Goal: Information Seeking & Learning: Learn about a topic

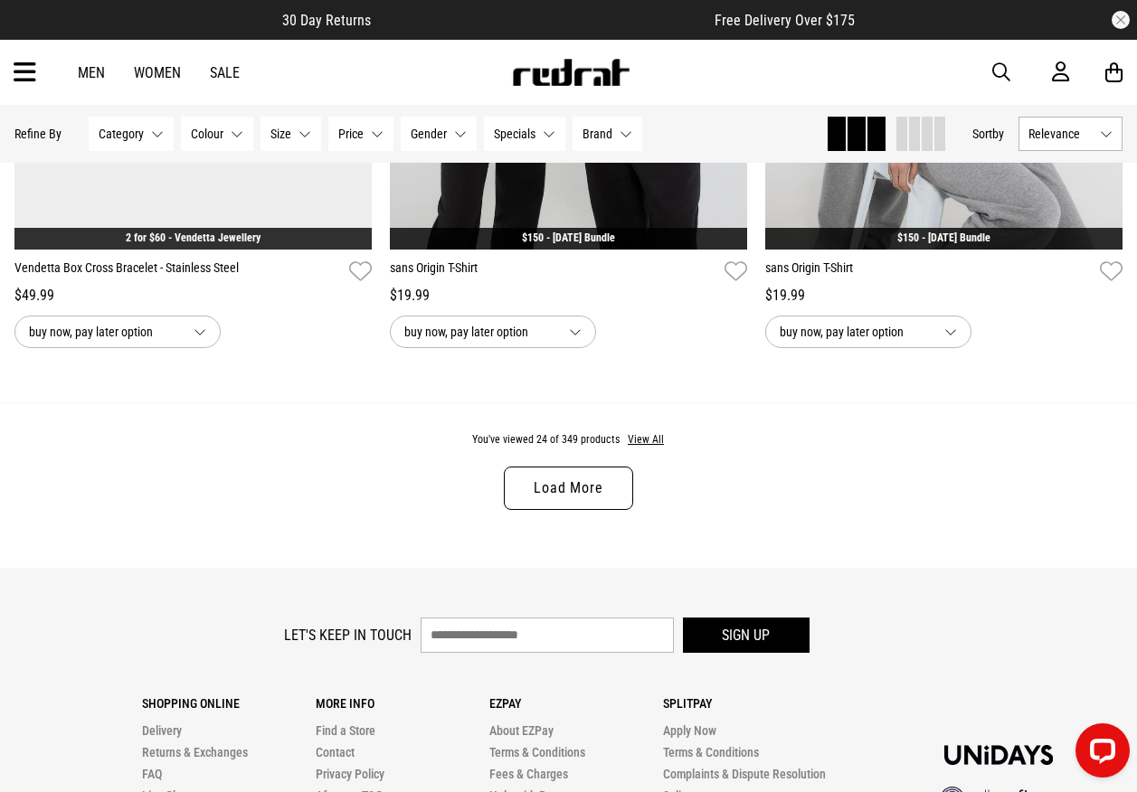
scroll to position [5245, 0]
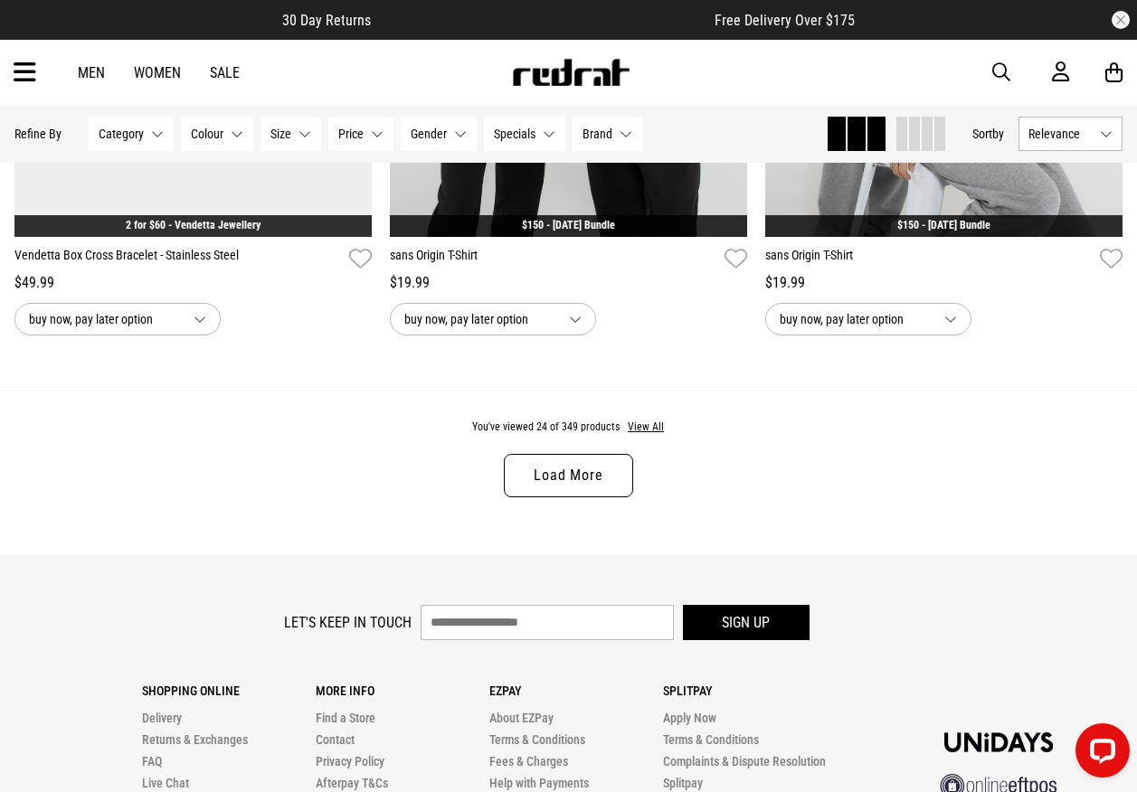
click at [527, 477] on link "Load More" at bounding box center [568, 475] width 128 height 43
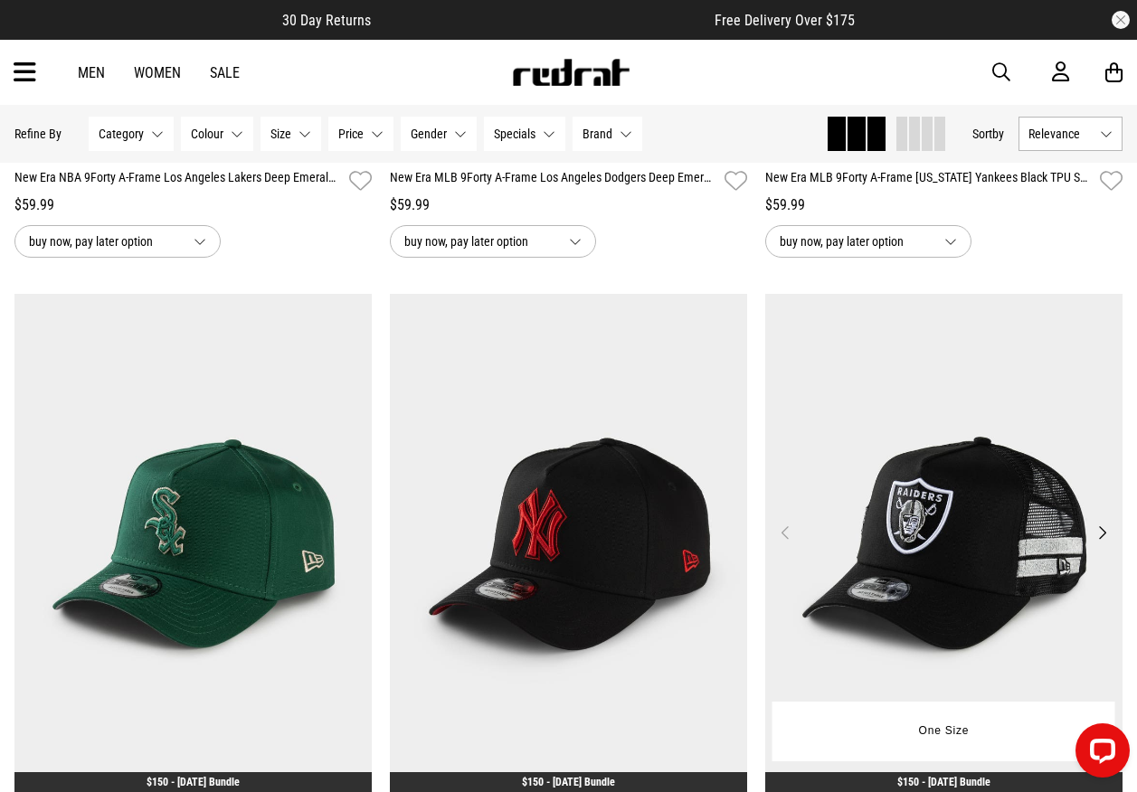
scroll to position [10308, 0]
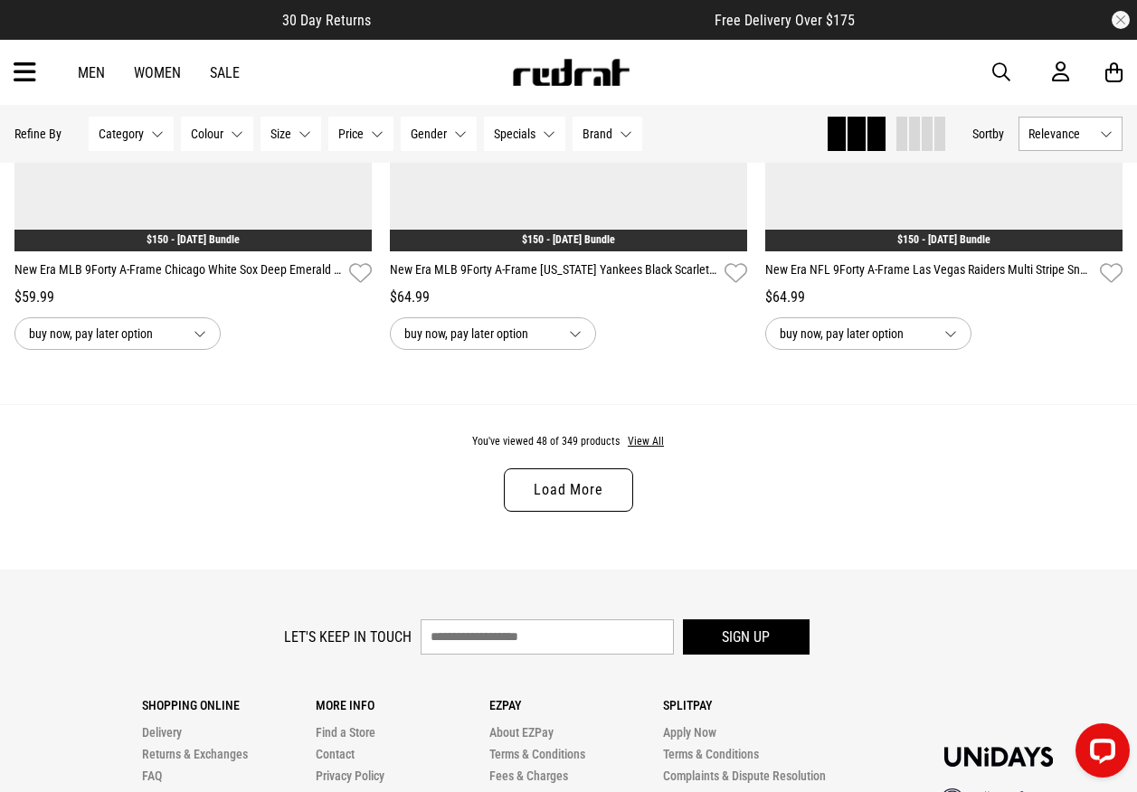
click at [571, 494] on link "Load More" at bounding box center [568, 489] width 128 height 43
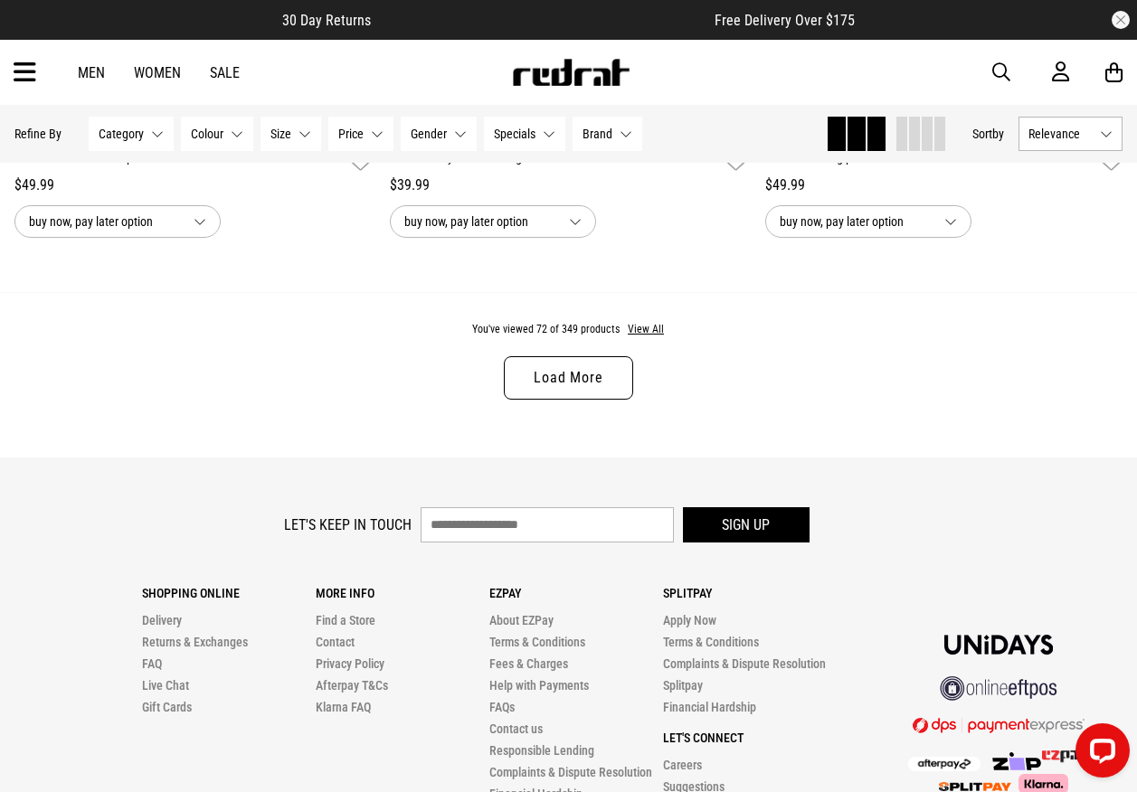
scroll to position [15349, 0]
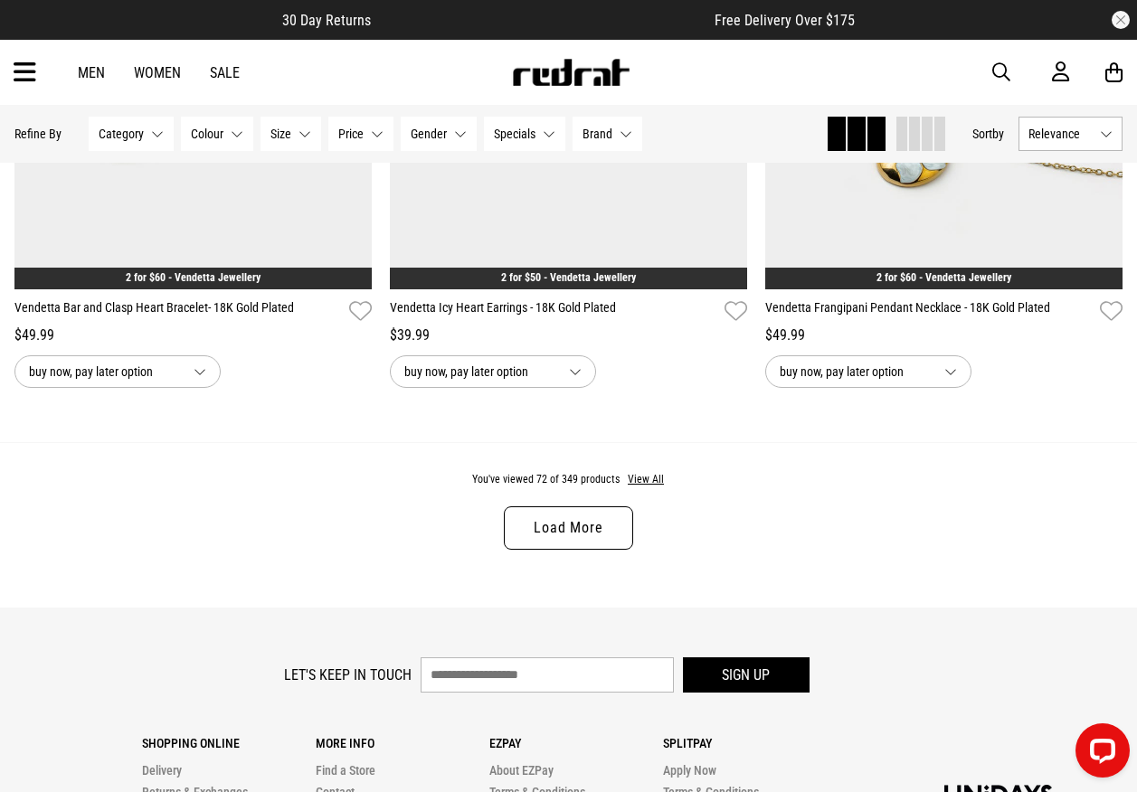
click at [573, 534] on link "Load More" at bounding box center [568, 527] width 128 height 43
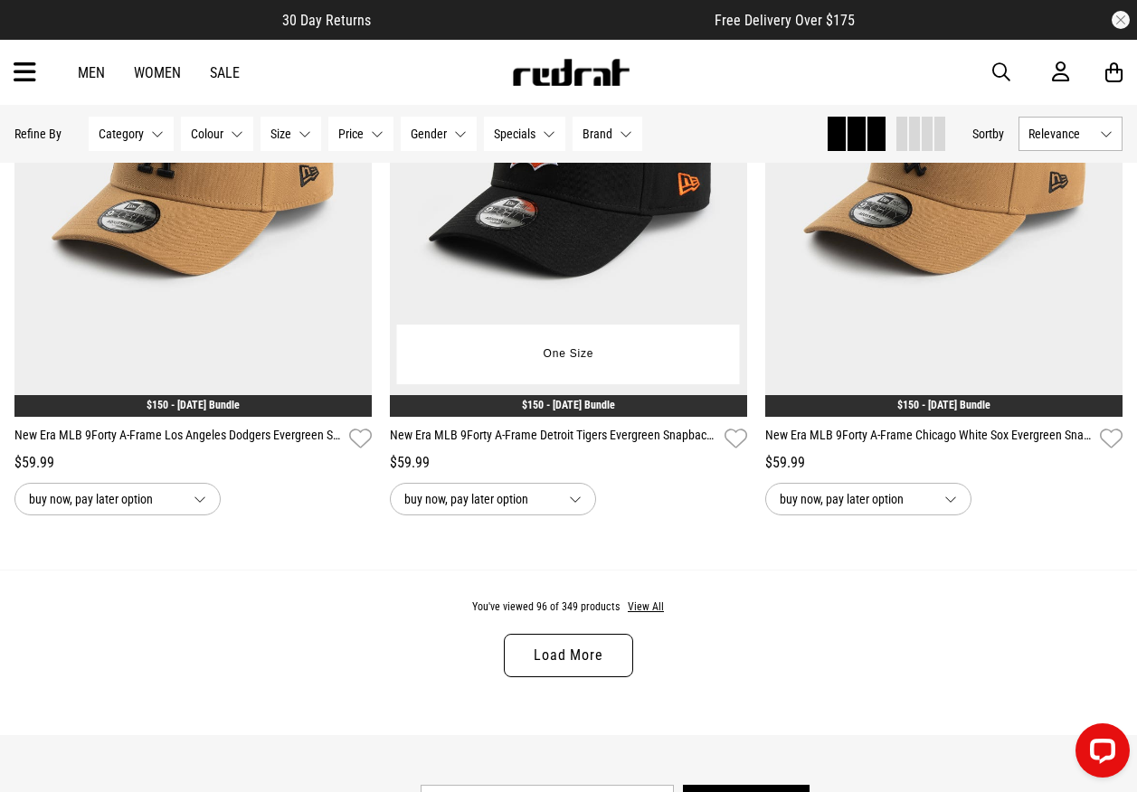
scroll to position [20503, 0]
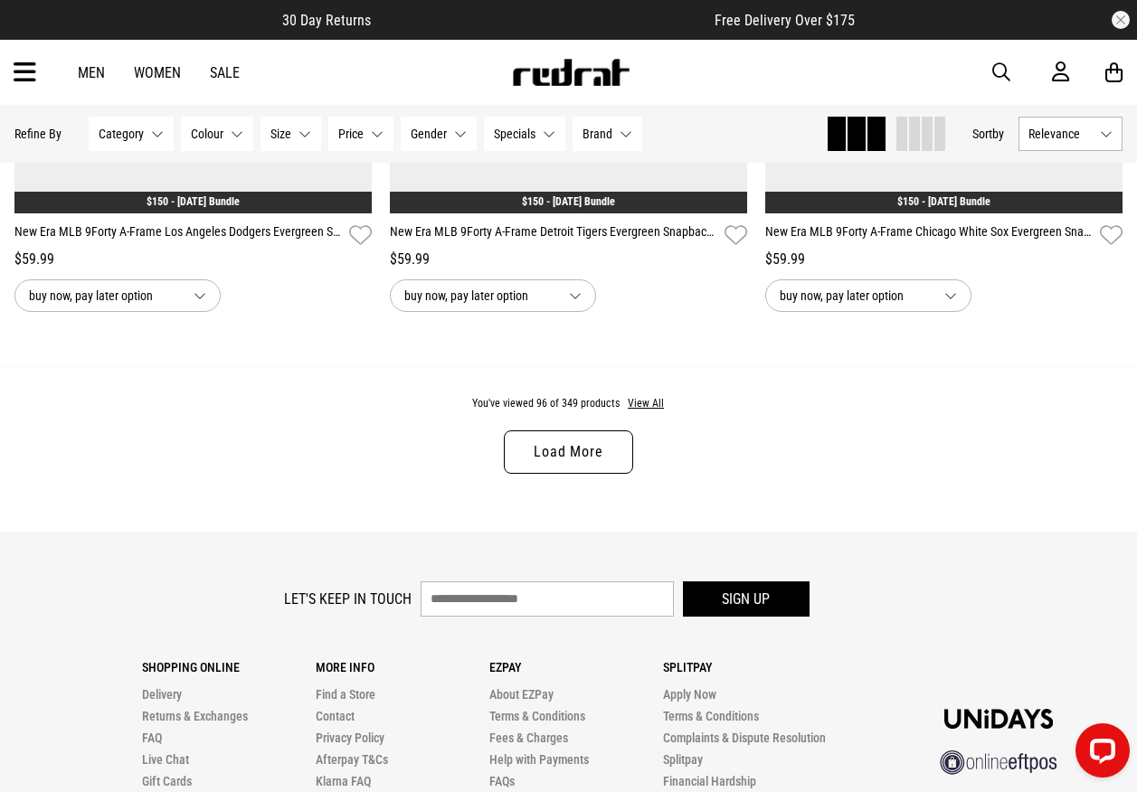
click at [591, 474] on link "Load More" at bounding box center [568, 451] width 128 height 43
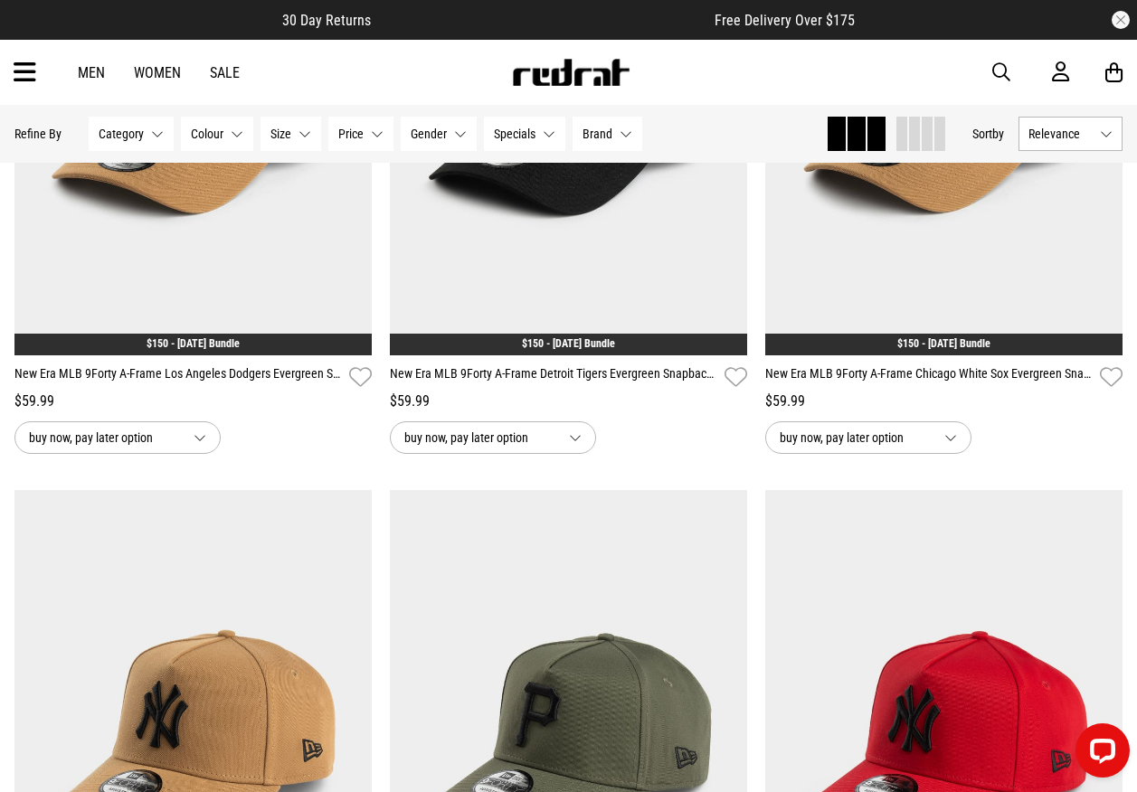
scroll to position [20141, 0]
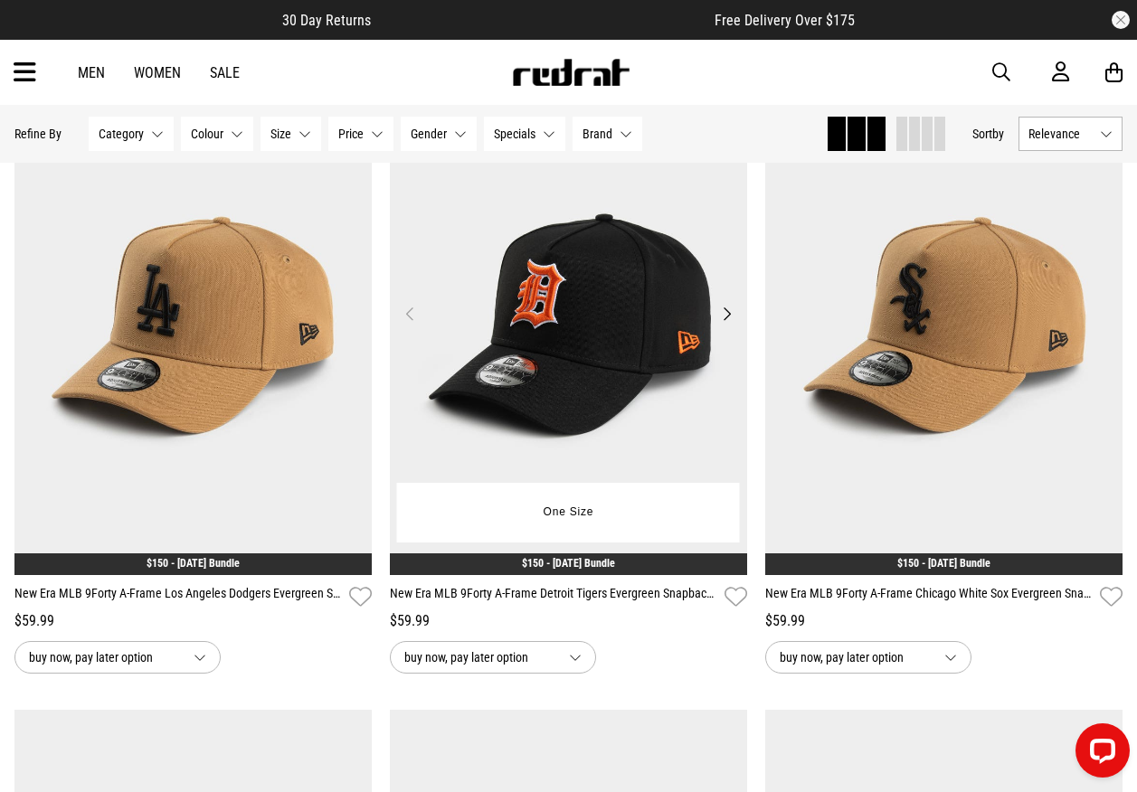
click at [732, 325] on button "Next" at bounding box center [726, 314] width 23 height 22
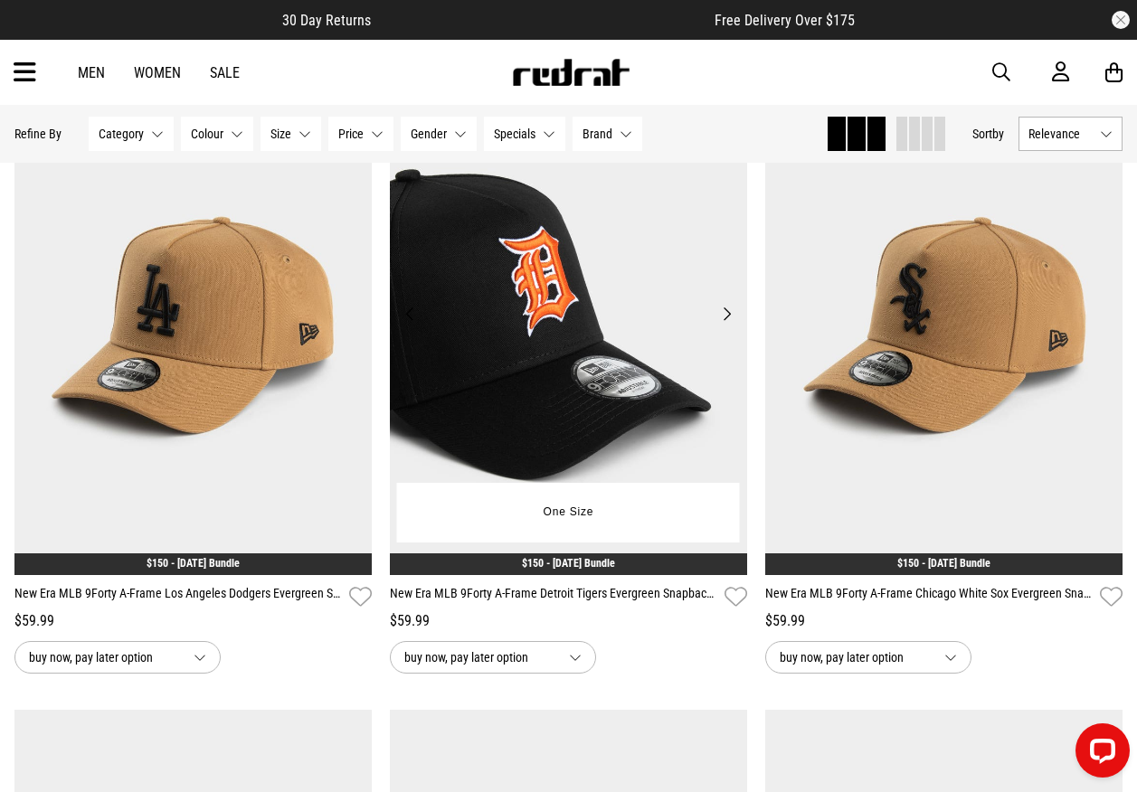
click at [732, 325] on button "Next" at bounding box center [726, 314] width 23 height 22
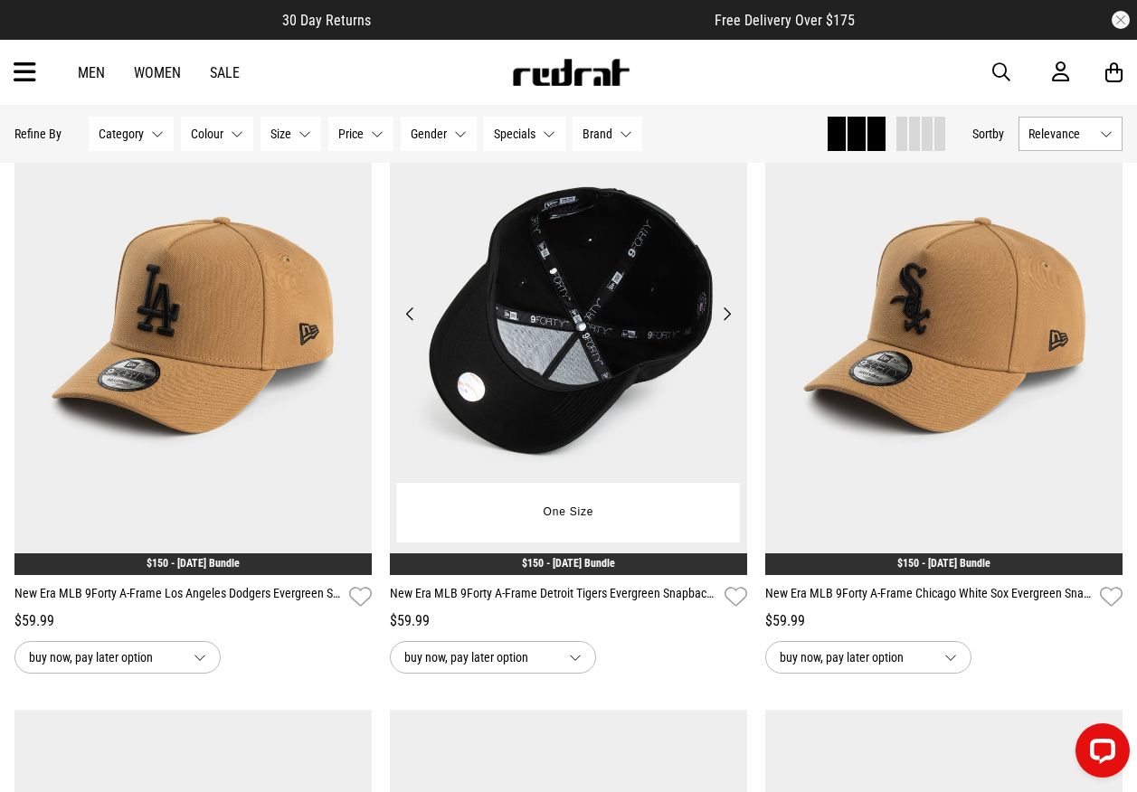
click at [732, 325] on button "Next" at bounding box center [726, 314] width 23 height 22
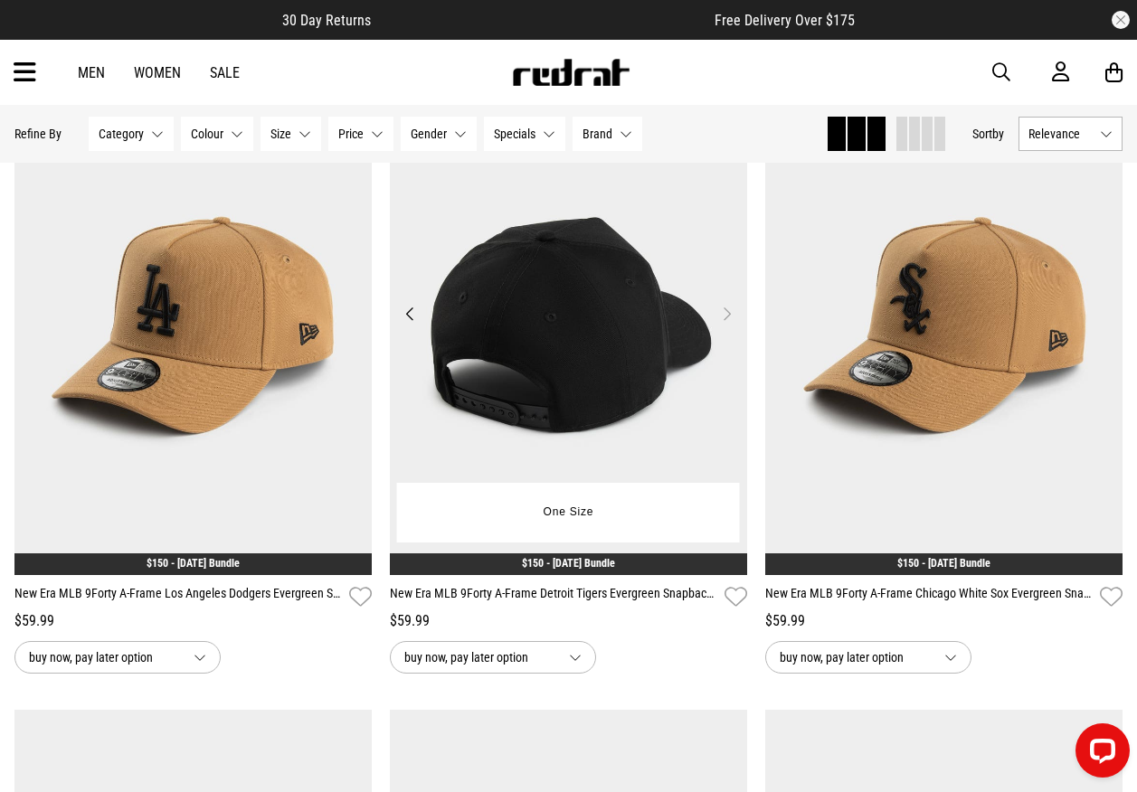
click at [730, 325] on button "Next" at bounding box center [726, 314] width 23 height 22
click at [409, 325] on button "Previous" at bounding box center [410, 314] width 23 height 22
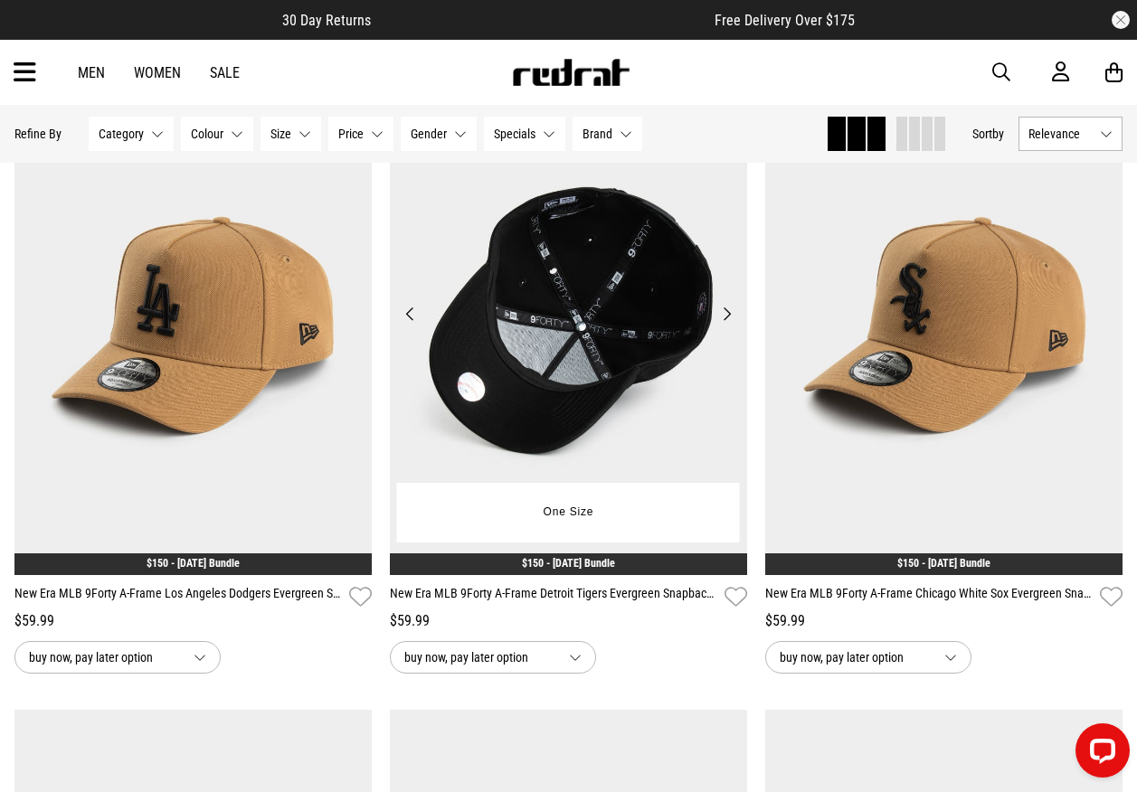
click at [409, 325] on button "Previous" at bounding box center [410, 314] width 23 height 22
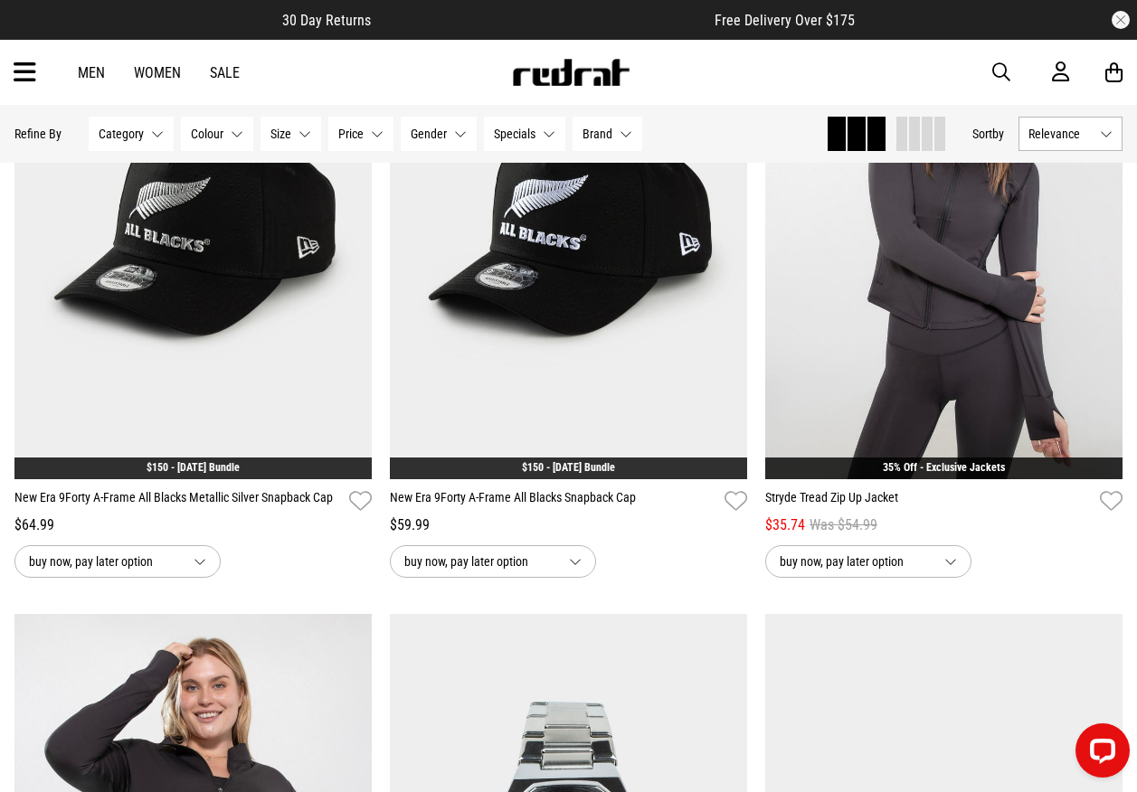
scroll to position [23848, 0]
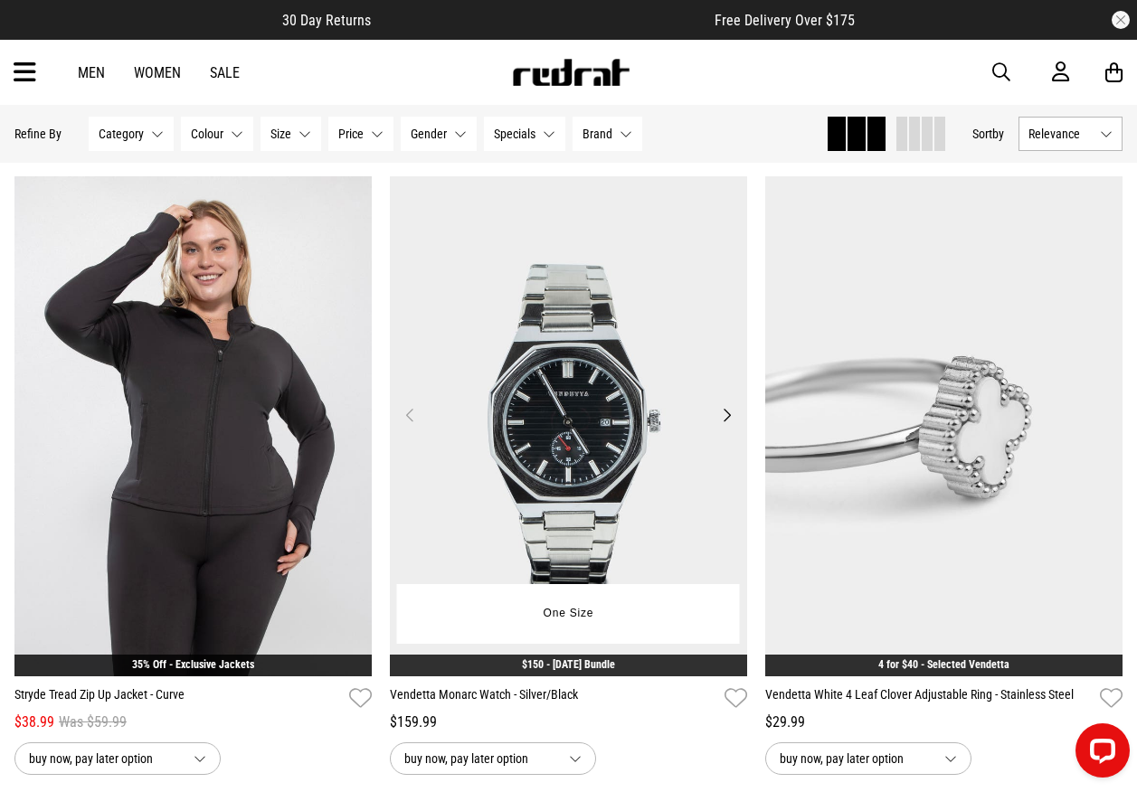
click at [721, 426] on button "Next" at bounding box center [726, 415] width 23 height 22
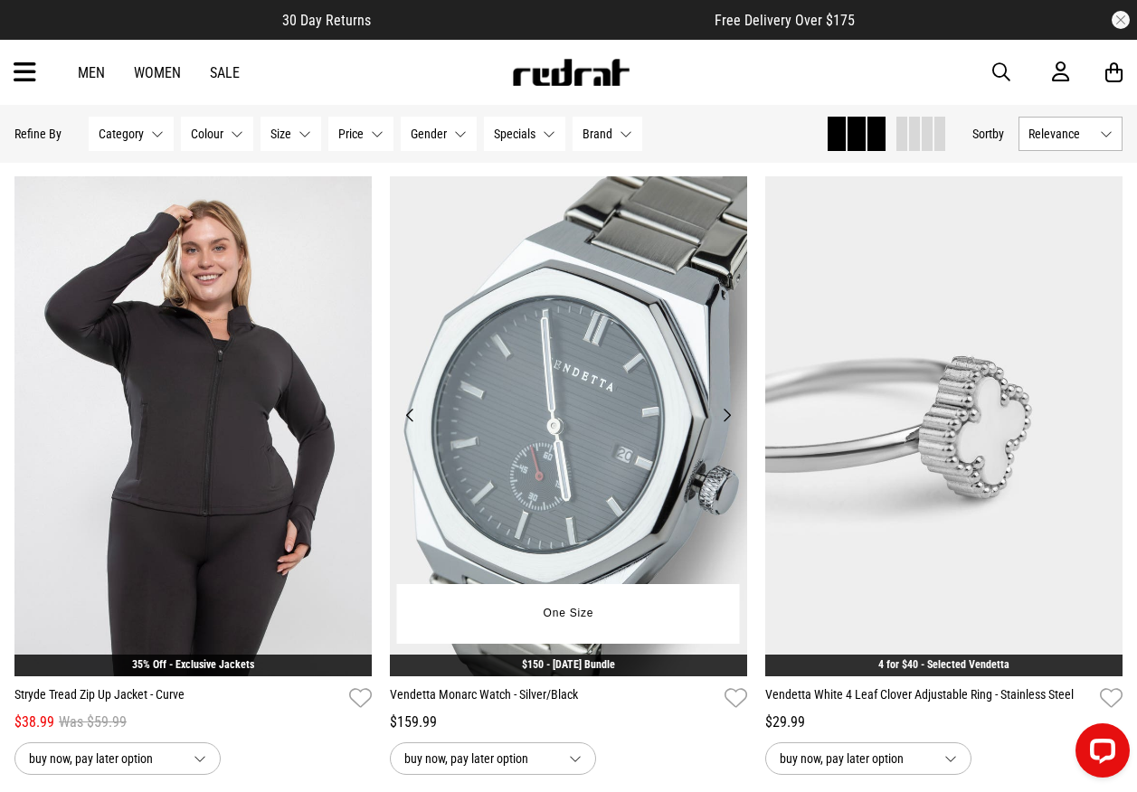
click at [721, 426] on button "Next" at bounding box center [726, 415] width 23 height 22
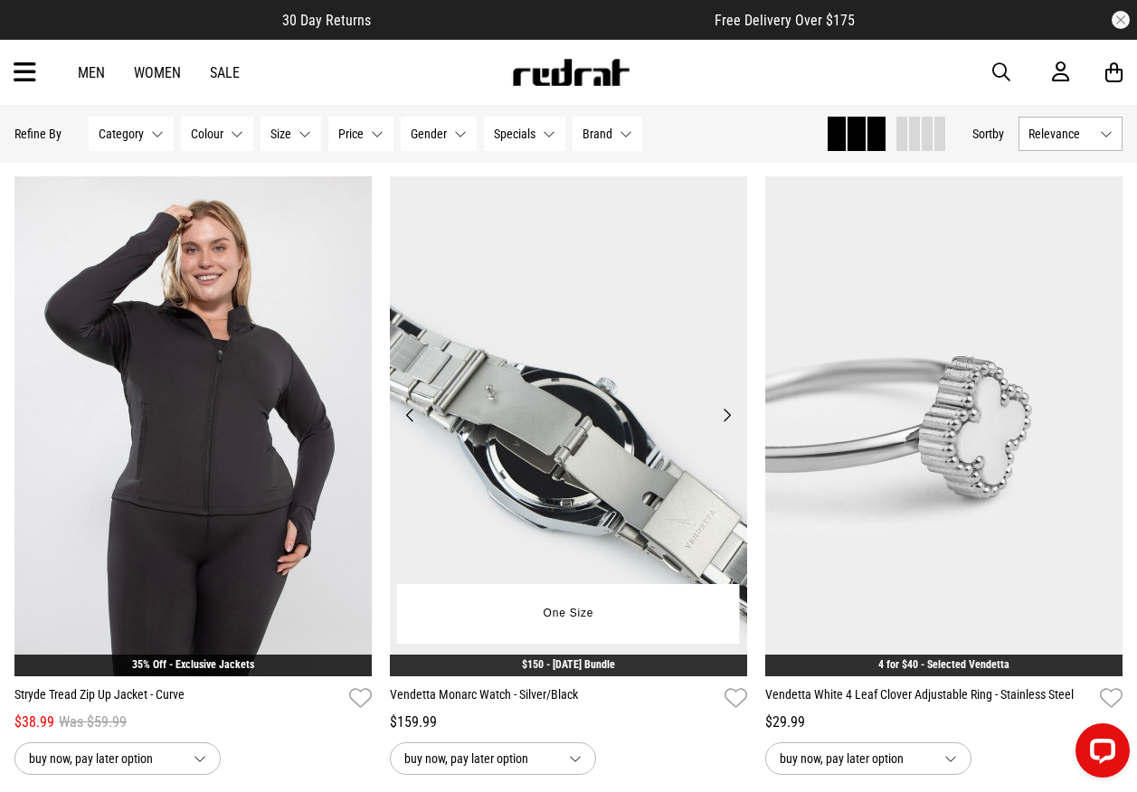
click at [721, 426] on button "Next" at bounding box center [726, 415] width 23 height 22
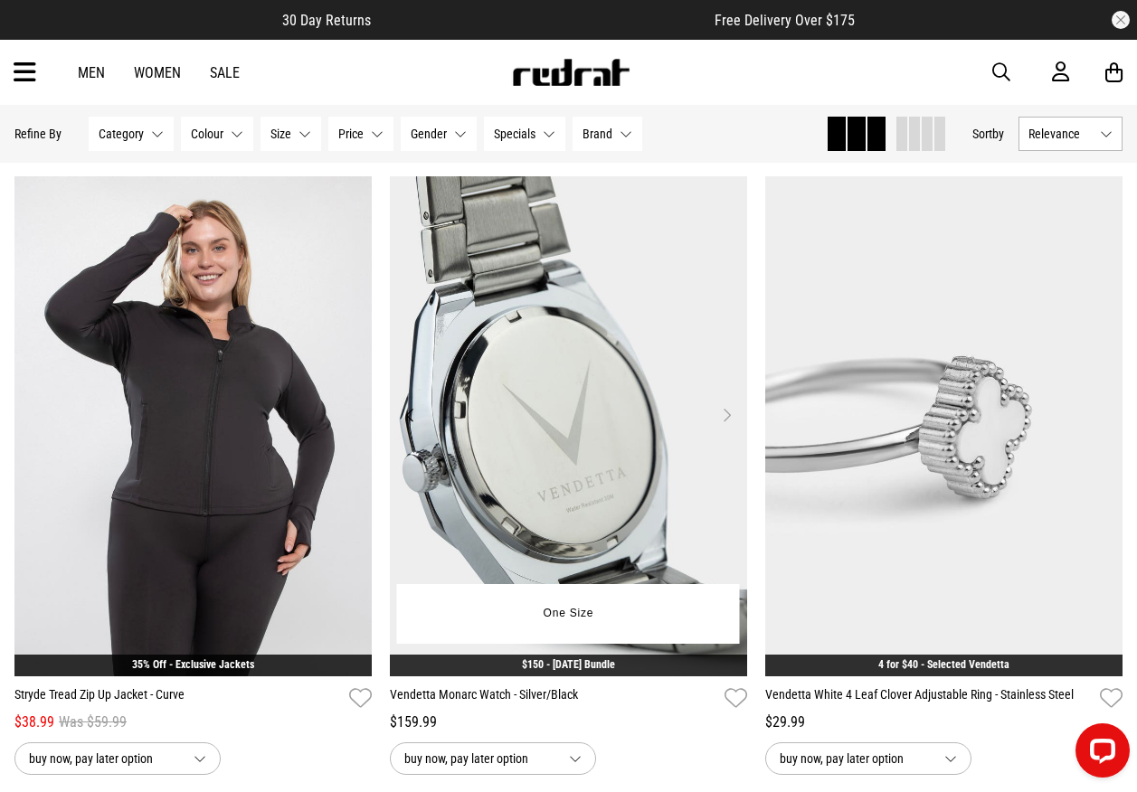
click at [721, 426] on button "Next" at bounding box center [726, 415] width 23 height 22
click at [411, 426] on button "Previous" at bounding box center [410, 415] width 23 height 22
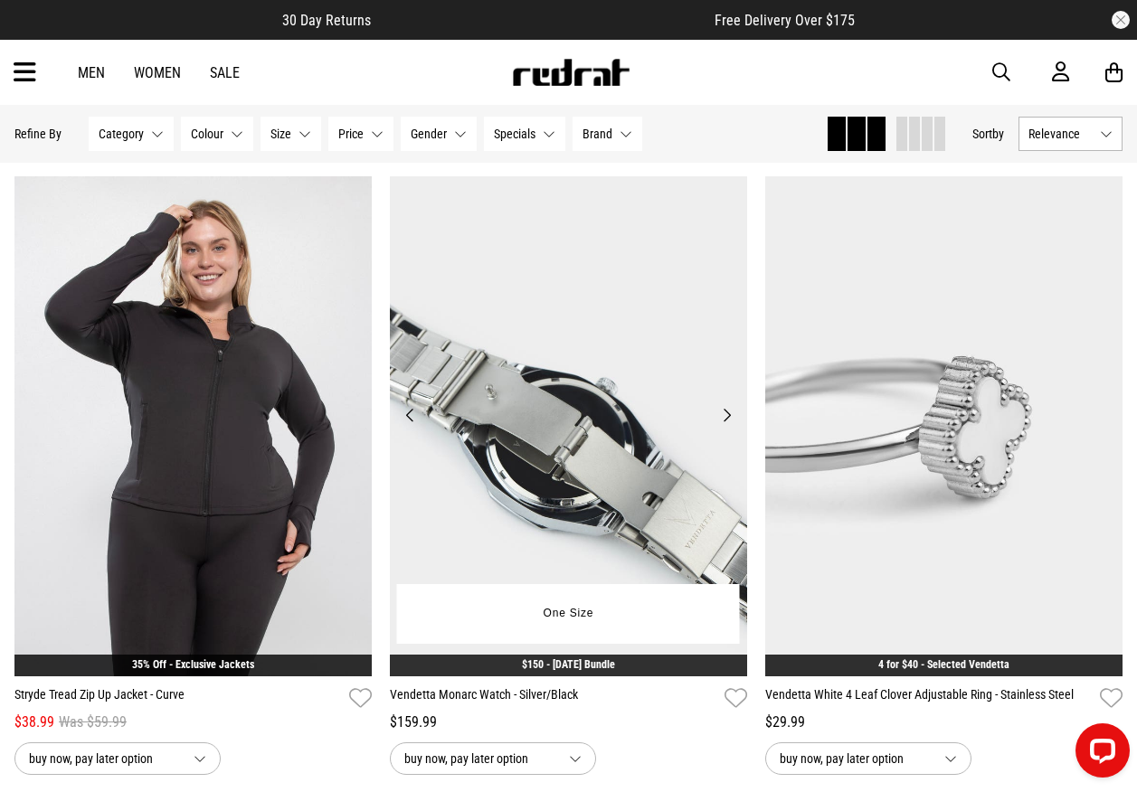
click at [411, 426] on button "Previous" at bounding box center [410, 415] width 23 height 22
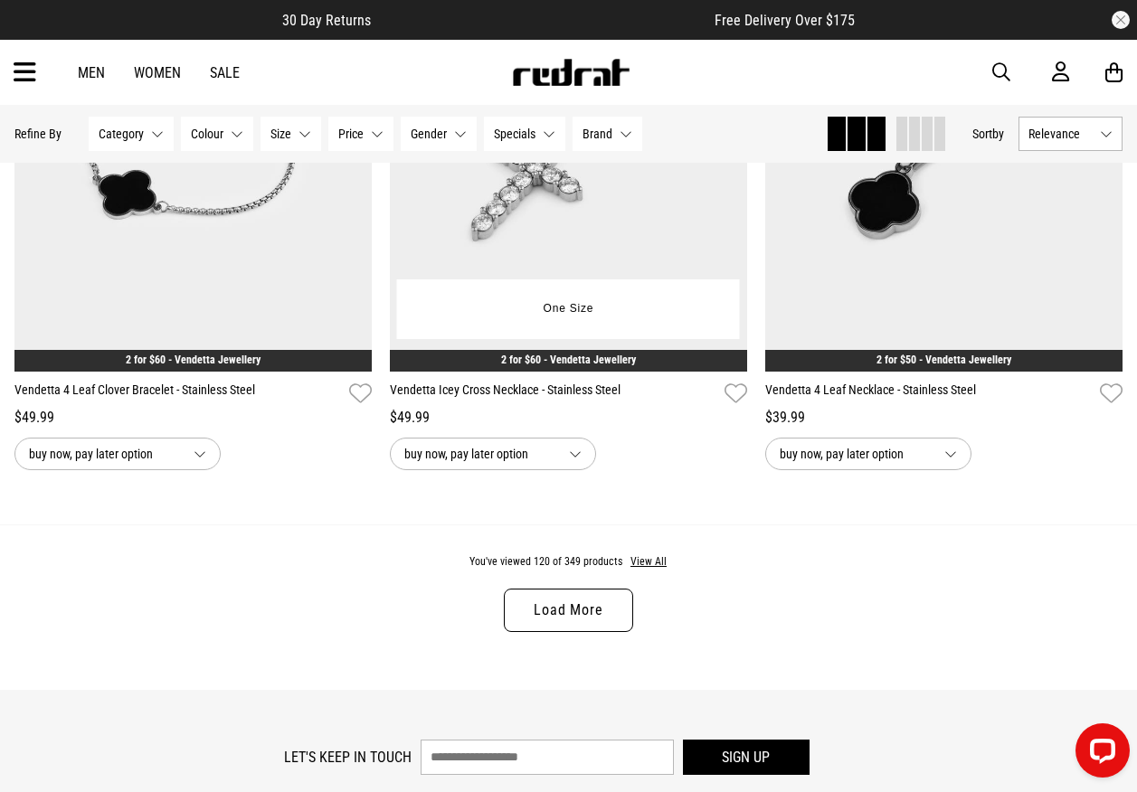
scroll to position [25747, 0]
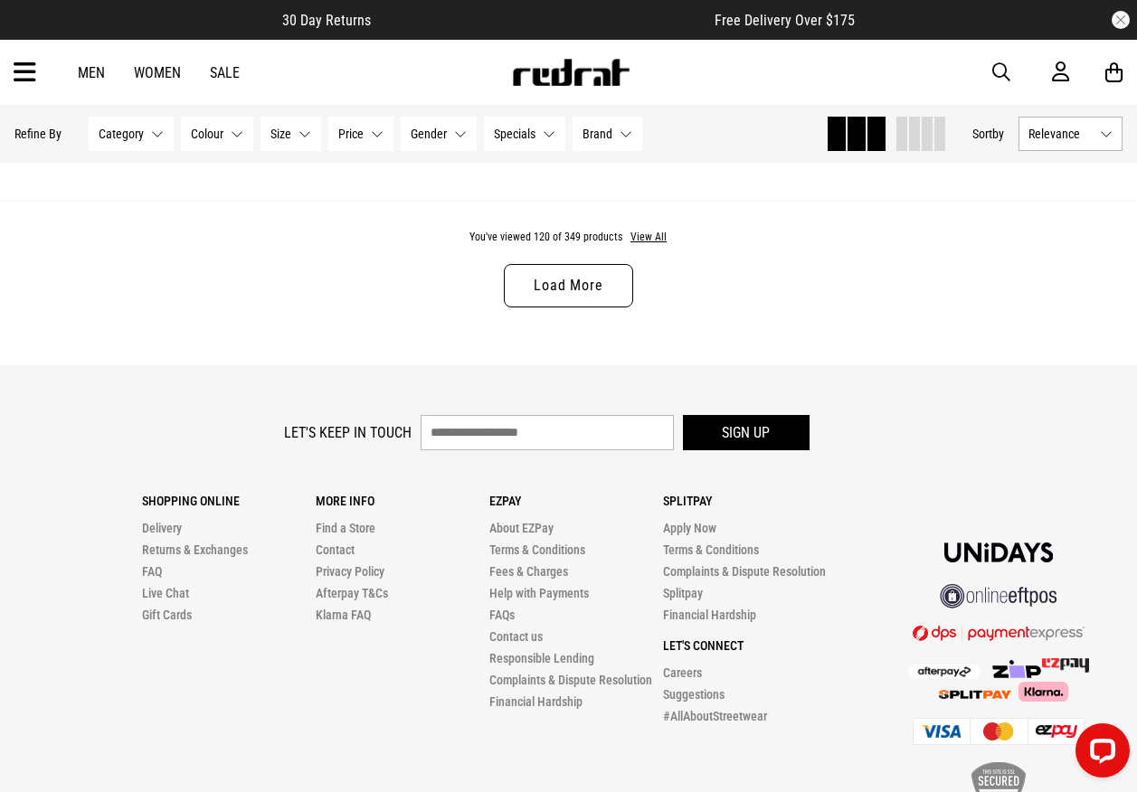
click at [526, 307] on link "Load More" at bounding box center [568, 285] width 128 height 43
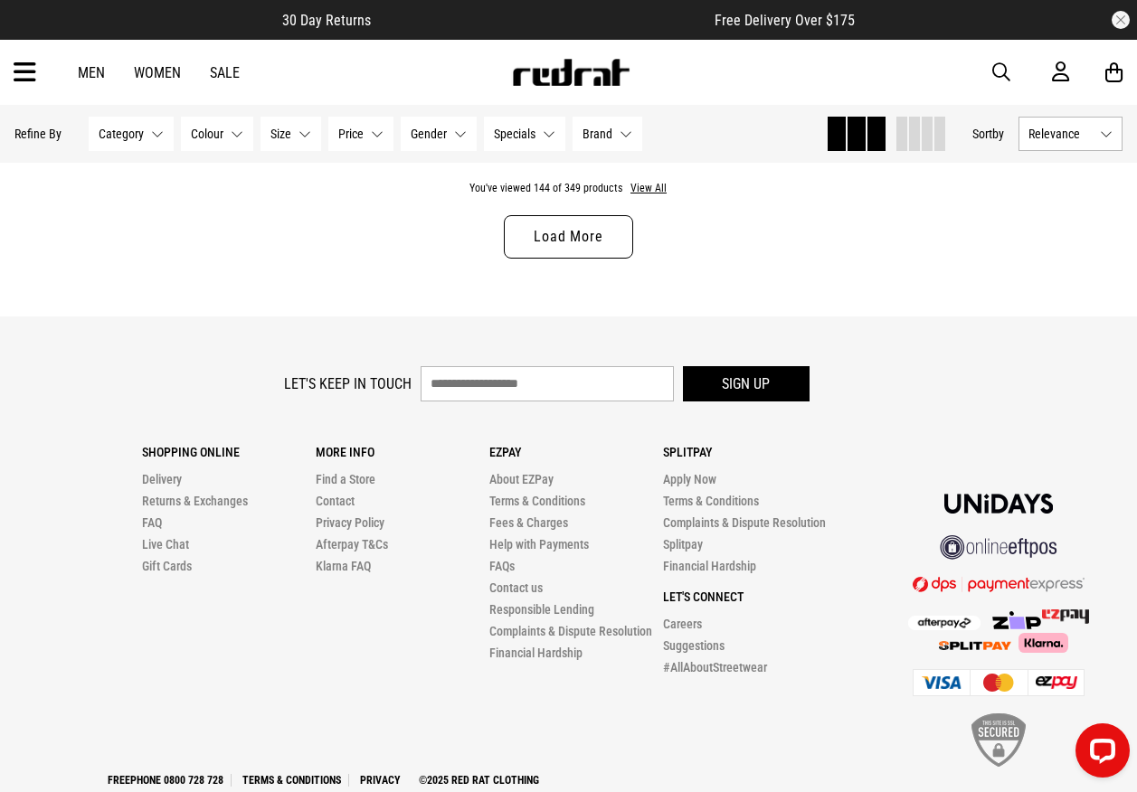
scroll to position [30786, 0]
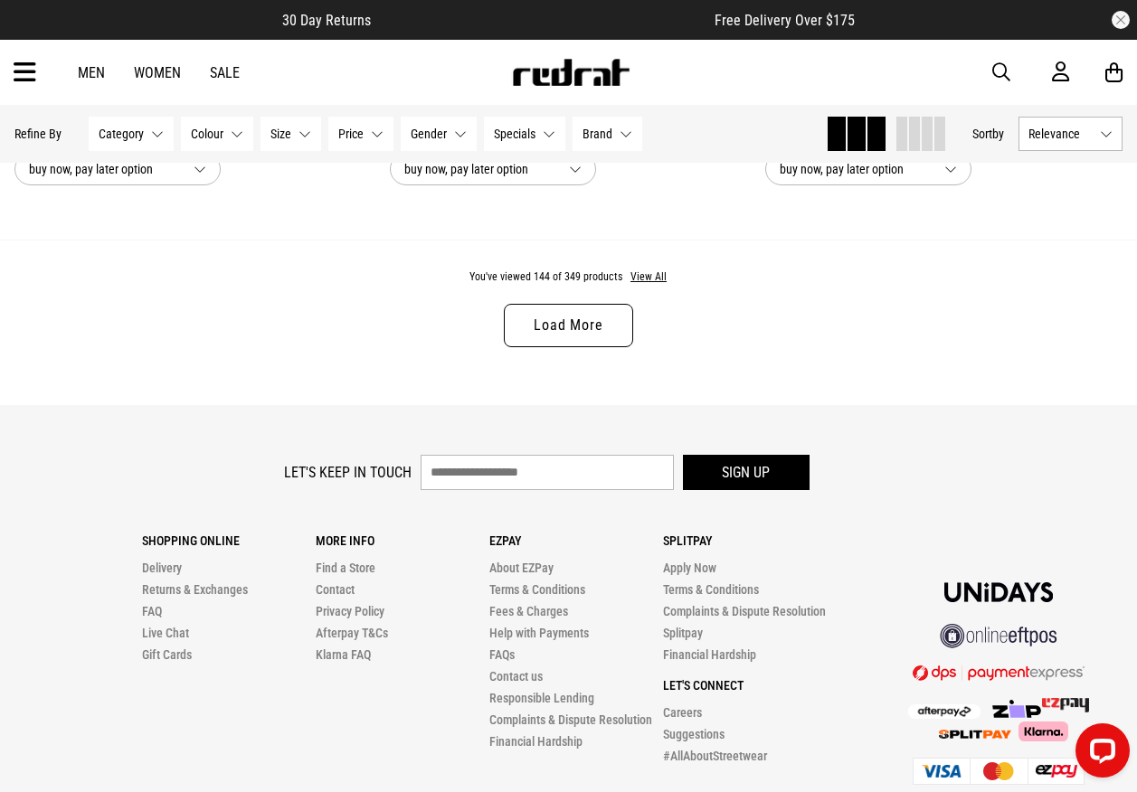
click at [606, 394] on div "You've viewed 144 of 349 products View All Load More" at bounding box center [568, 322] width 1137 height 165
click at [603, 347] on link "Load More" at bounding box center [568, 325] width 128 height 43
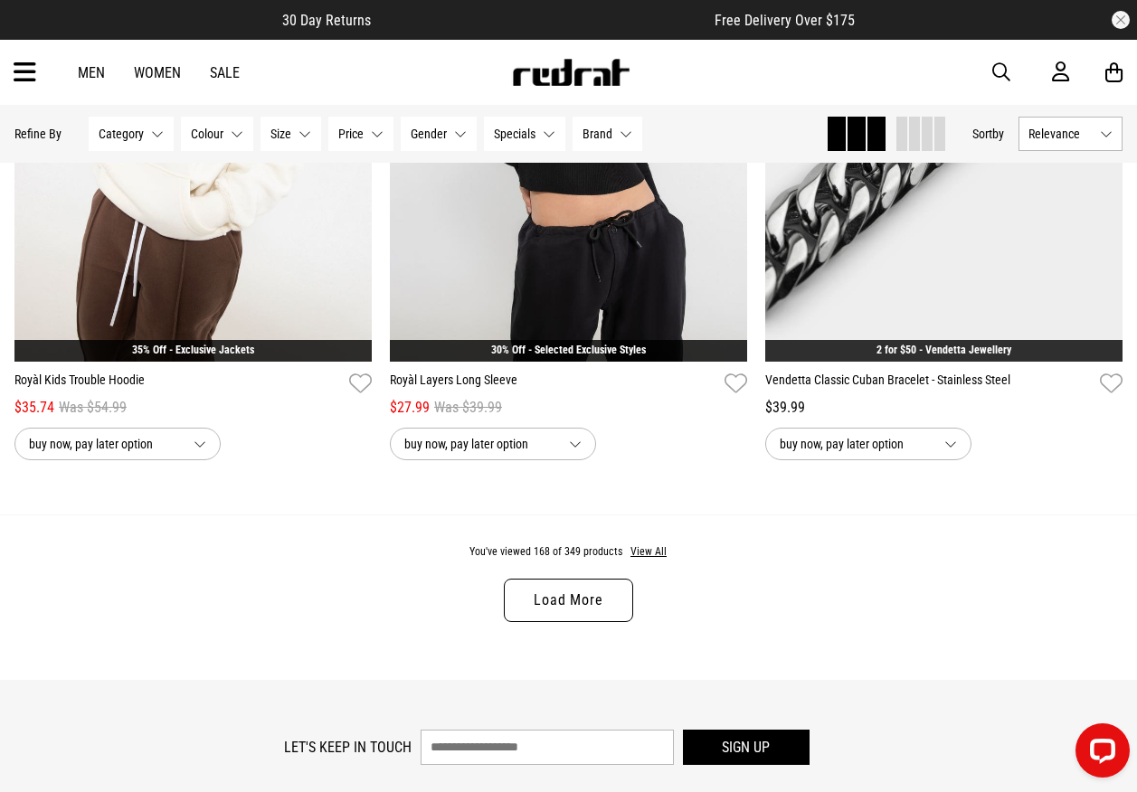
scroll to position [35759, 0]
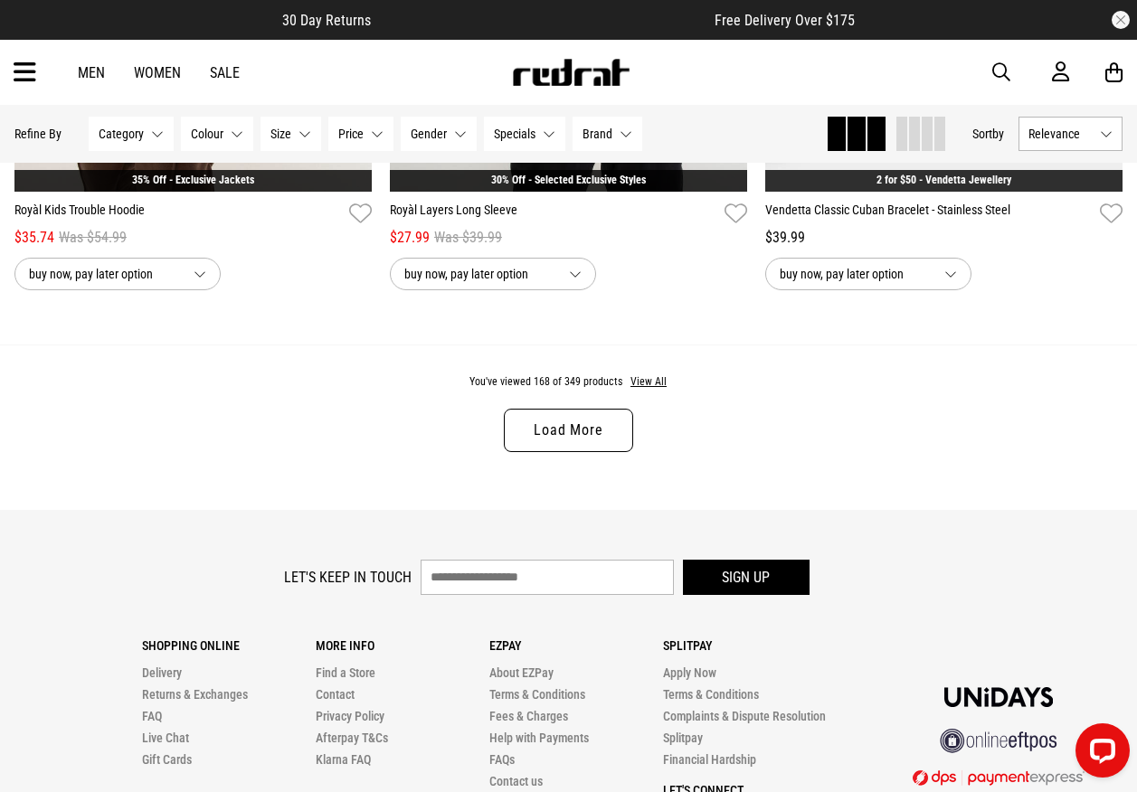
click at [569, 452] on link "Load More" at bounding box center [568, 430] width 128 height 43
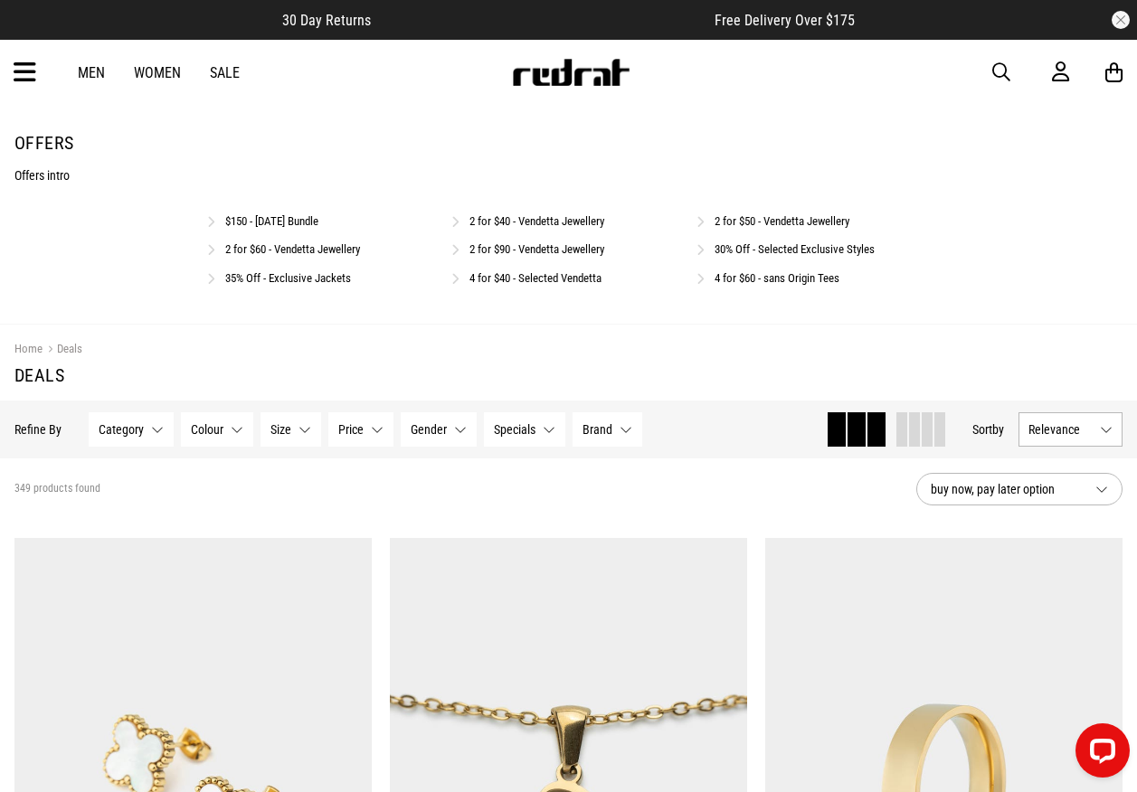
drag, startPoint x: 751, startPoint y: 439, endPoint x: 736, endPoint y: 213, distance: 226.5
click at [537, 77] on img at bounding box center [570, 72] width 119 height 27
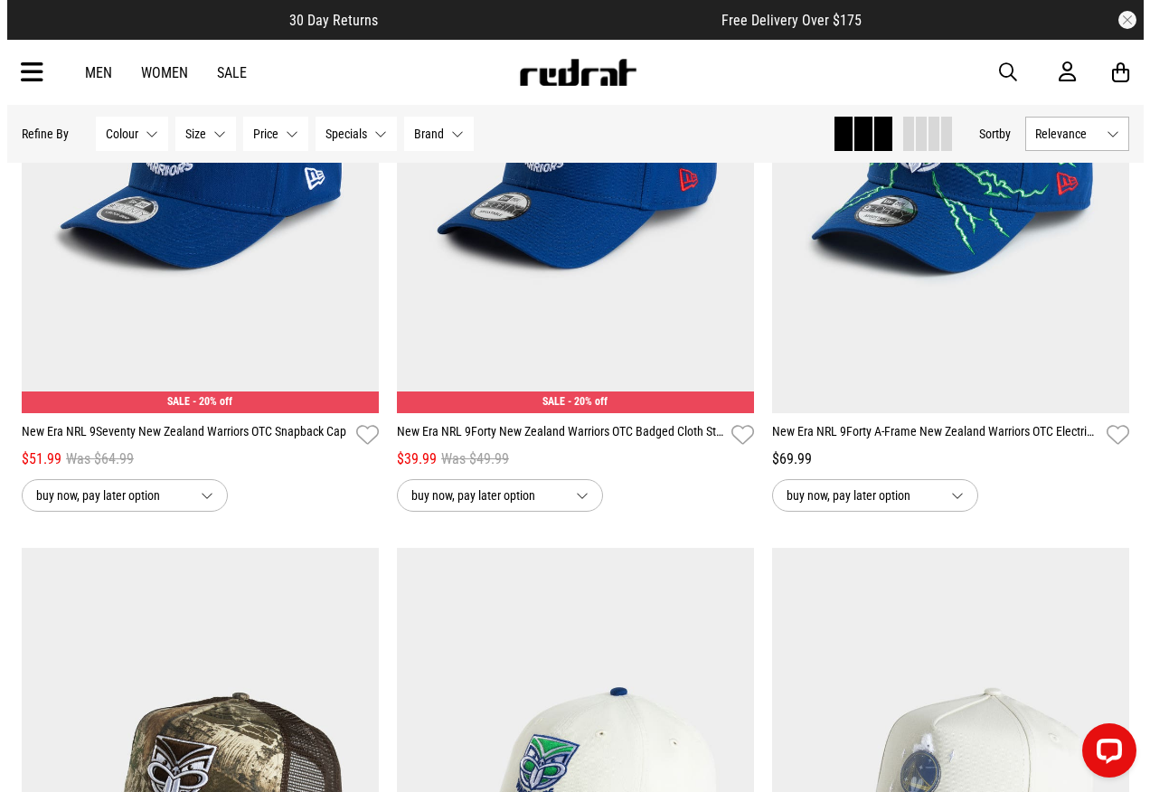
scroll to position [723, 0]
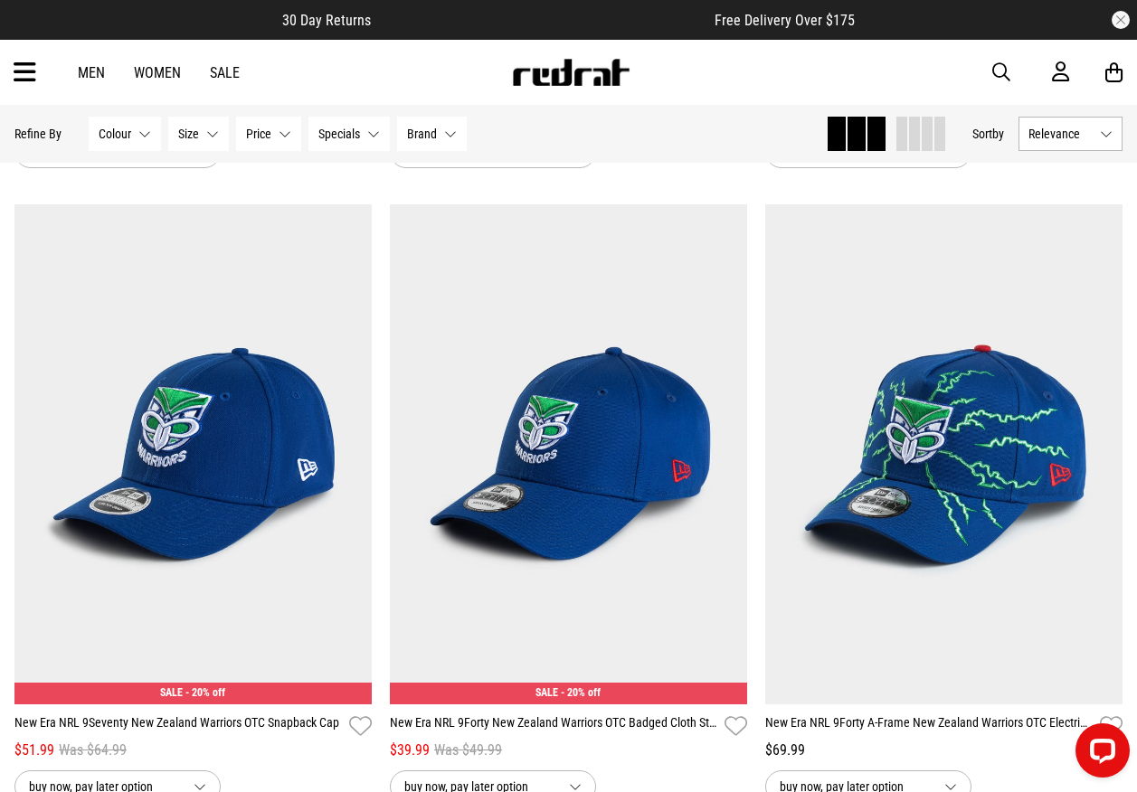
click at [987, 67] on div "Men Women Sale Sign in New Back Footwear Back Mens Back Womens Back Youth & Kid…" at bounding box center [568, 72] width 1137 height 65
drag, startPoint x: 996, startPoint y: 70, endPoint x: 961, endPoint y: 72, distance: 34.5
click at [996, 70] on span "button" at bounding box center [1001, 72] width 18 height 22
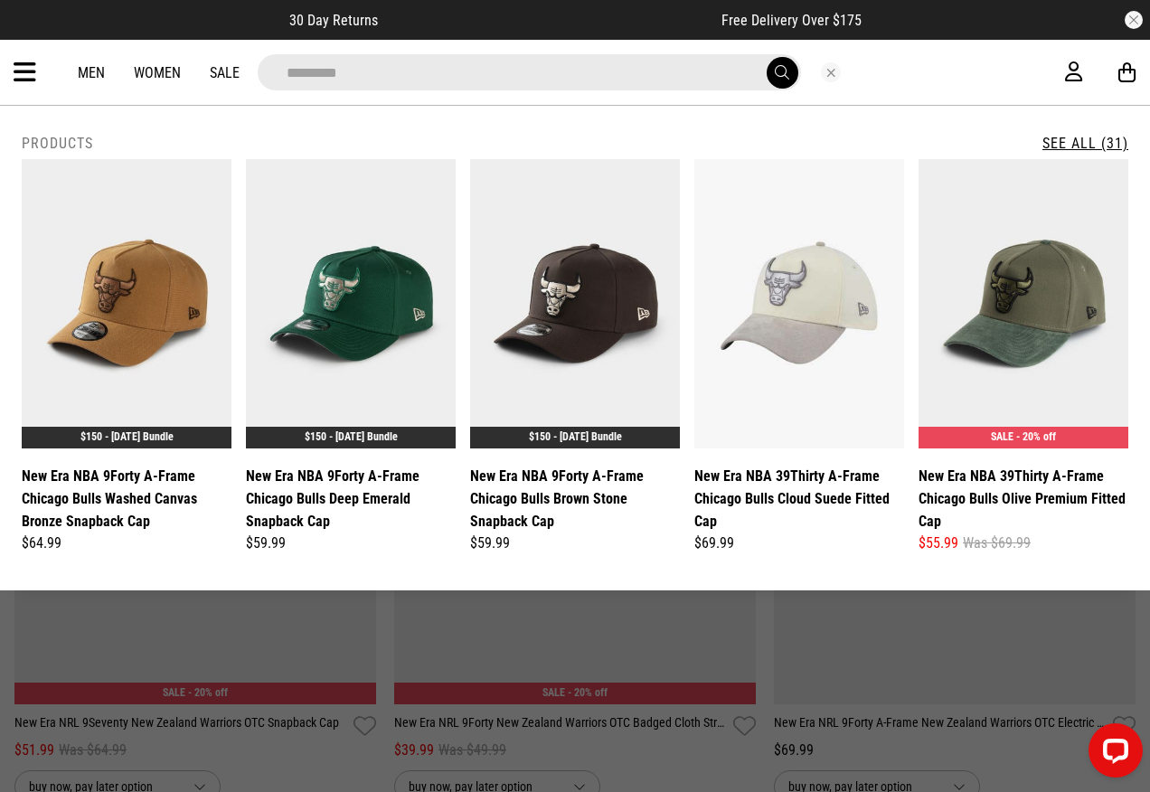
type input "*********"
click at [767, 57] on button "submit" at bounding box center [783, 73] width 32 height 32
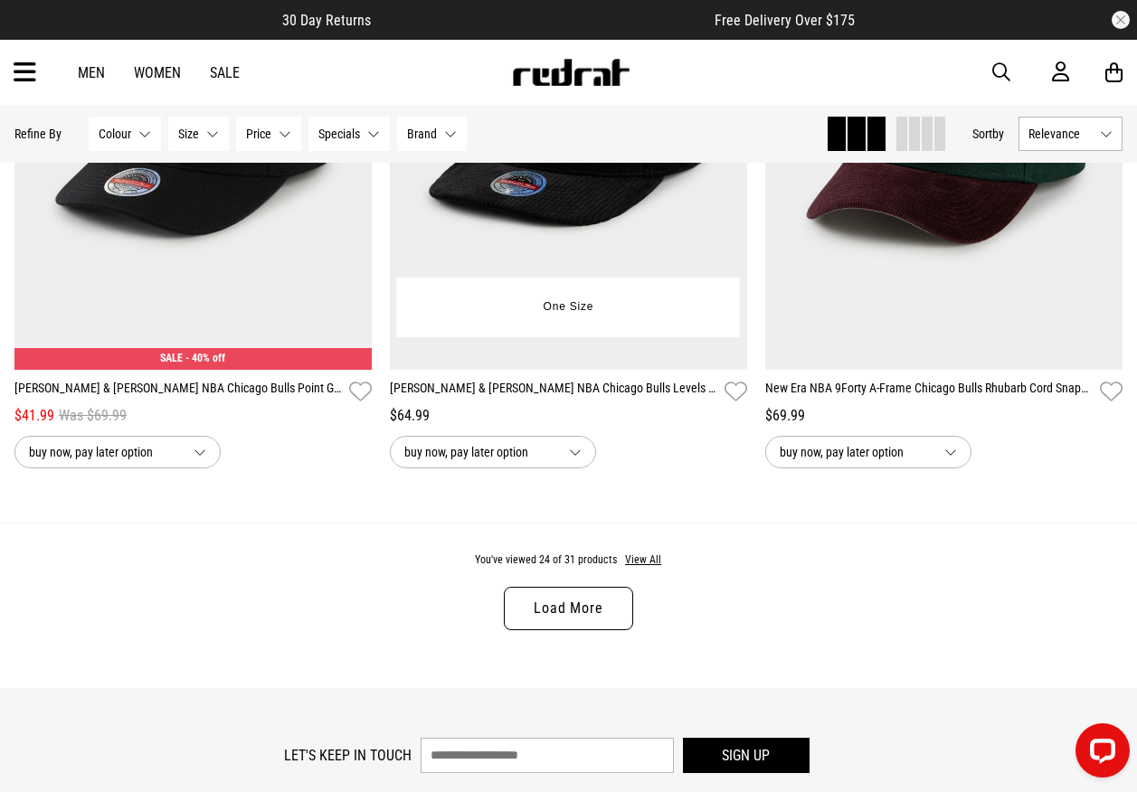
scroll to position [4883, 0]
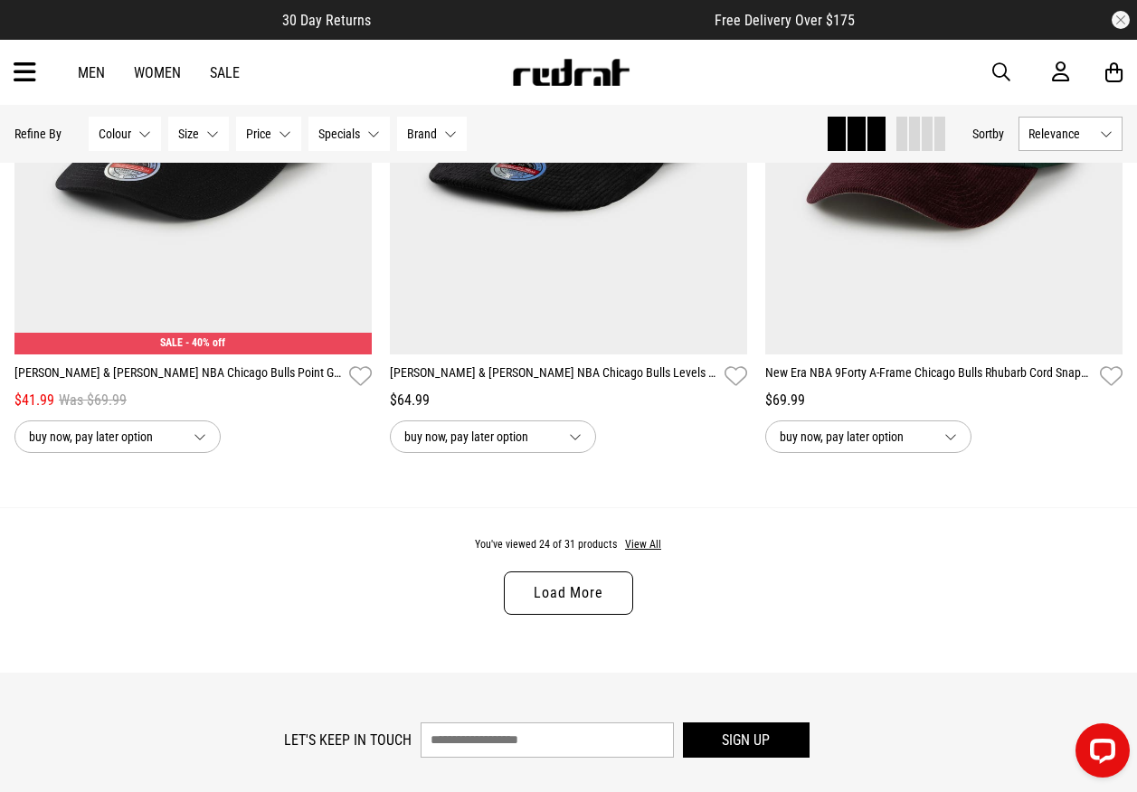
click at [561, 592] on link "Load More" at bounding box center [568, 592] width 128 height 43
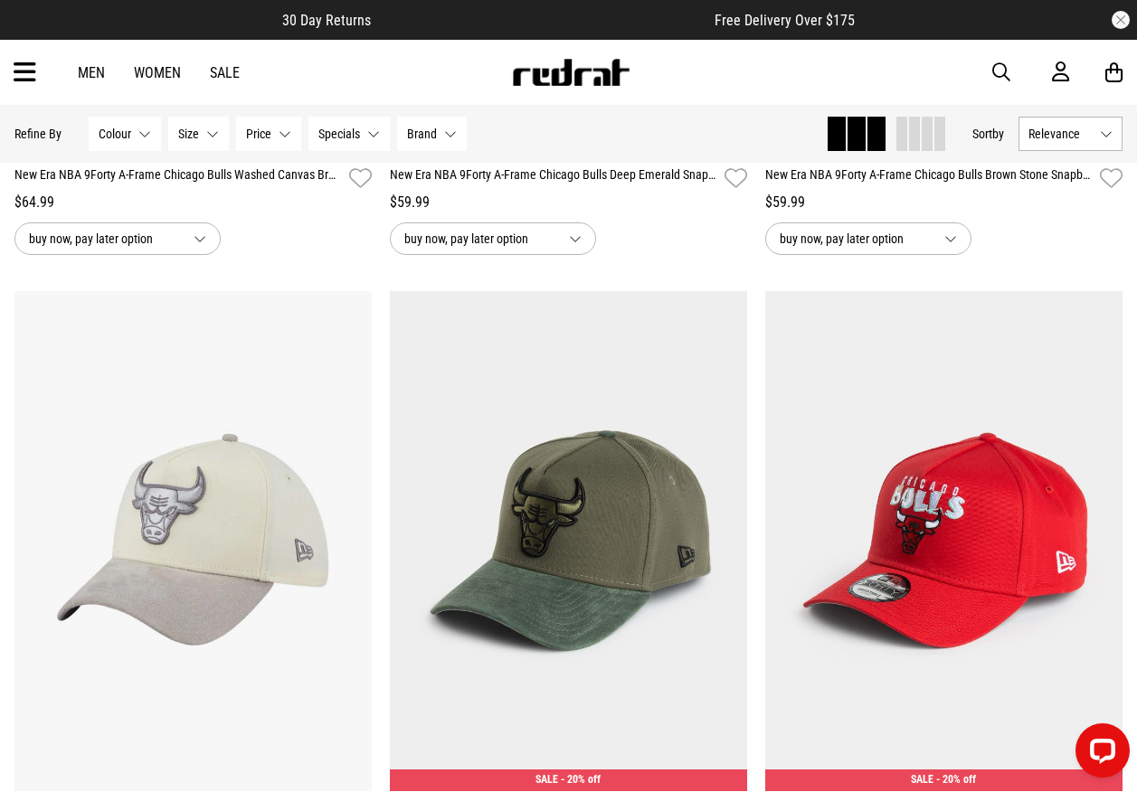
scroll to position [474, 0]
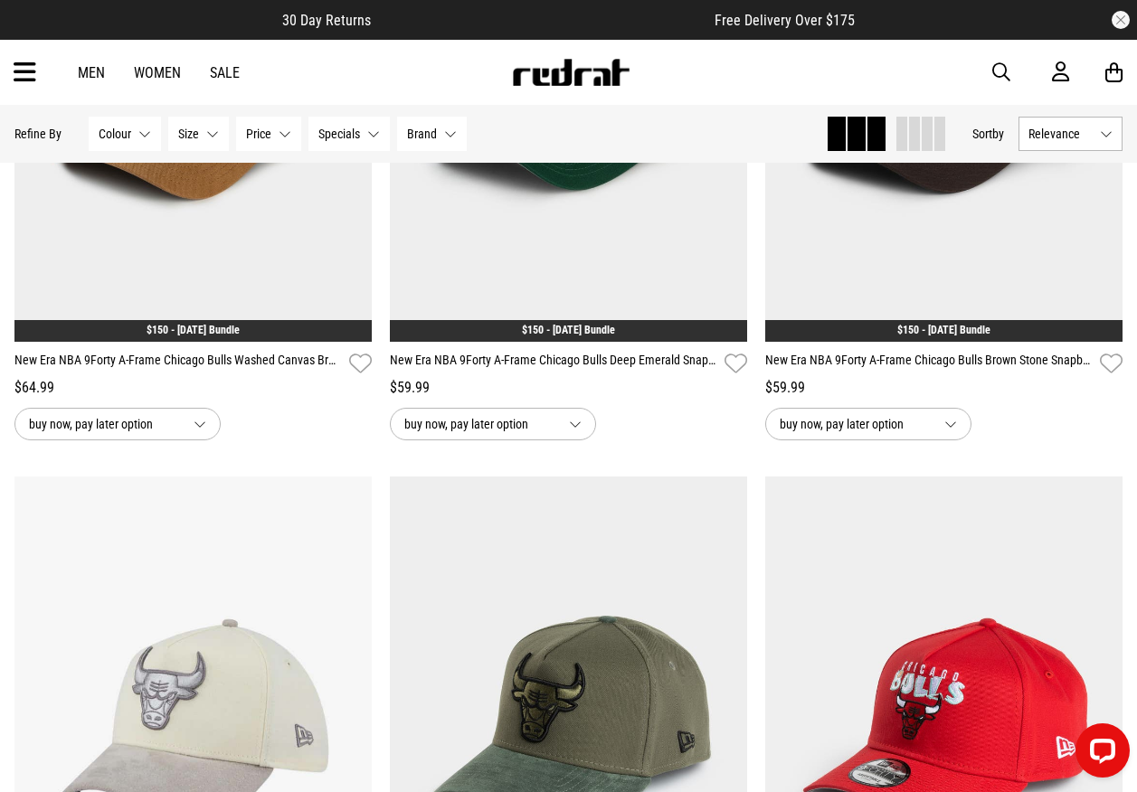
click at [562, 71] on img at bounding box center [570, 72] width 119 height 27
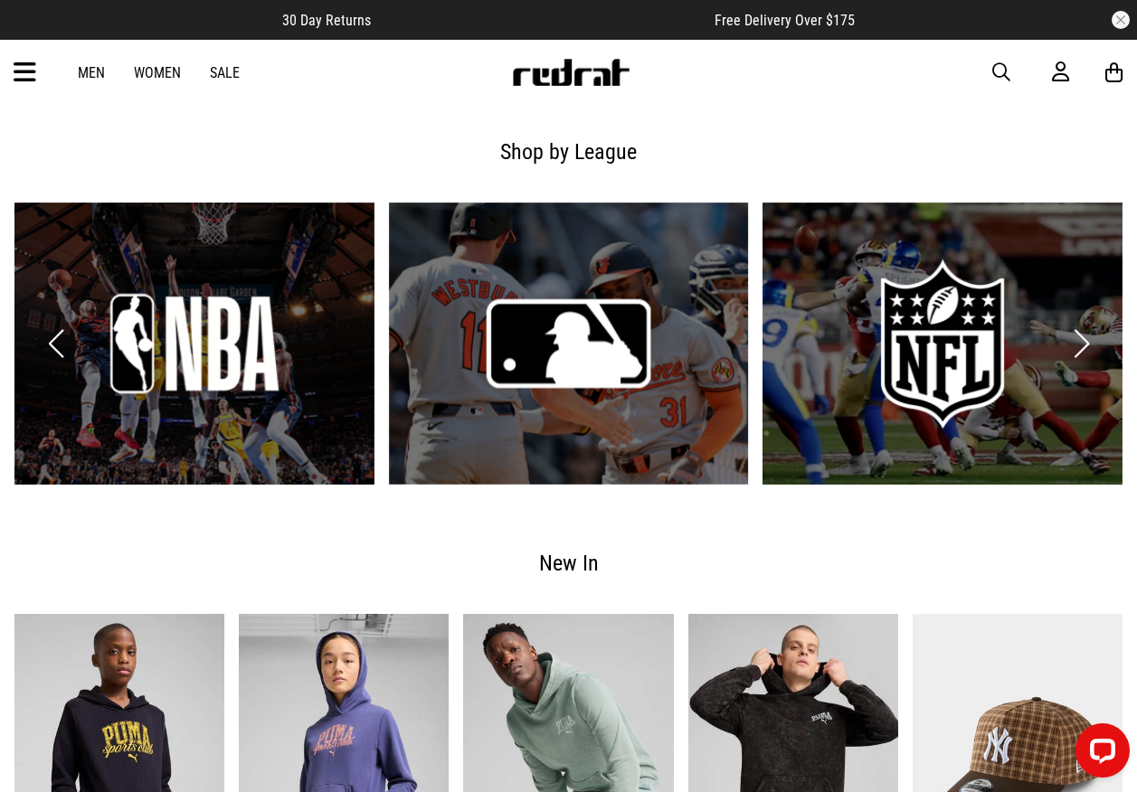
scroll to position [1447, 0]
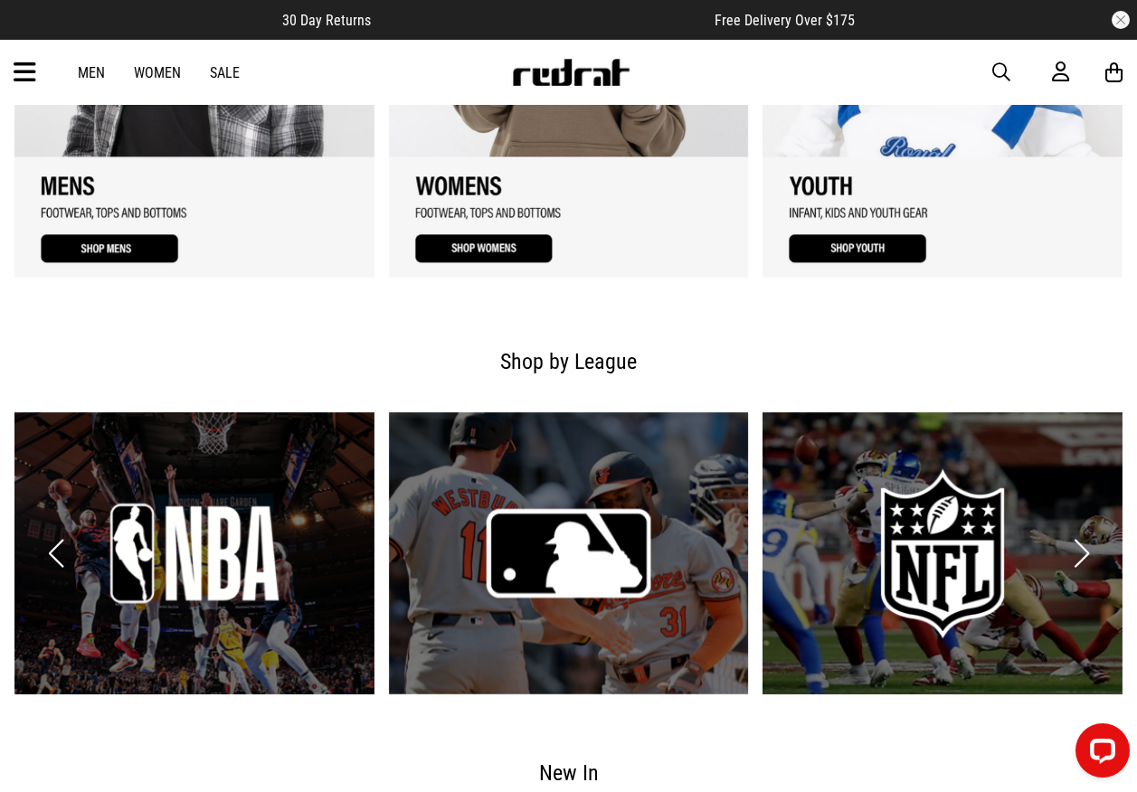
drag, startPoint x: 997, startPoint y: 71, endPoint x: 1024, endPoint y: 77, distance: 27.0
click at [997, 71] on span "button" at bounding box center [1001, 72] width 18 height 22
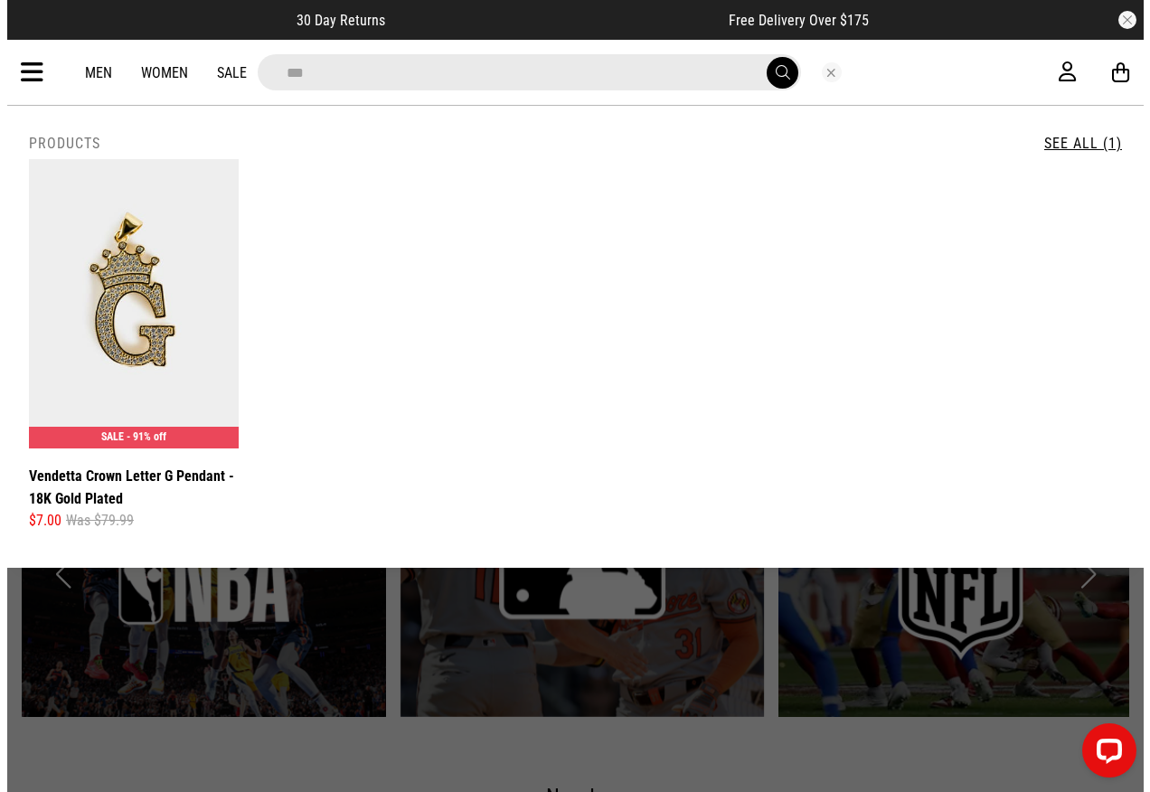
scroll to position [1461, 0]
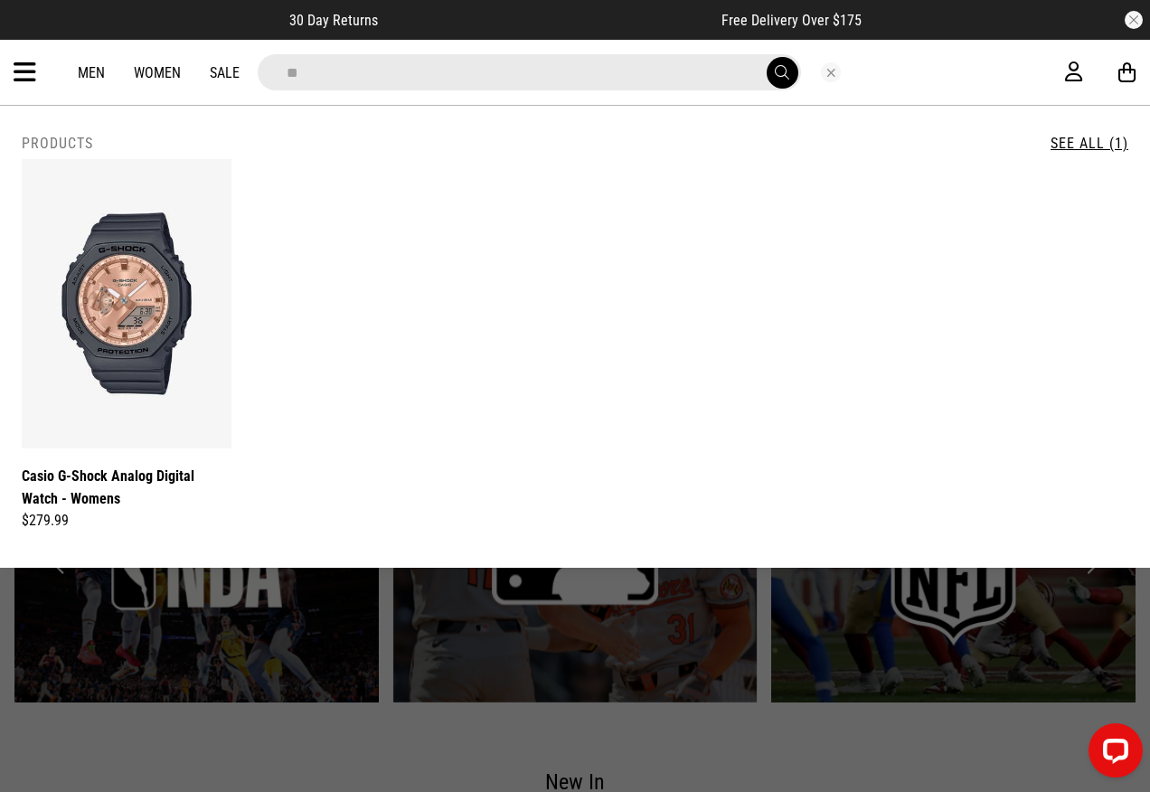
type input "*"
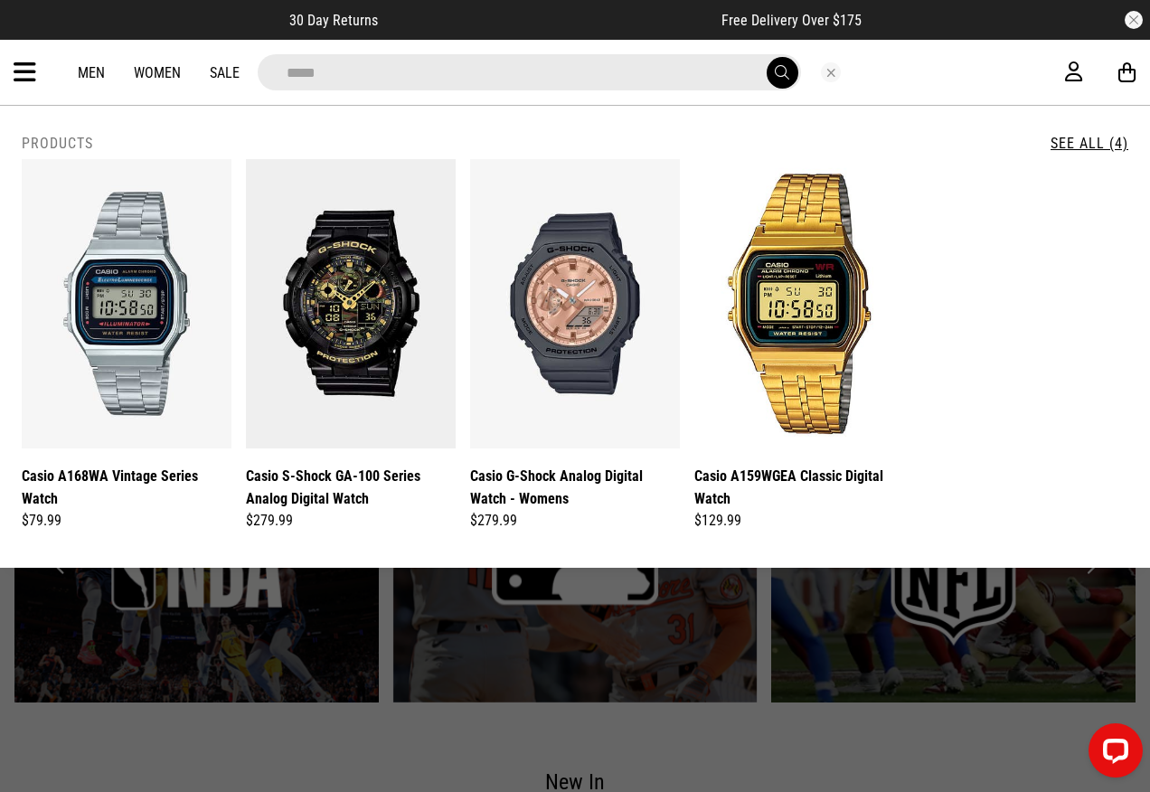
type input "*****"
click at [767, 57] on button "submit" at bounding box center [783, 73] width 32 height 32
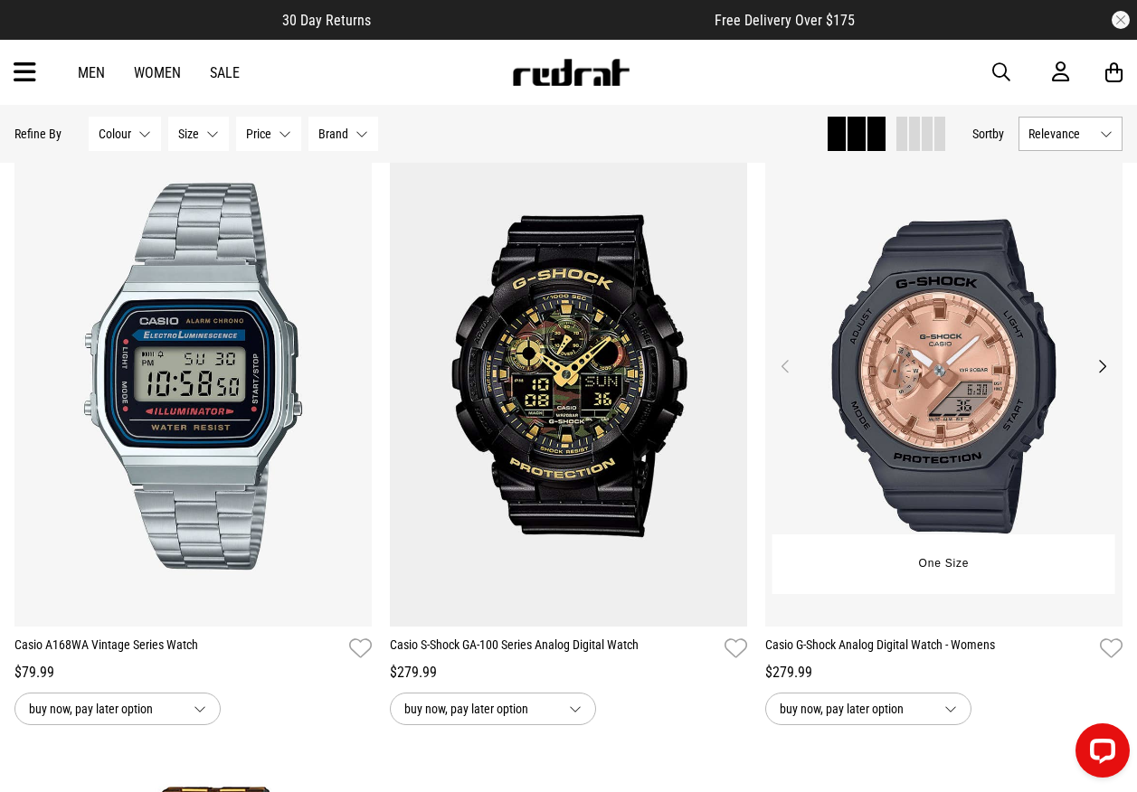
scroll to position [271, 0]
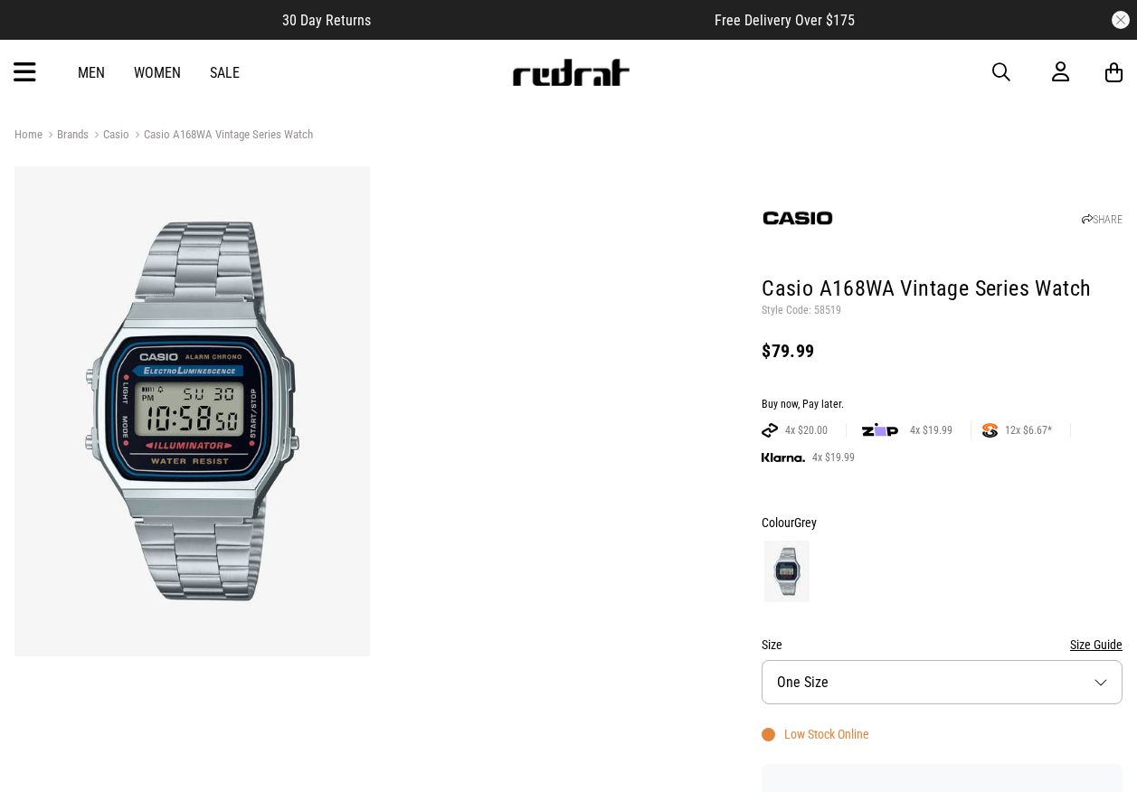
click at [253, 406] on img at bounding box center [191, 411] width 355 height 490
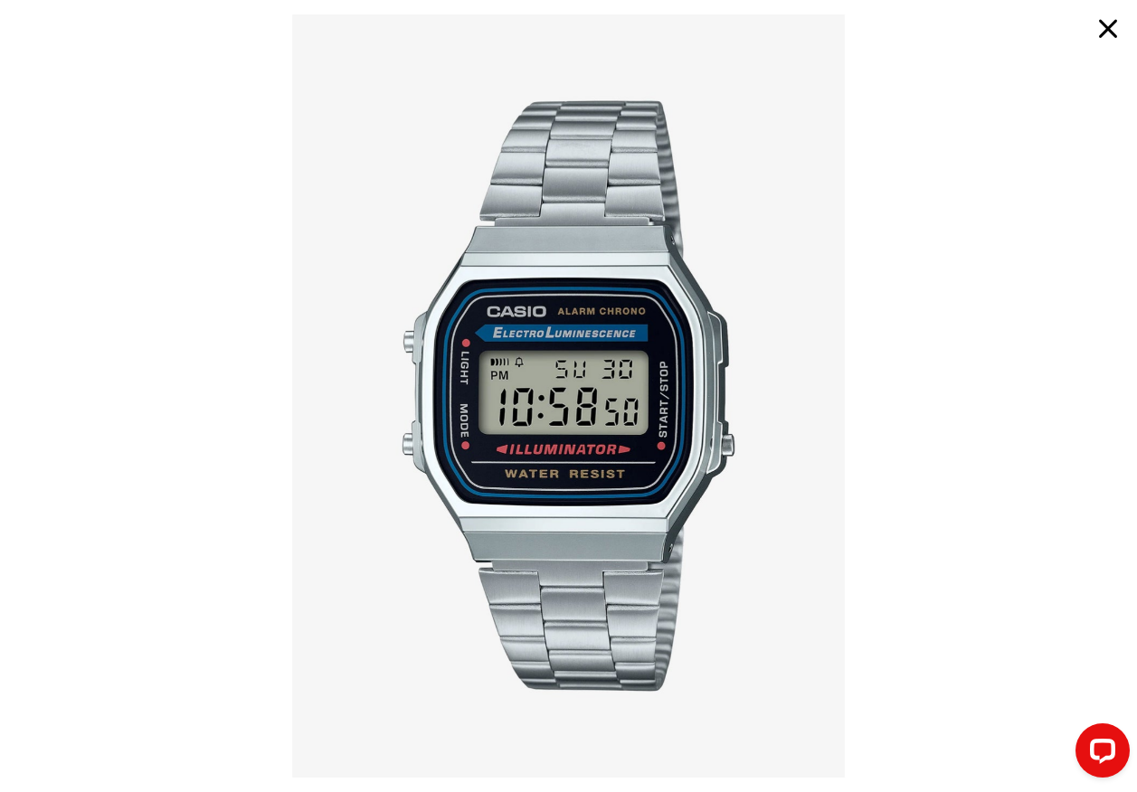
click at [1106, 32] on button "button" at bounding box center [1107, 28] width 43 height 43
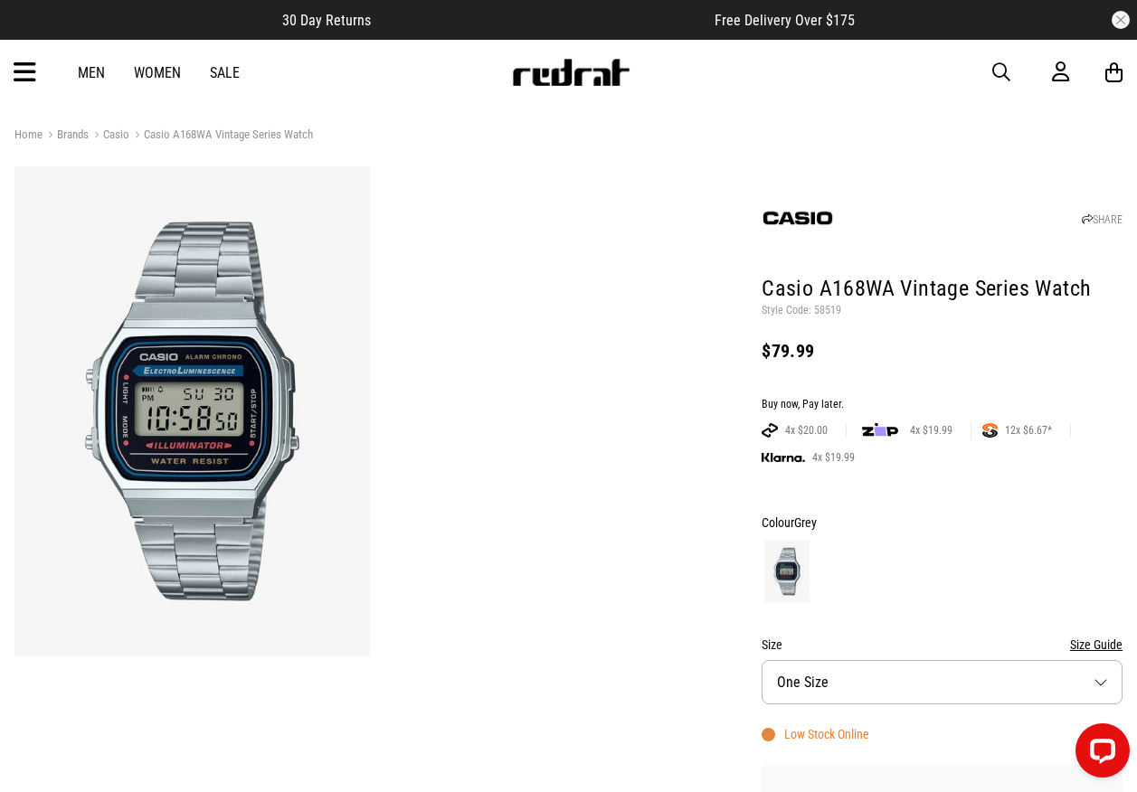
click at [272, 368] on img at bounding box center [191, 411] width 355 height 490
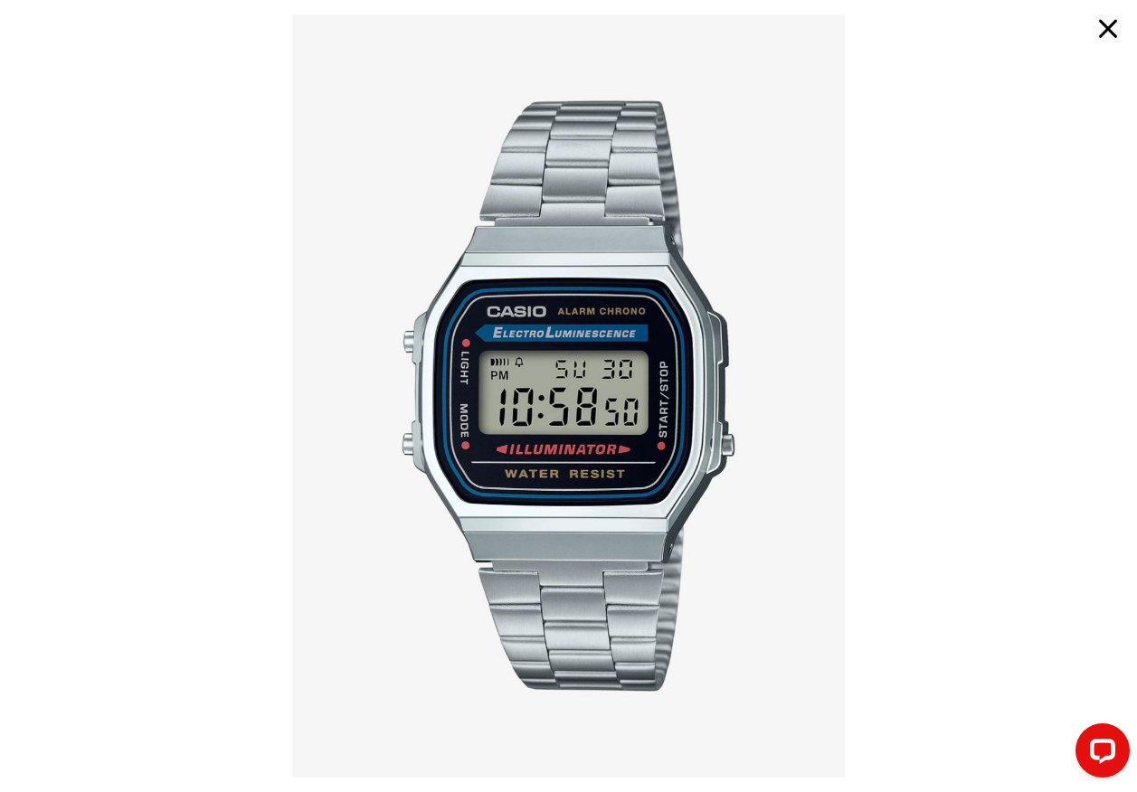
drag, startPoint x: 1106, startPoint y: 27, endPoint x: 1081, endPoint y: 26, distance: 24.4
click at [1106, 27] on button "button" at bounding box center [1107, 28] width 43 height 43
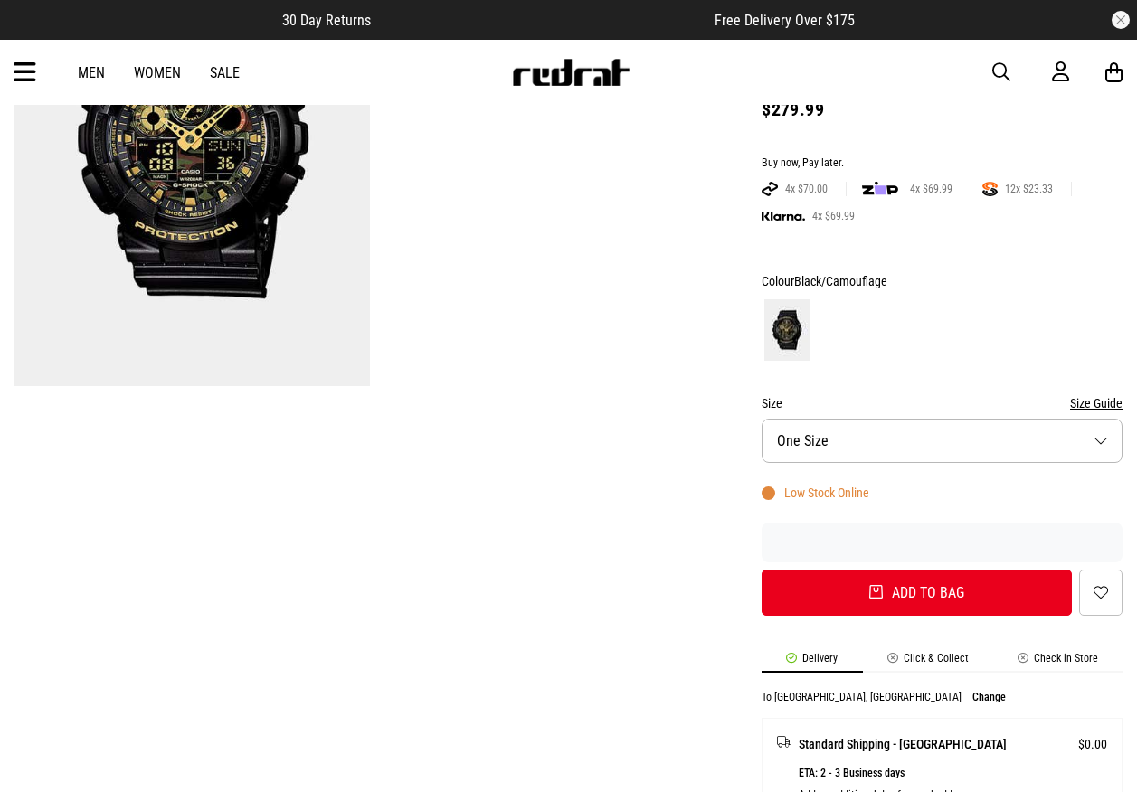
click at [899, 447] on button "Size One Size" at bounding box center [941, 441] width 361 height 44
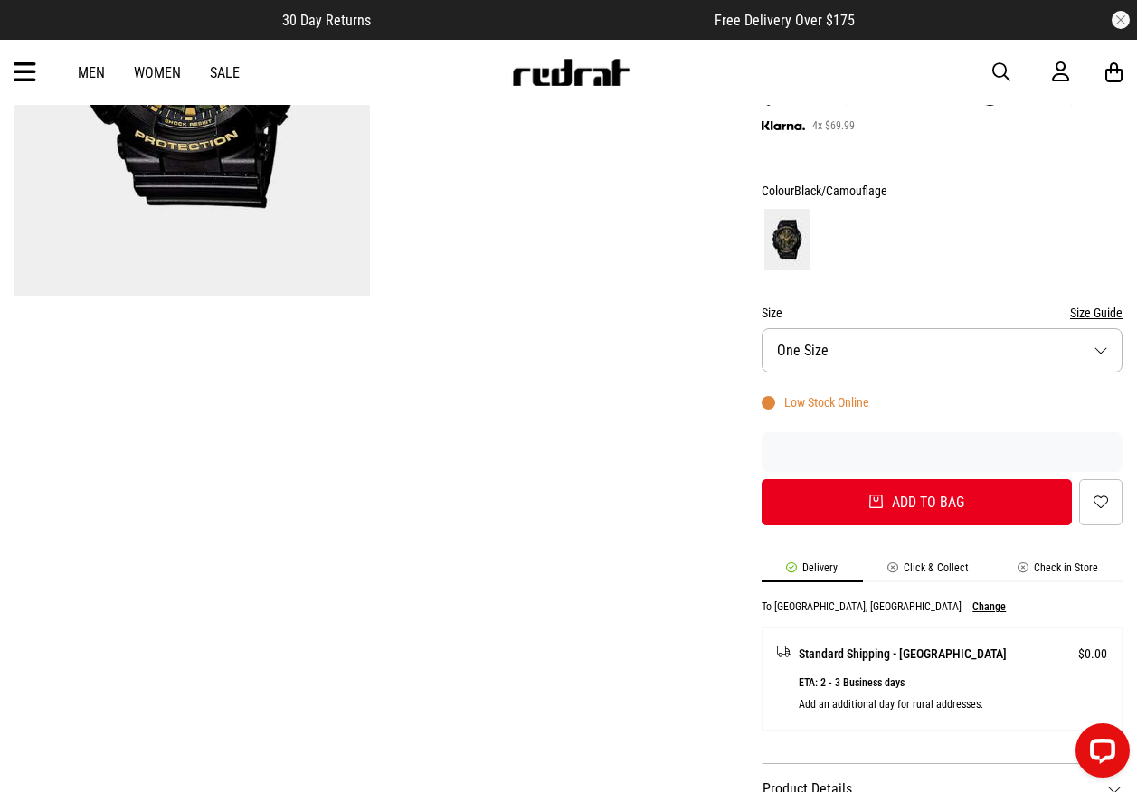
click at [837, 337] on button "Size One Size" at bounding box center [941, 350] width 361 height 44
click at [840, 341] on button "Size One Size" at bounding box center [941, 350] width 361 height 44
click at [841, 343] on button "Size One Size" at bounding box center [941, 350] width 361 height 44
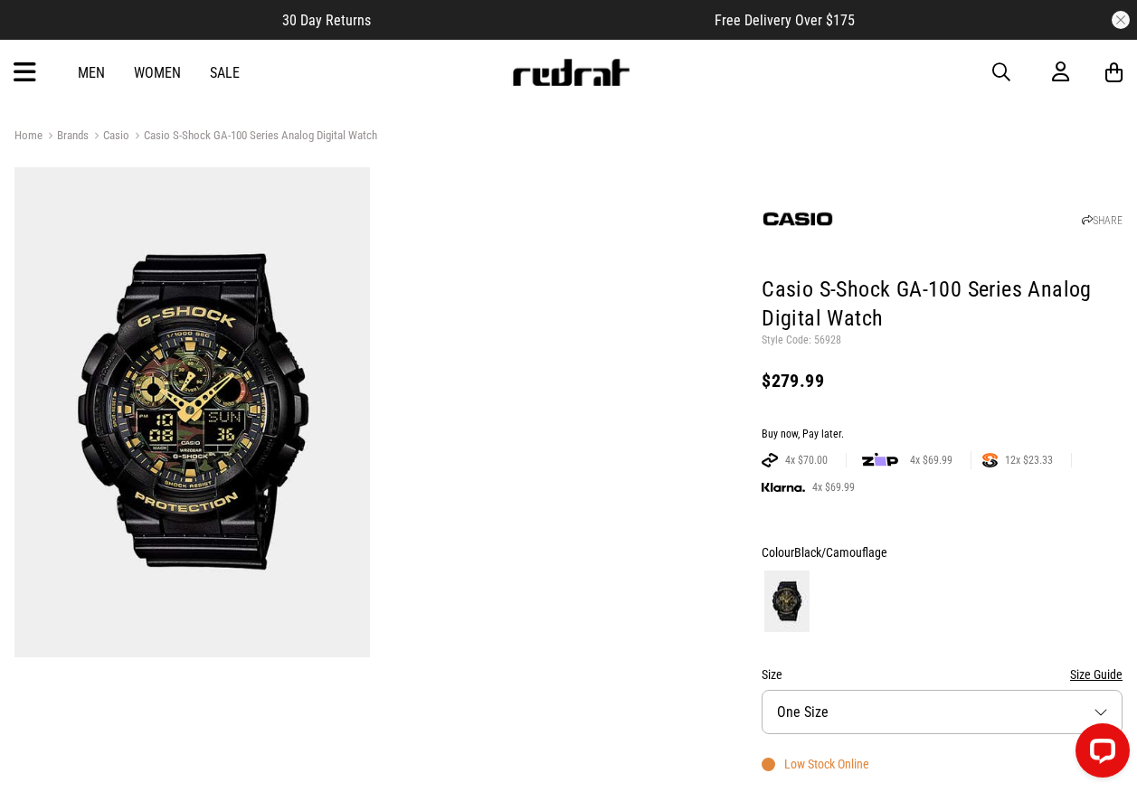
click at [234, 370] on img at bounding box center [191, 412] width 355 height 490
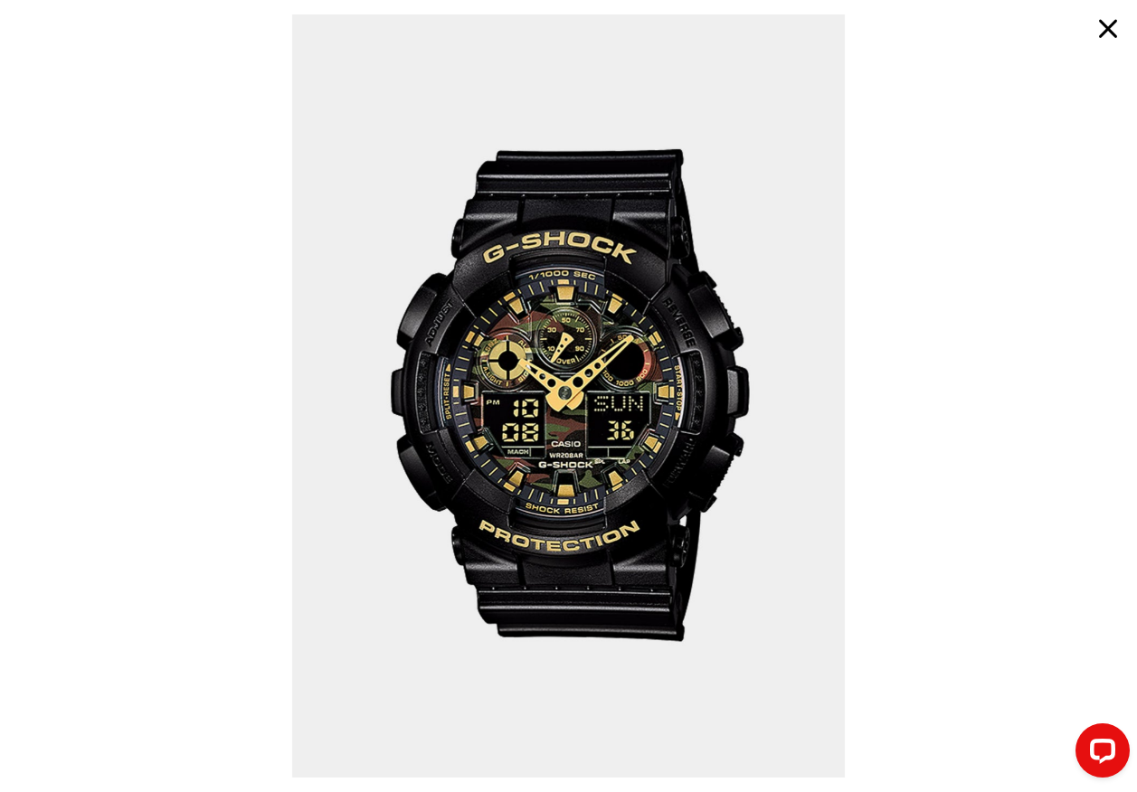
click at [1109, 22] on button "button" at bounding box center [1107, 28] width 43 height 43
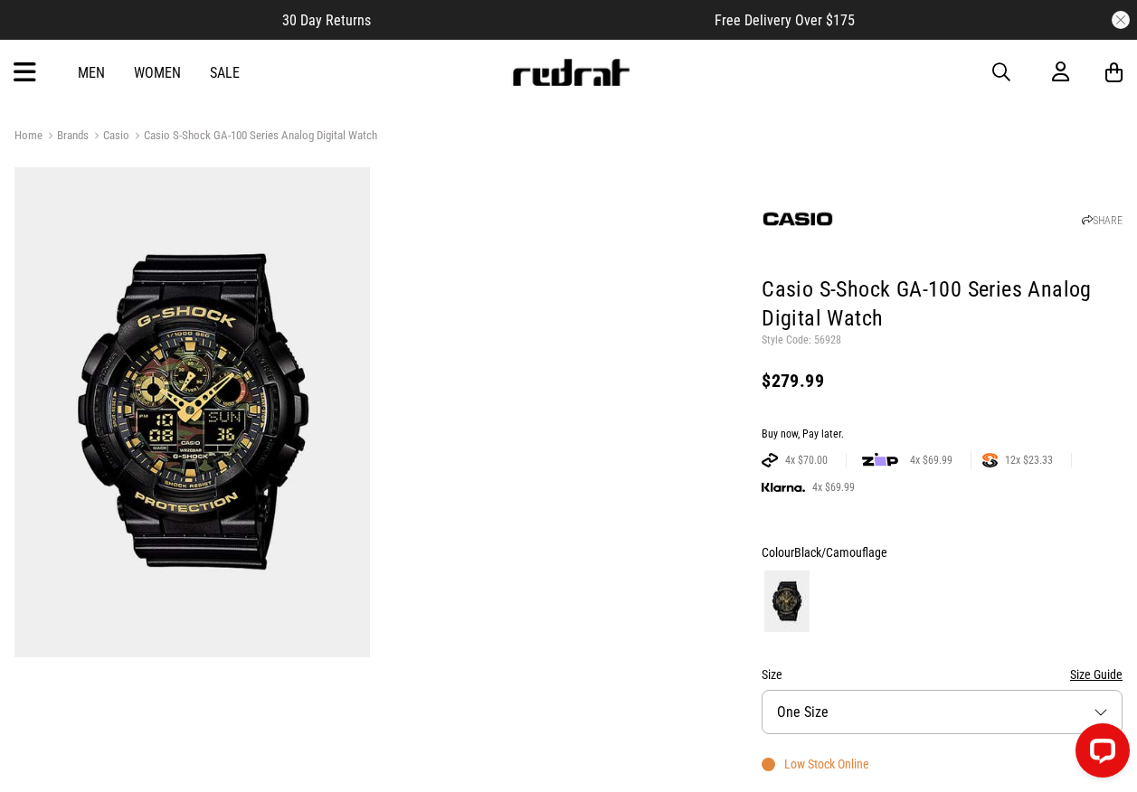
click at [576, 80] on img at bounding box center [570, 72] width 119 height 27
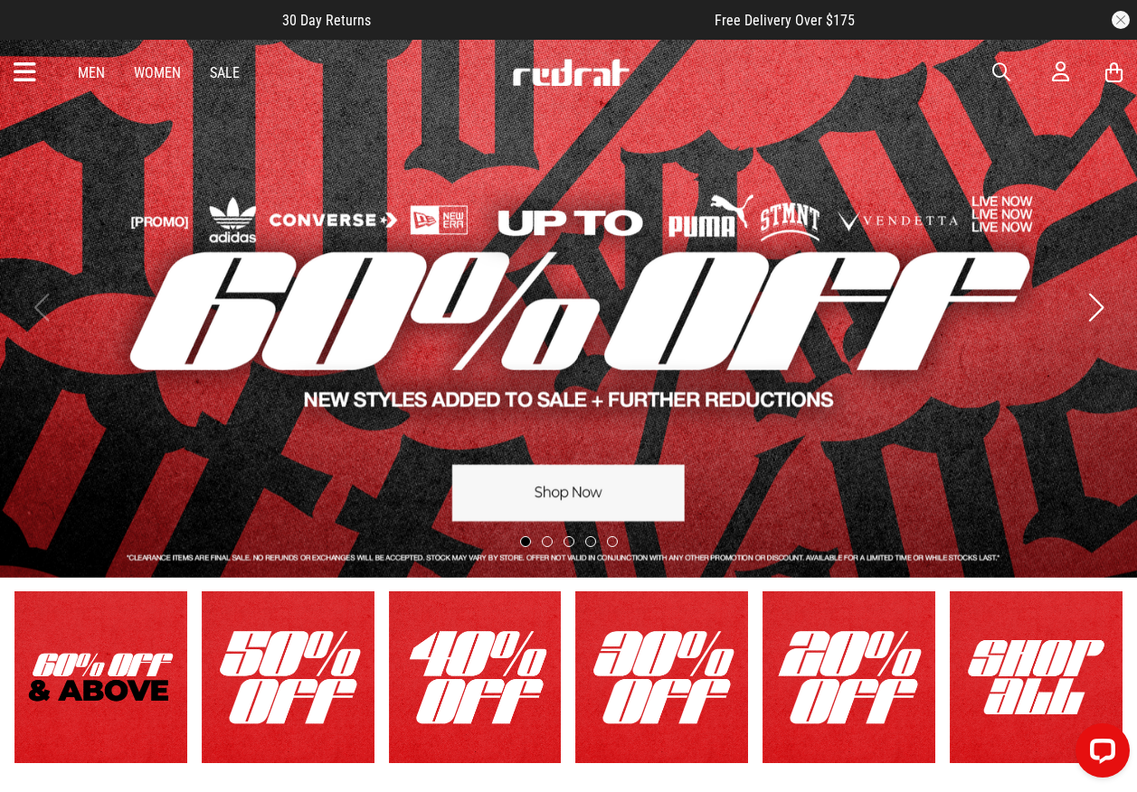
click at [998, 71] on span "button" at bounding box center [1001, 72] width 18 height 22
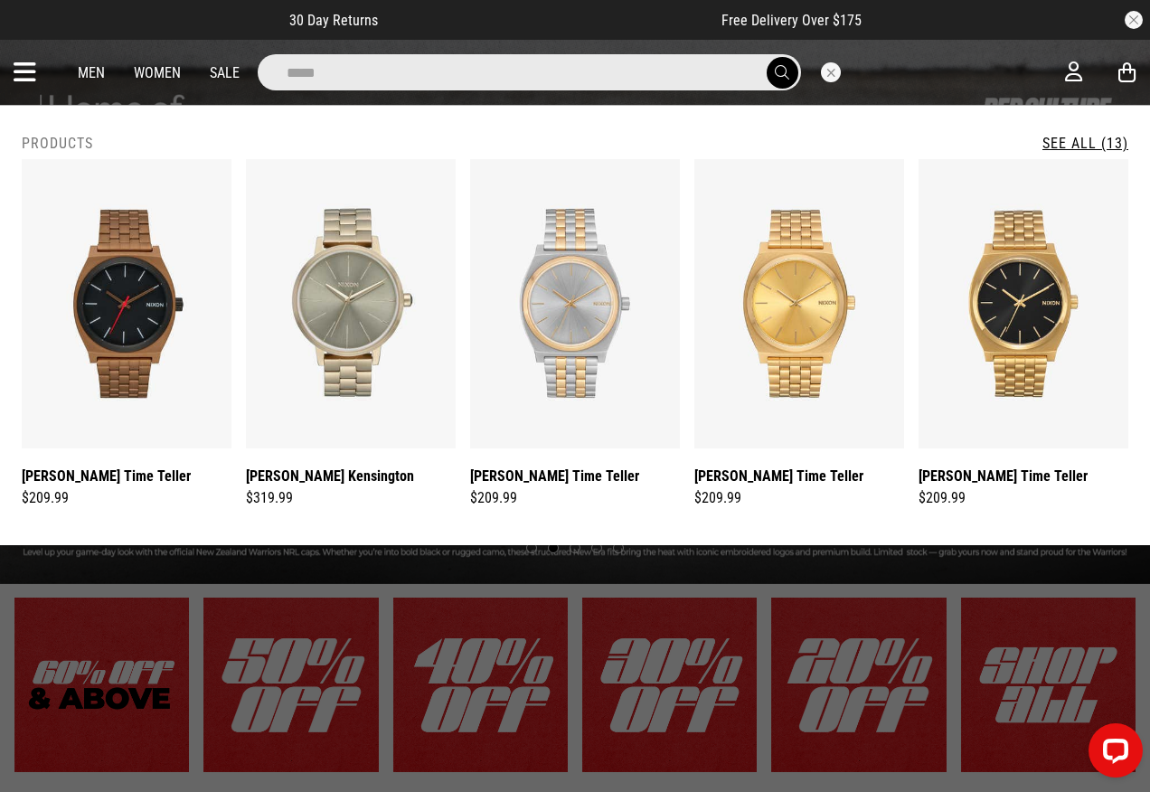
type input "*****"
click at [767, 57] on button "submit" at bounding box center [783, 73] width 32 height 32
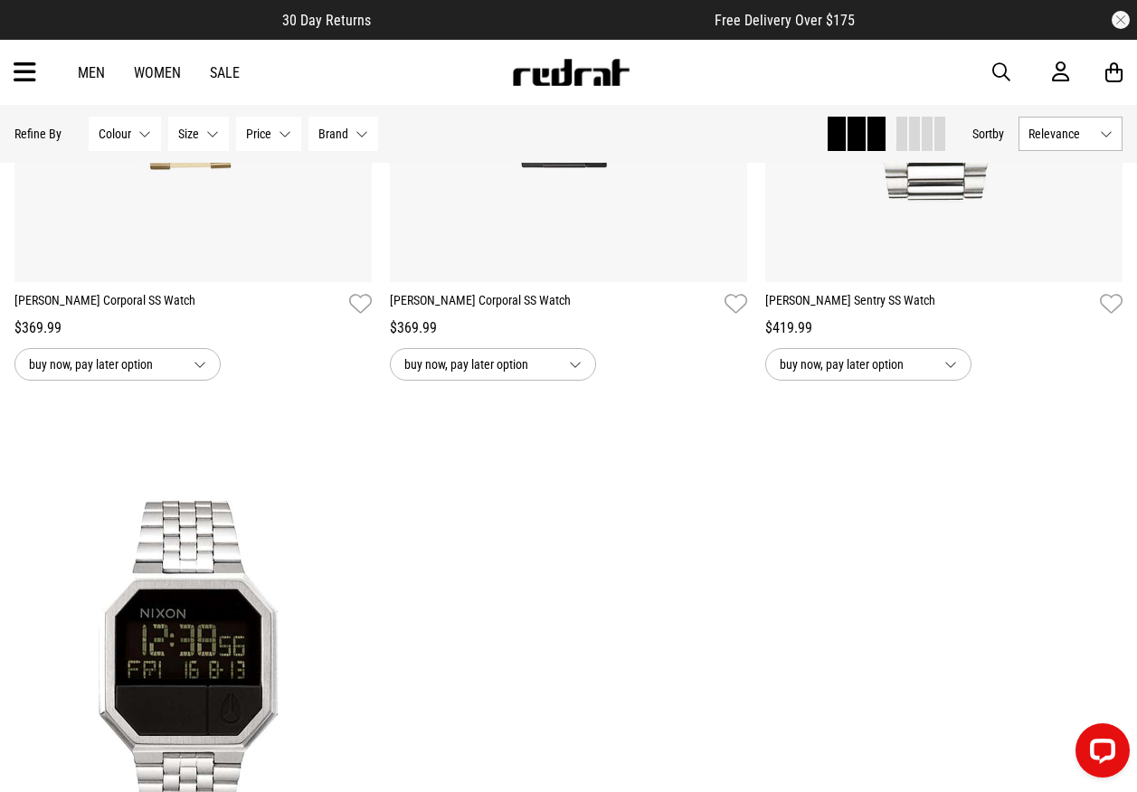
scroll to position [1808, 0]
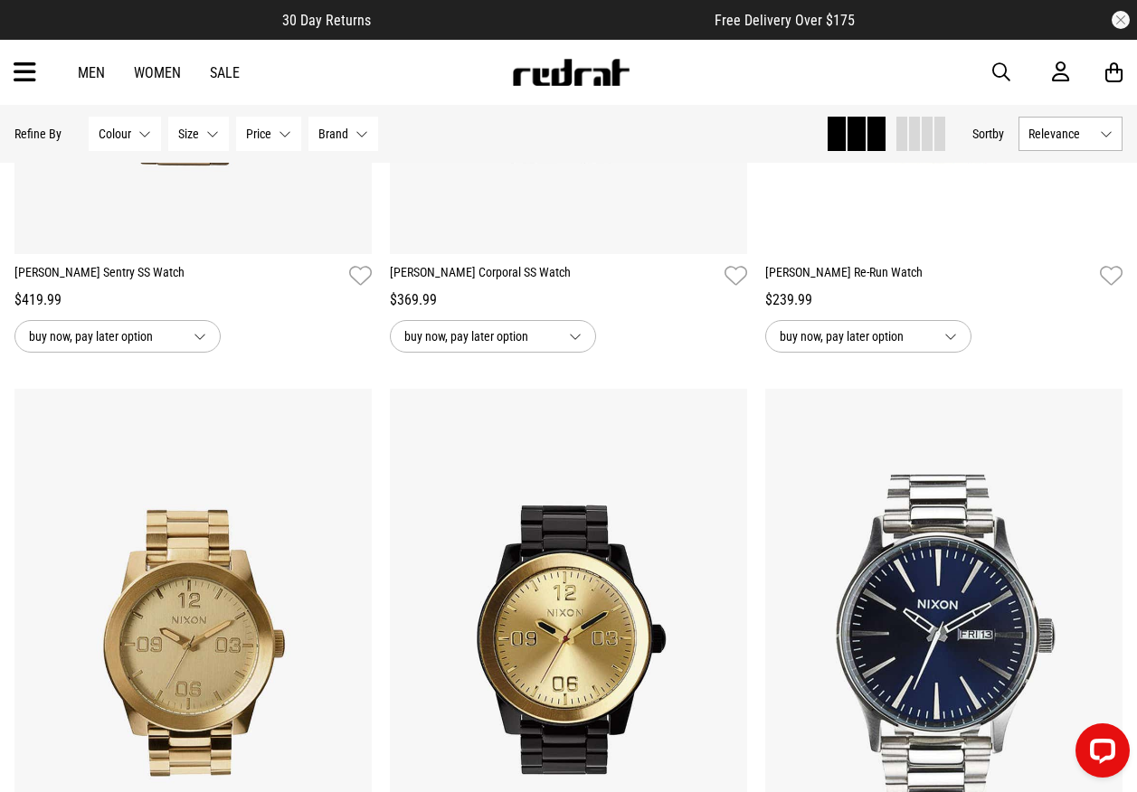
click at [534, 78] on img at bounding box center [570, 72] width 119 height 27
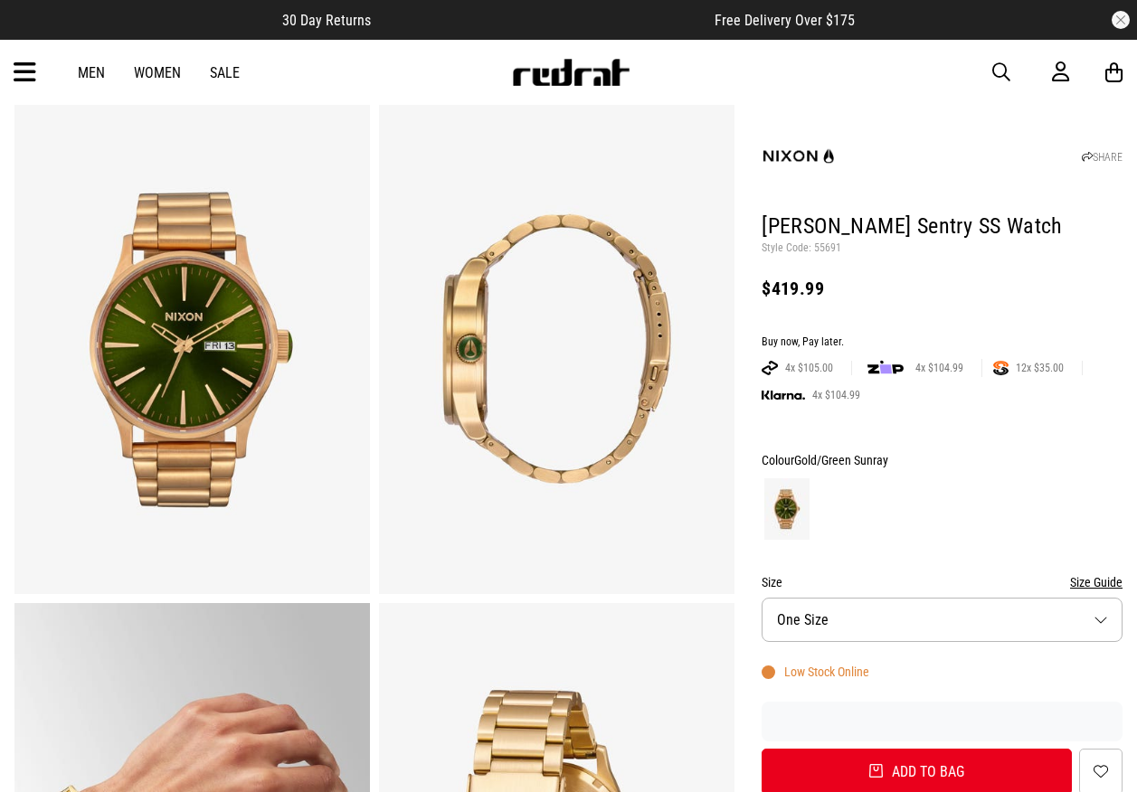
scroll to position [271, 0]
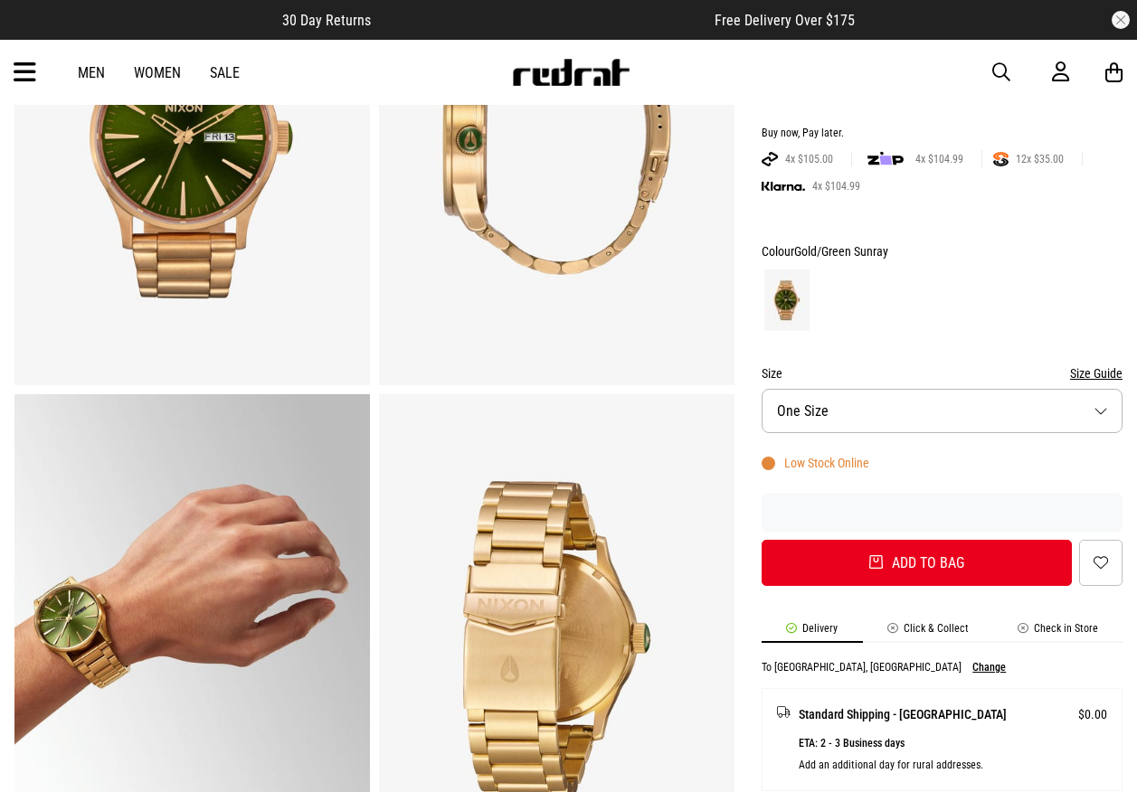
click at [792, 408] on span "One Size" at bounding box center [803, 410] width 52 height 17
drag, startPoint x: 805, startPoint y: 403, endPoint x: 794, endPoint y: 404, distance: 10.9
click at [805, 403] on span "One Size" at bounding box center [803, 410] width 52 height 17
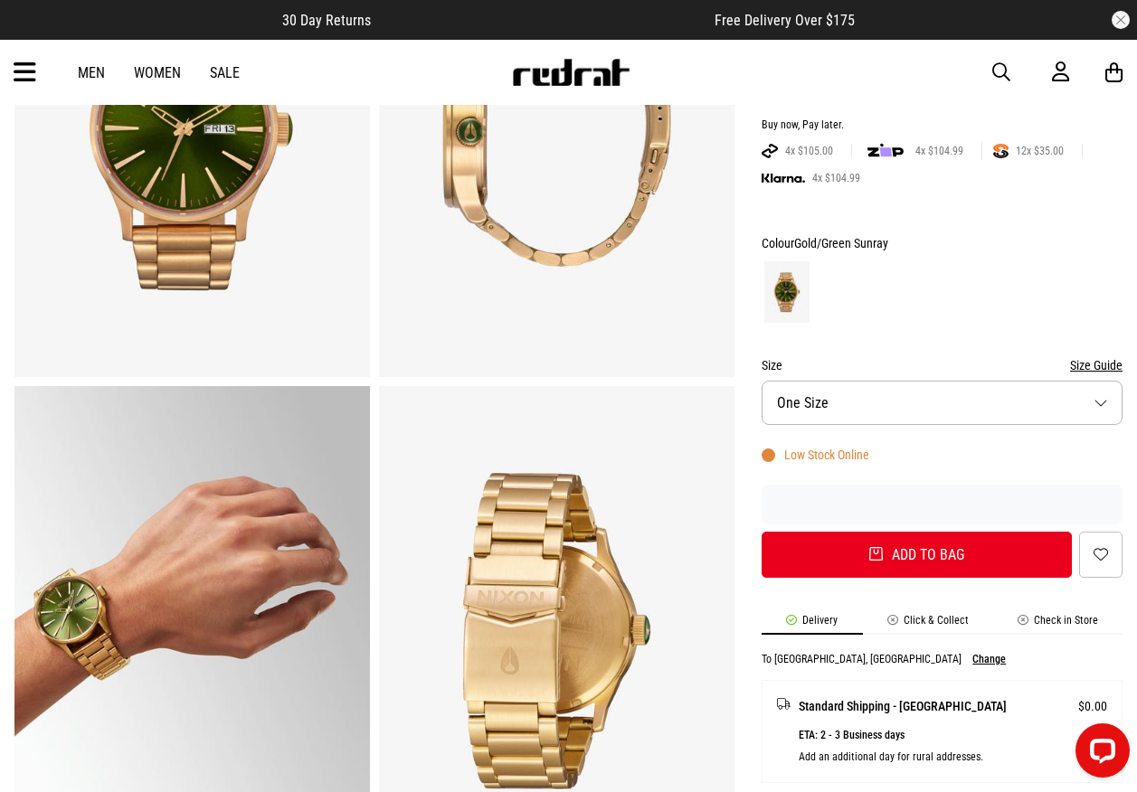
scroll to position [0, 0]
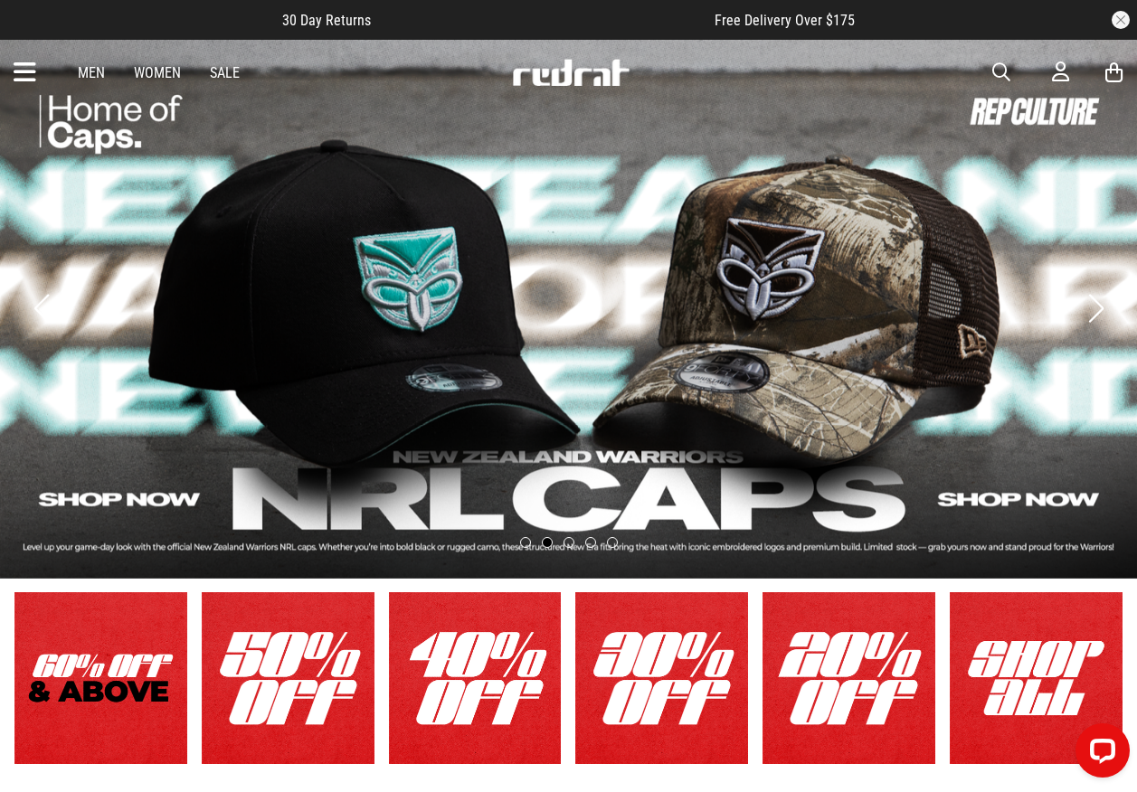
click at [377, 381] on link "2 / 5" at bounding box center [568, 309] width 1137 height 540
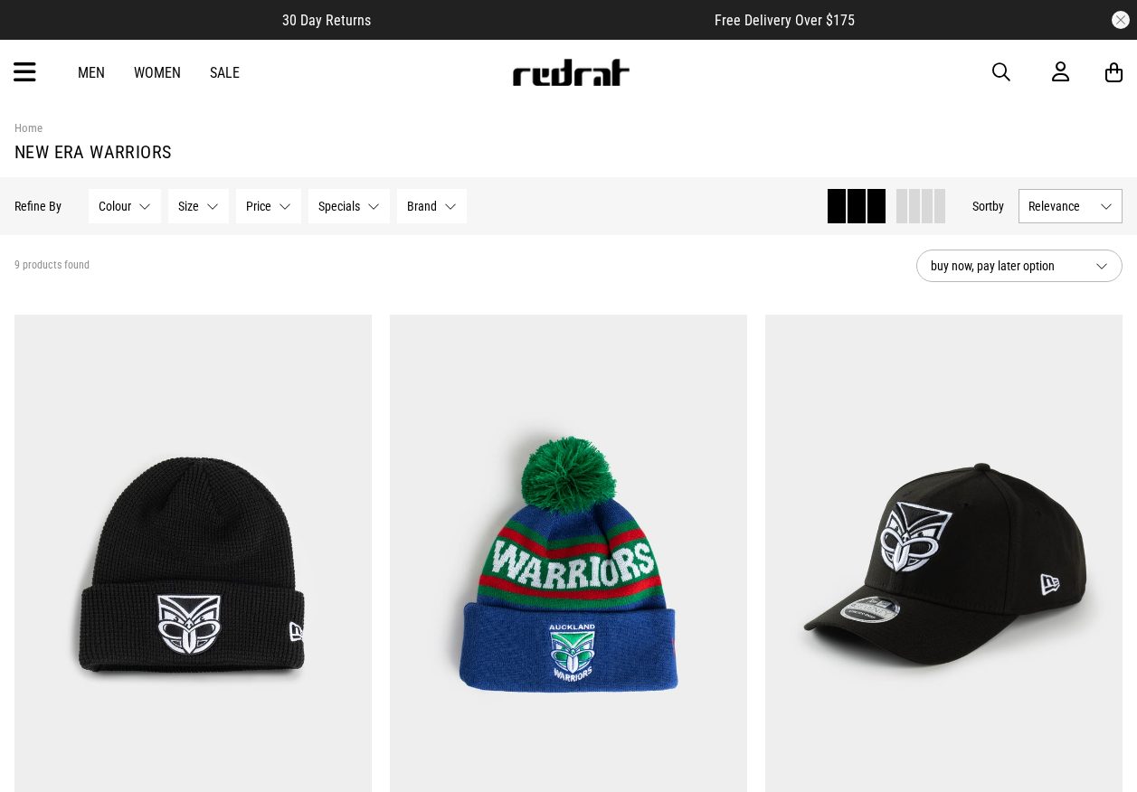
scroll to position [1447, 0]
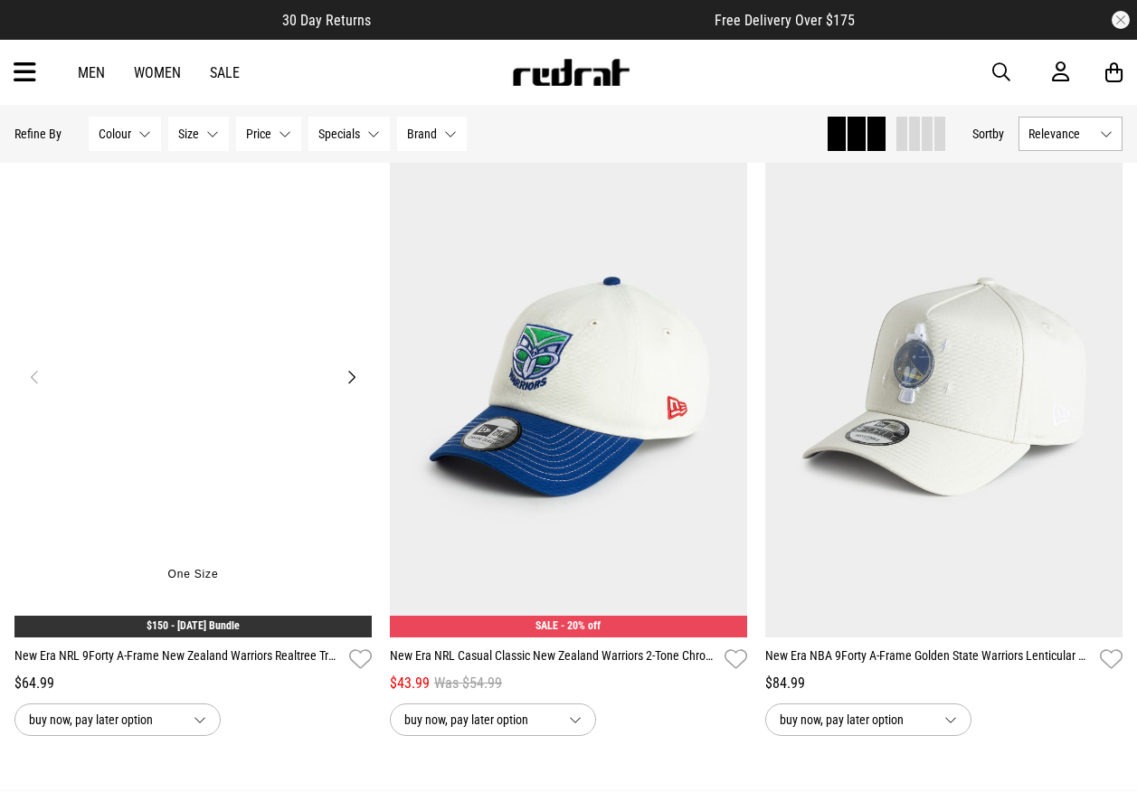
drag, startPoint x: 0, startPoint y: 0, endPoint x: 236, endPoint y: 439, distance: 498.8
click at [236, 439] on img at bounding box center [192, 387] width 357 height 500
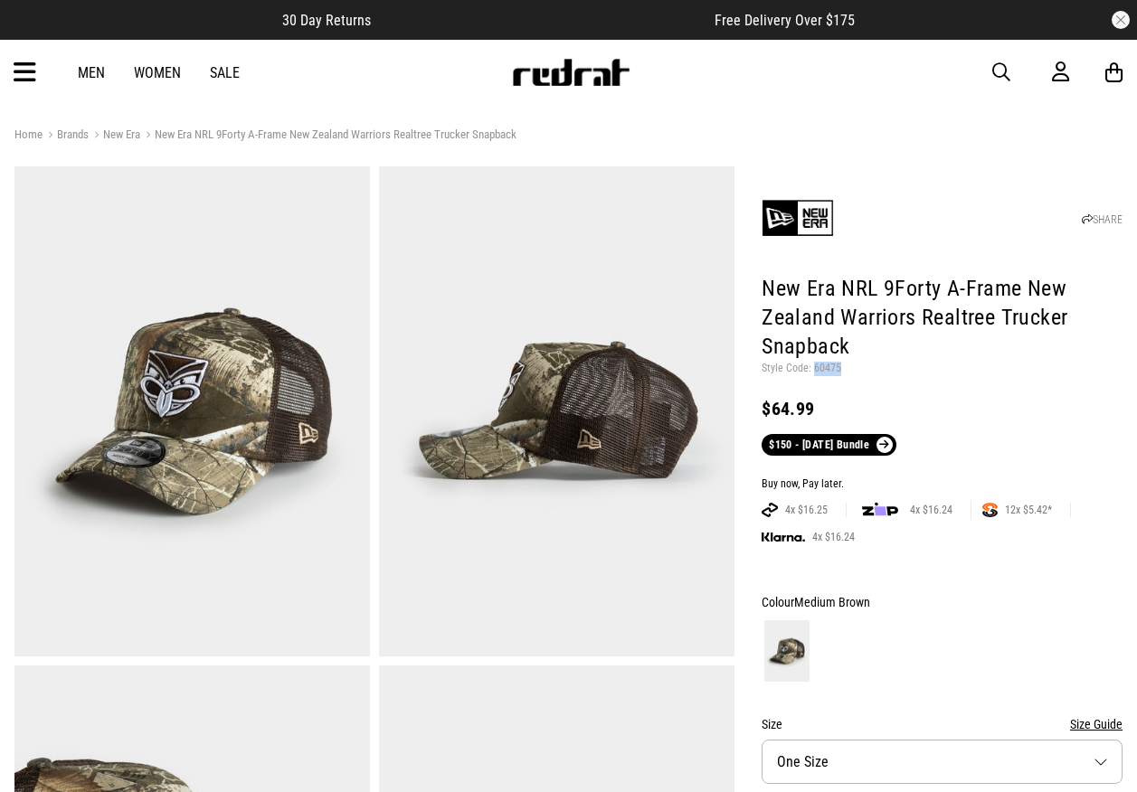
click at [814, 371] on p "Style Code: 60475" at bounding box center [941, 369] width 361 height 14
click at [922, 377] on header "SHARE New Era NRL 9Forty A-Frame New Zealand Warriors Realtree Trucker Snapback…" at bounding box center [941, 313] width 361 height 285
click at [997, 65] on span "button" at bounding box center [1001, 72] width 18 height 22
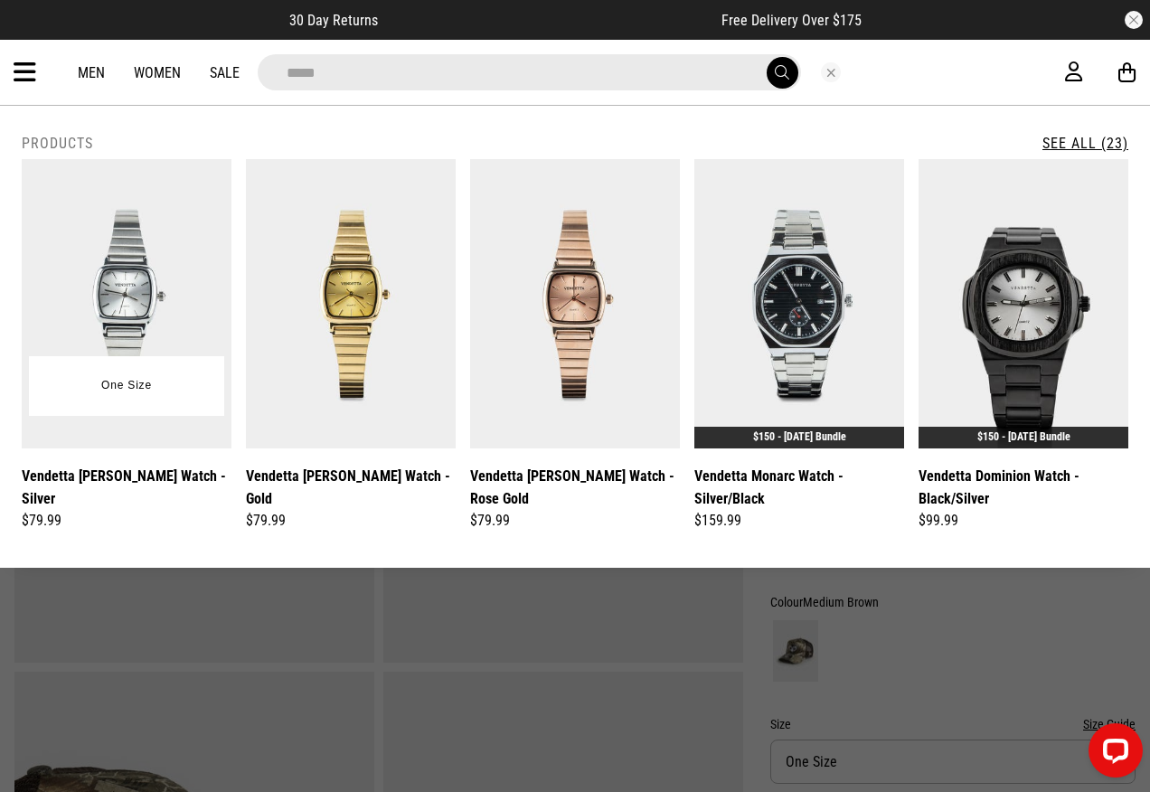
type input "*****"
click at [151, 336] on img at bounding box center [127, 303] width 210 height 289
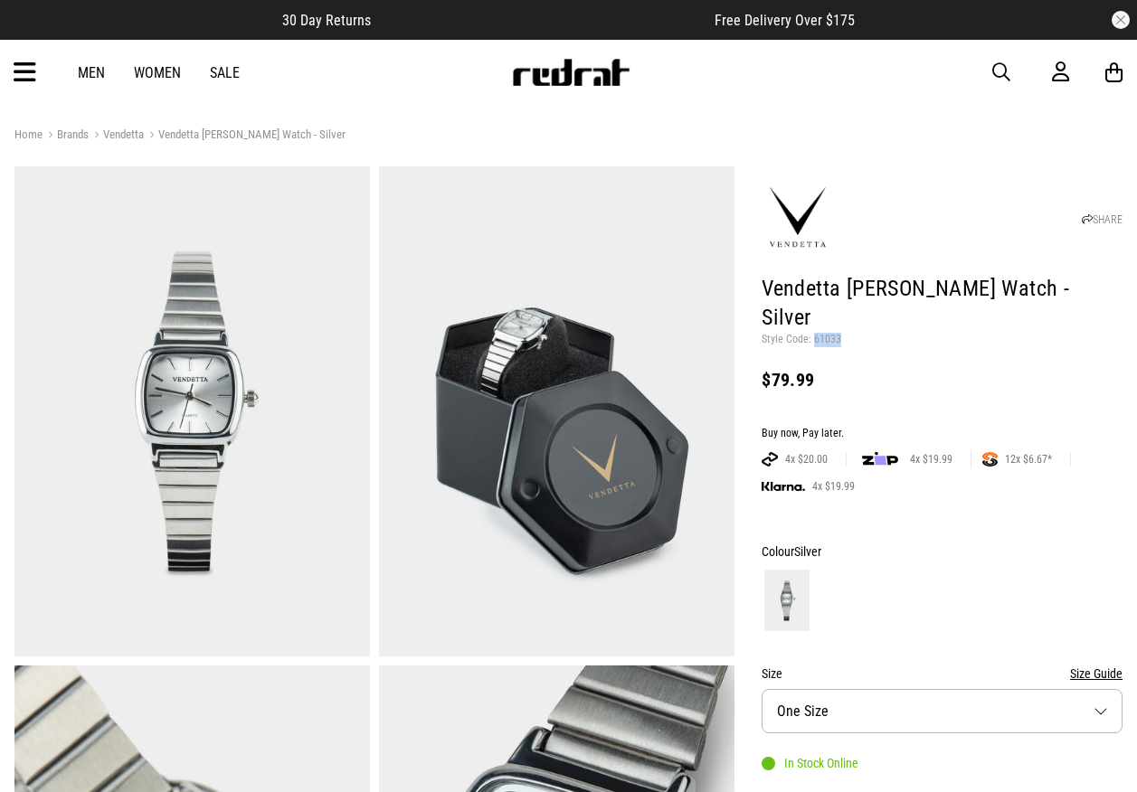
click at [814, 333] on p "Style Code: 61033" at bounding box center [941, 340] width 361 height 14
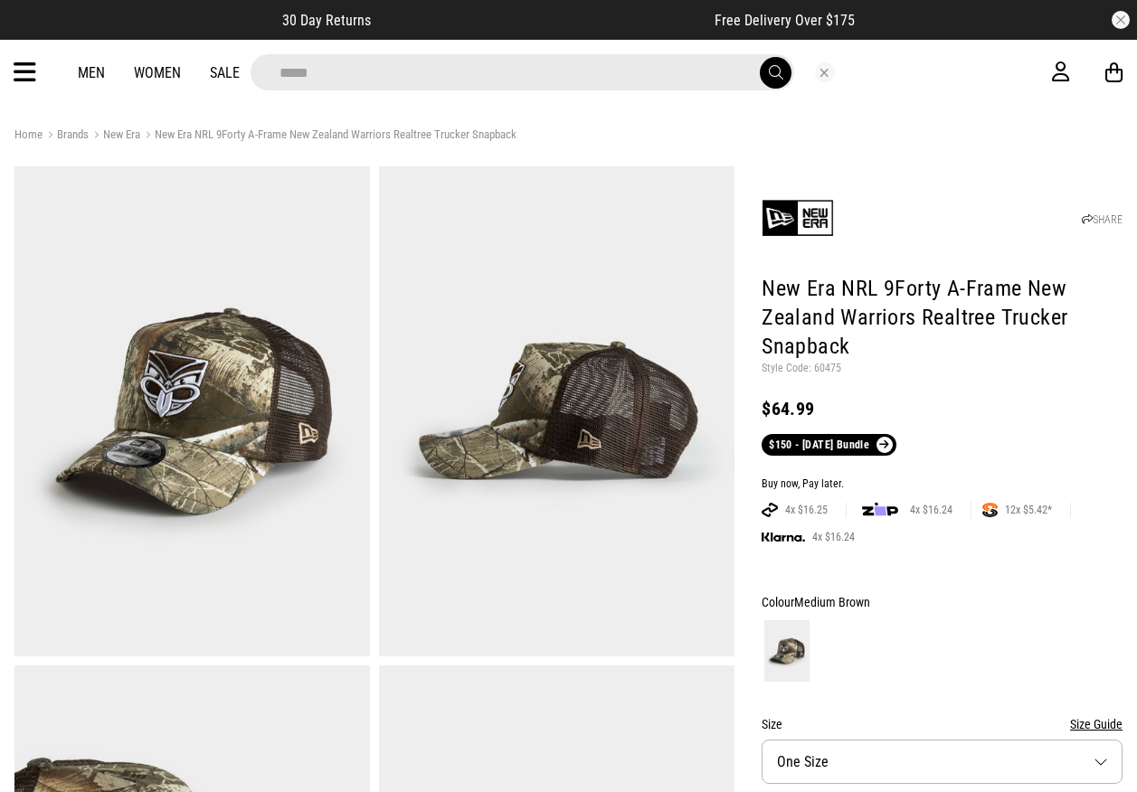
type input "*****"
click at [760, 57] on button "submit" at bounding box center [776, 73] width 32 height 32
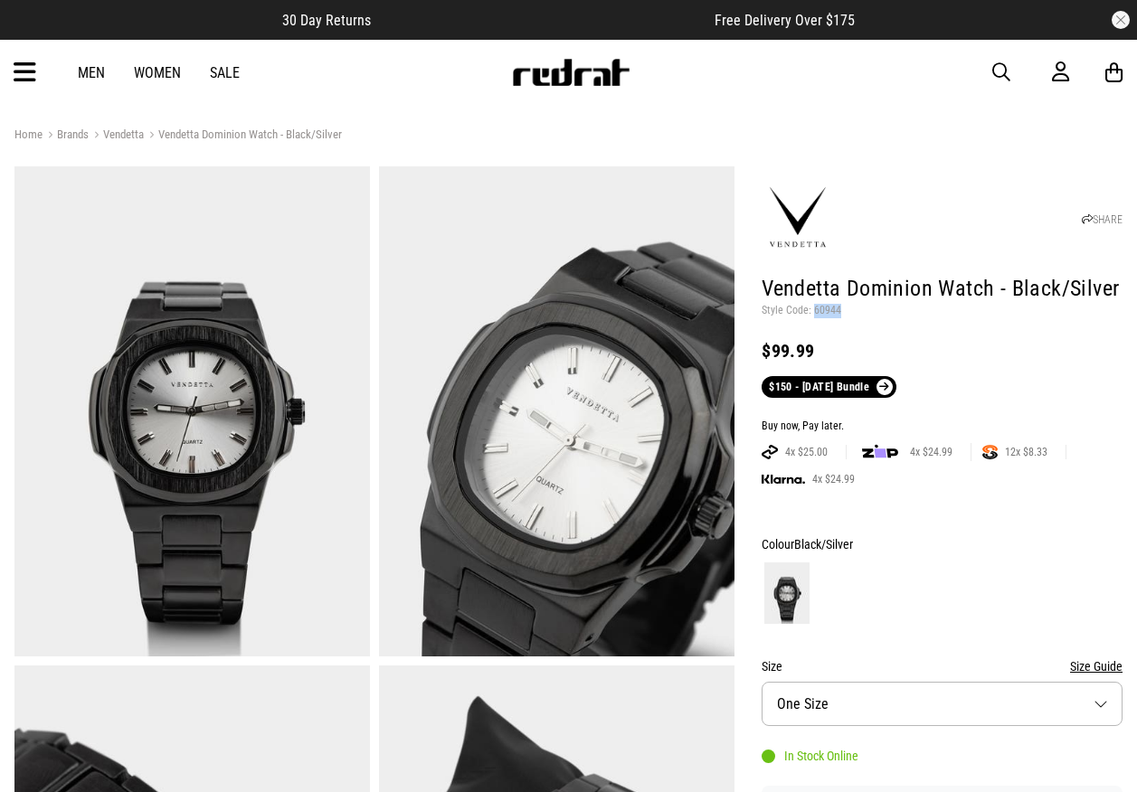
click at [813, 312] on p "Style Code: 60944" at bounding box center [941, 311] width 361 height 14
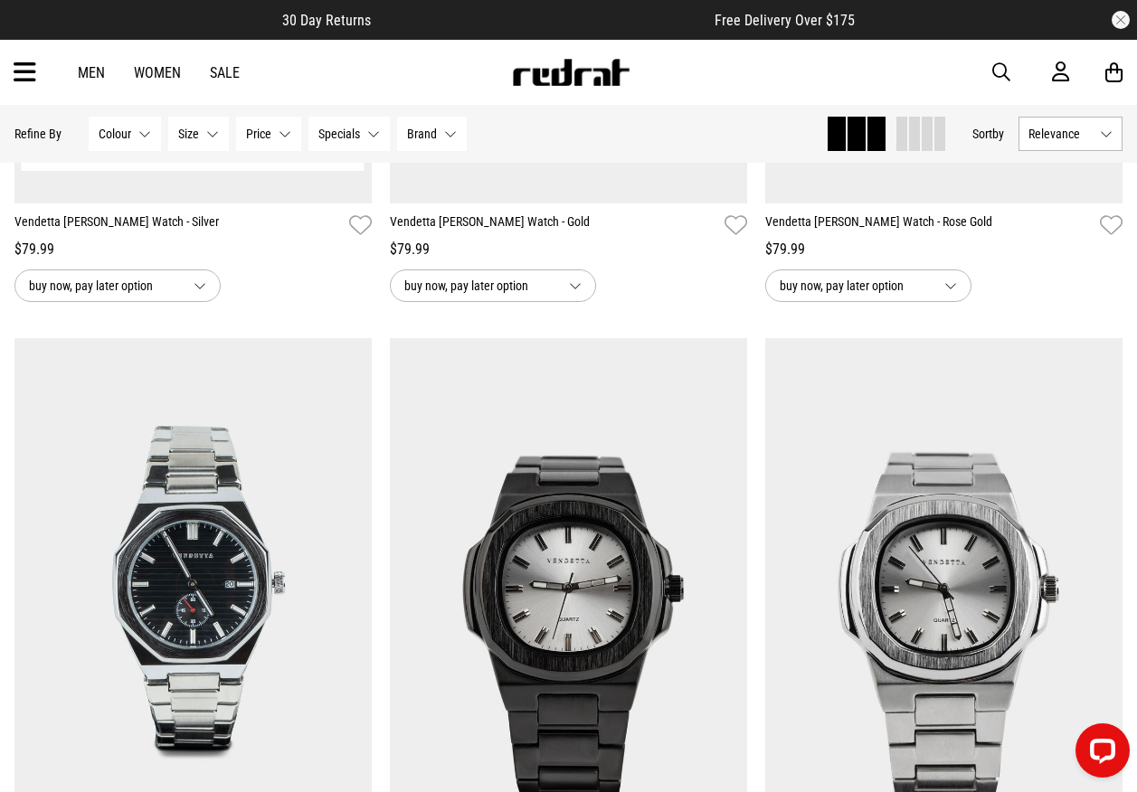
scroll to position [293, 0]
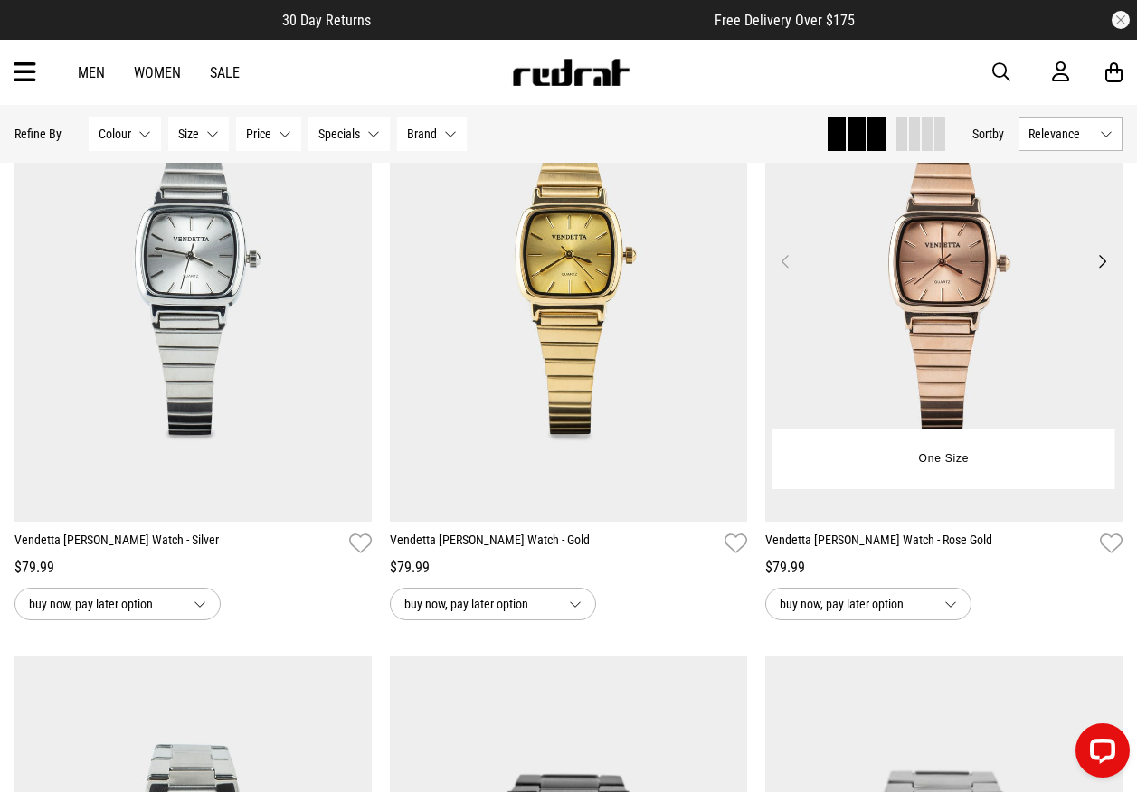
click at [930, 322] on img at bounding box center [943, 272] width 357 height 500
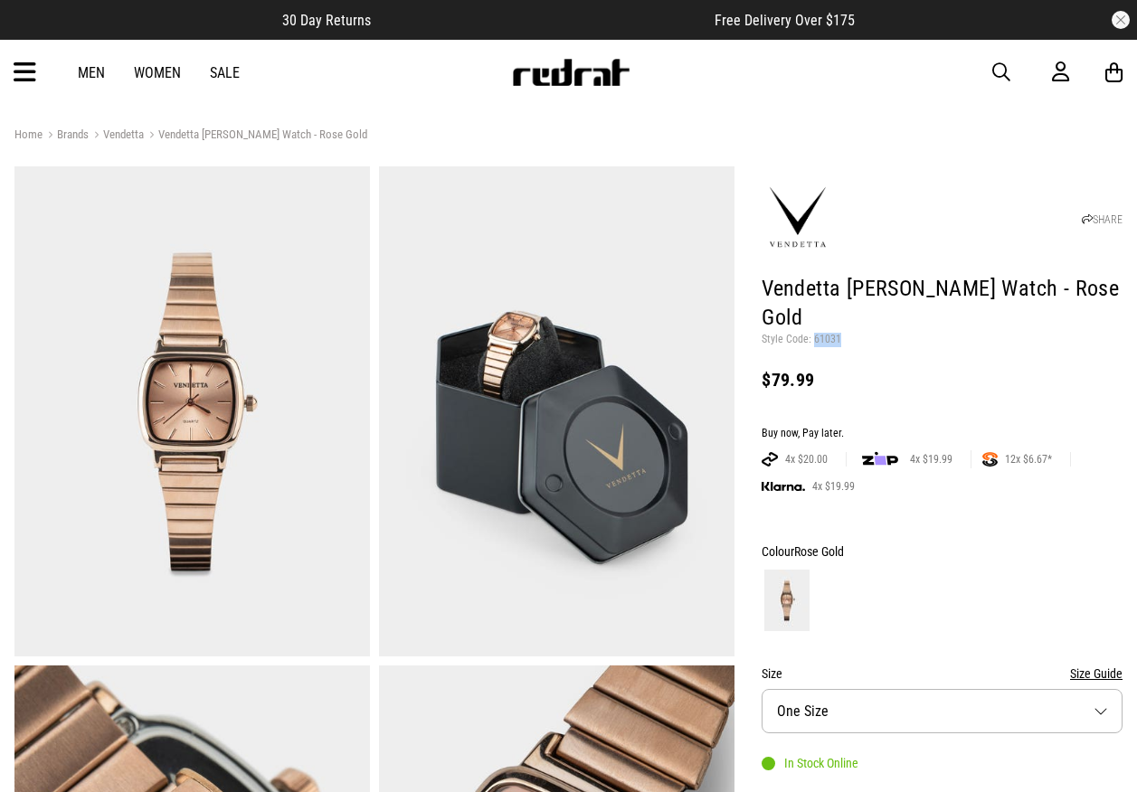
click at [812, 333] on p "Style Code: 61031" at bounding box center [941, 340] width 361 height 14
click at [594, 87] on link at bounding box center [570, 80] width 119 height 17
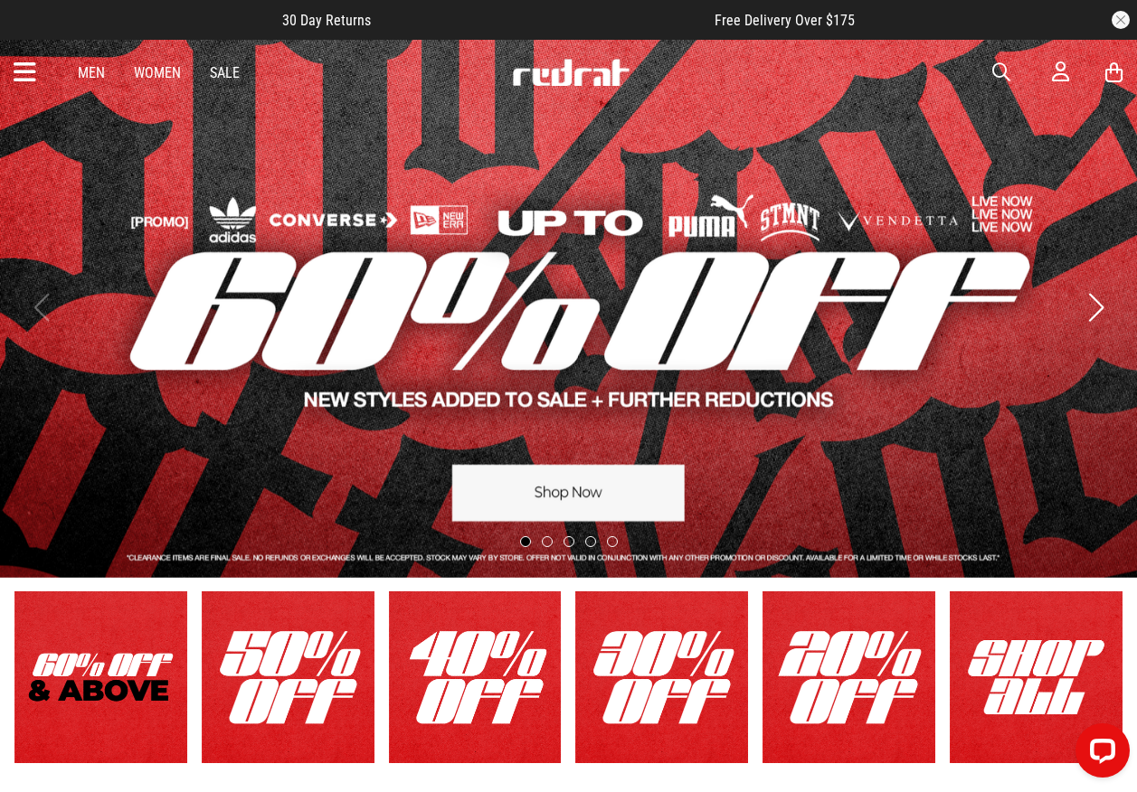
click at [39, 66] on div "Men Women Sale Sign in New Back Footwear Back Mens Back Womens Back Youth & Kid…" at bounding box center [568, 72] width 1137 height 65
click at [33, 71] on icon at bounding box center [25, 73] width 23 height 30
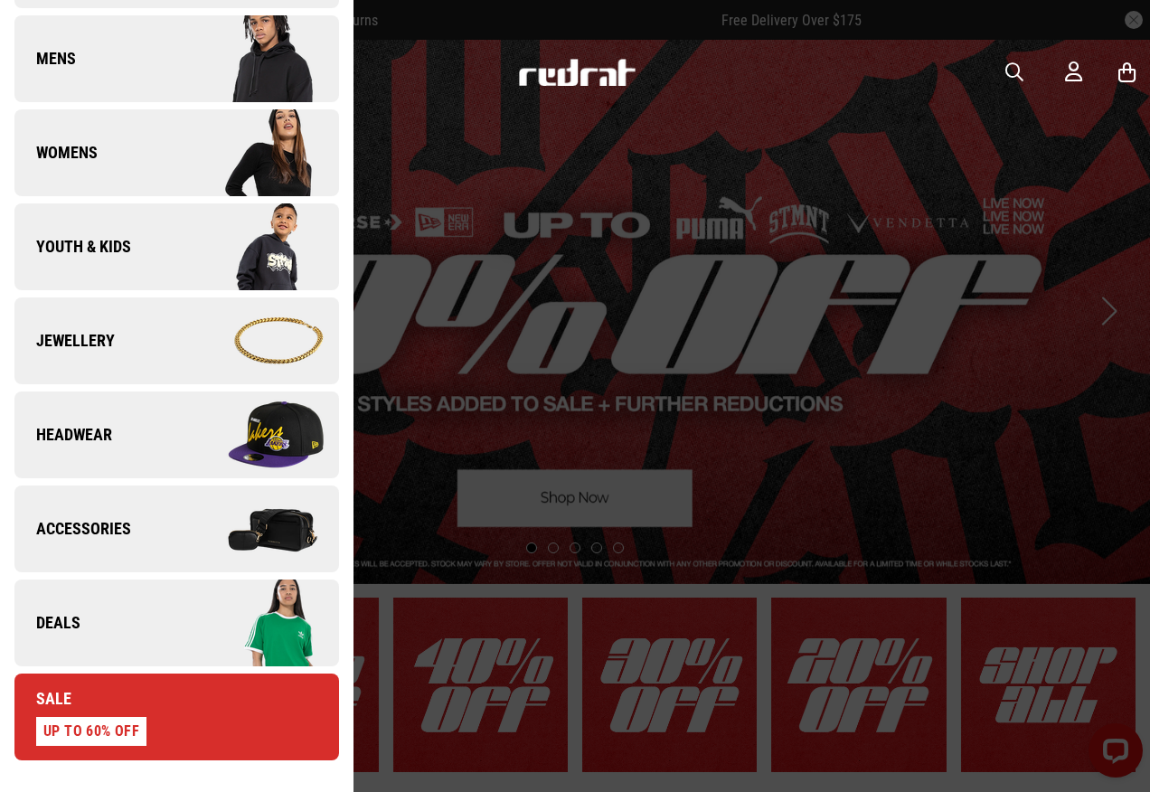
scroll to position [633, 0]
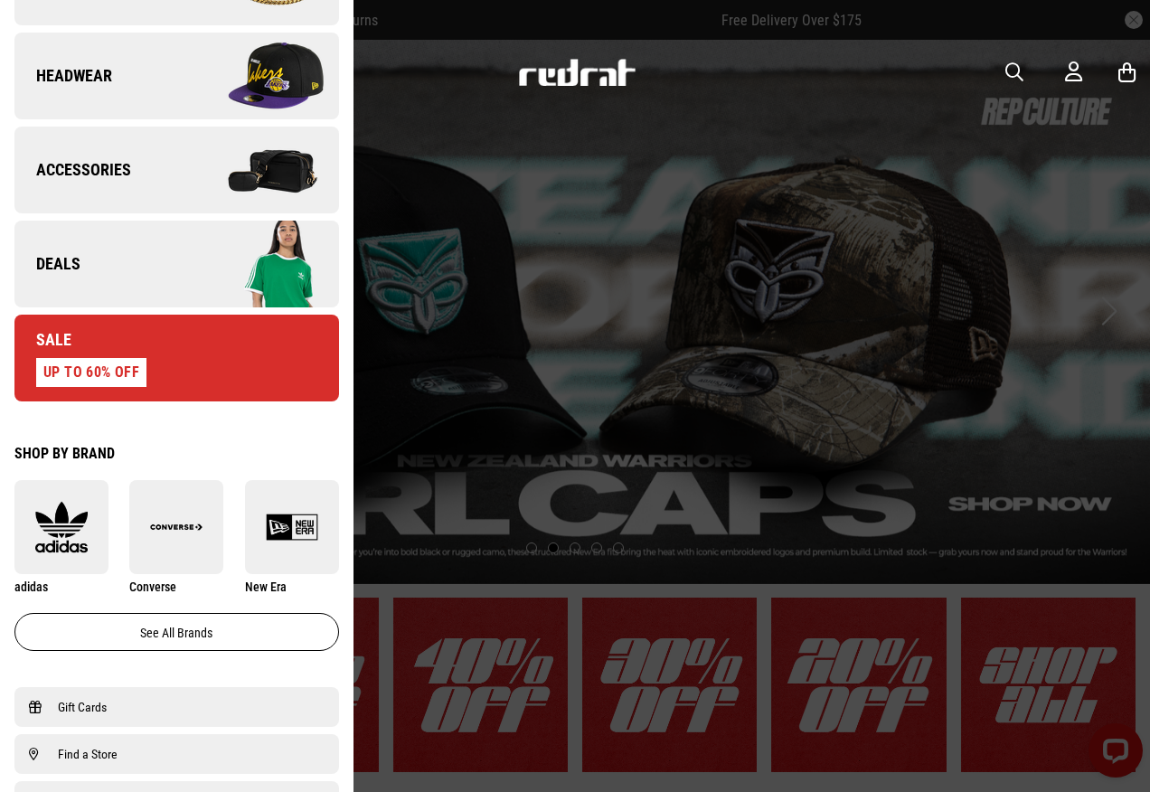
click at [99, 361] on div "UP TO 60% OFF" at bounding box center [91, 372] width 110 height 29
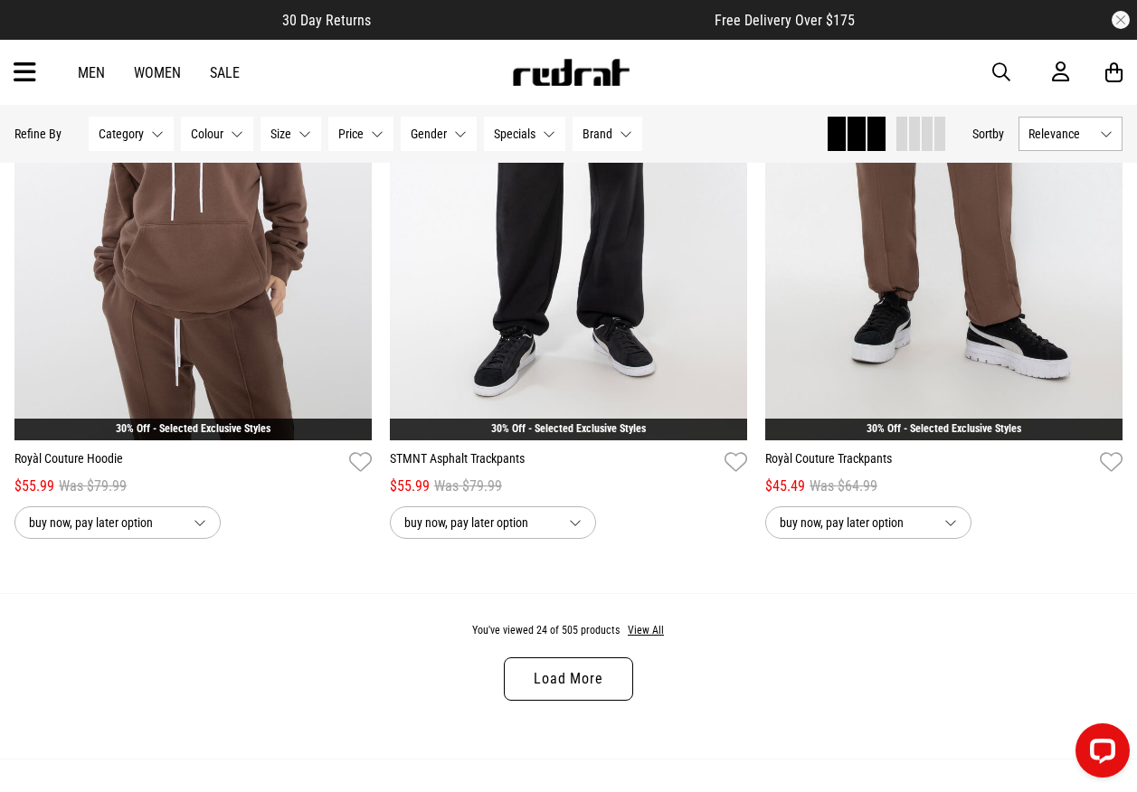
scroll to position [5154, 0]
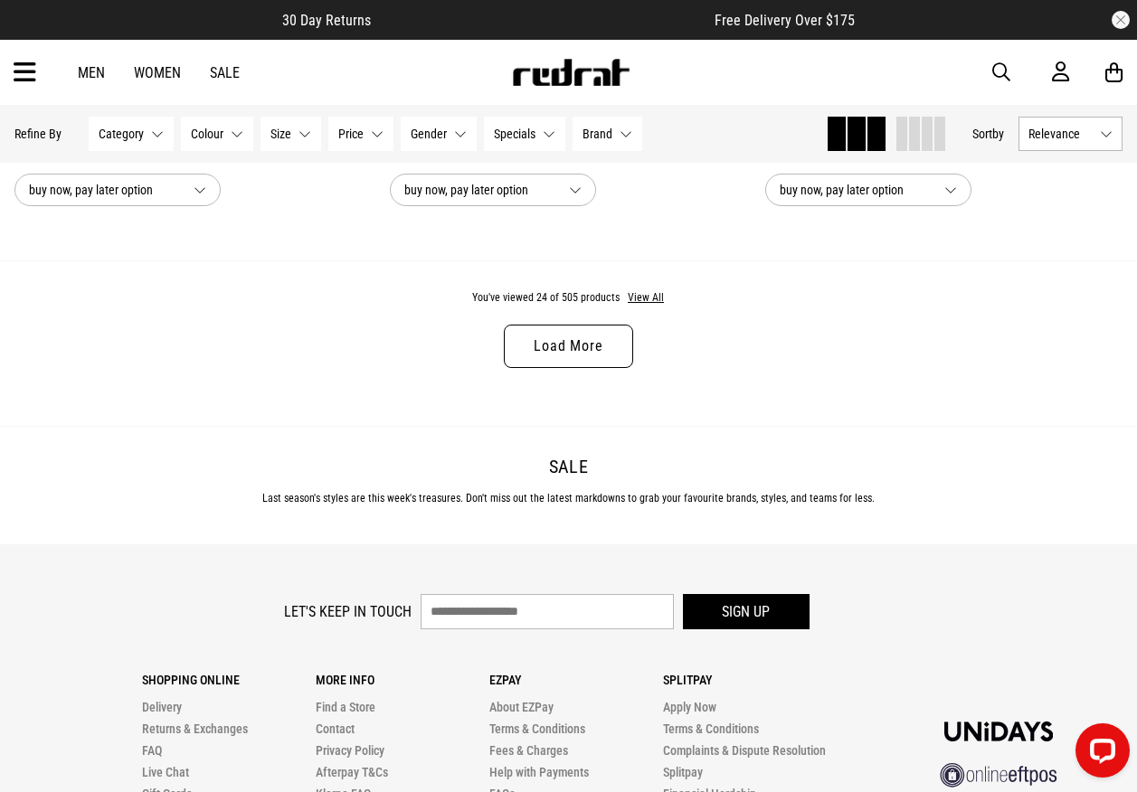
click at [568, 344] on link "Load More" at bounding box center [568, 346] width 128 height 43
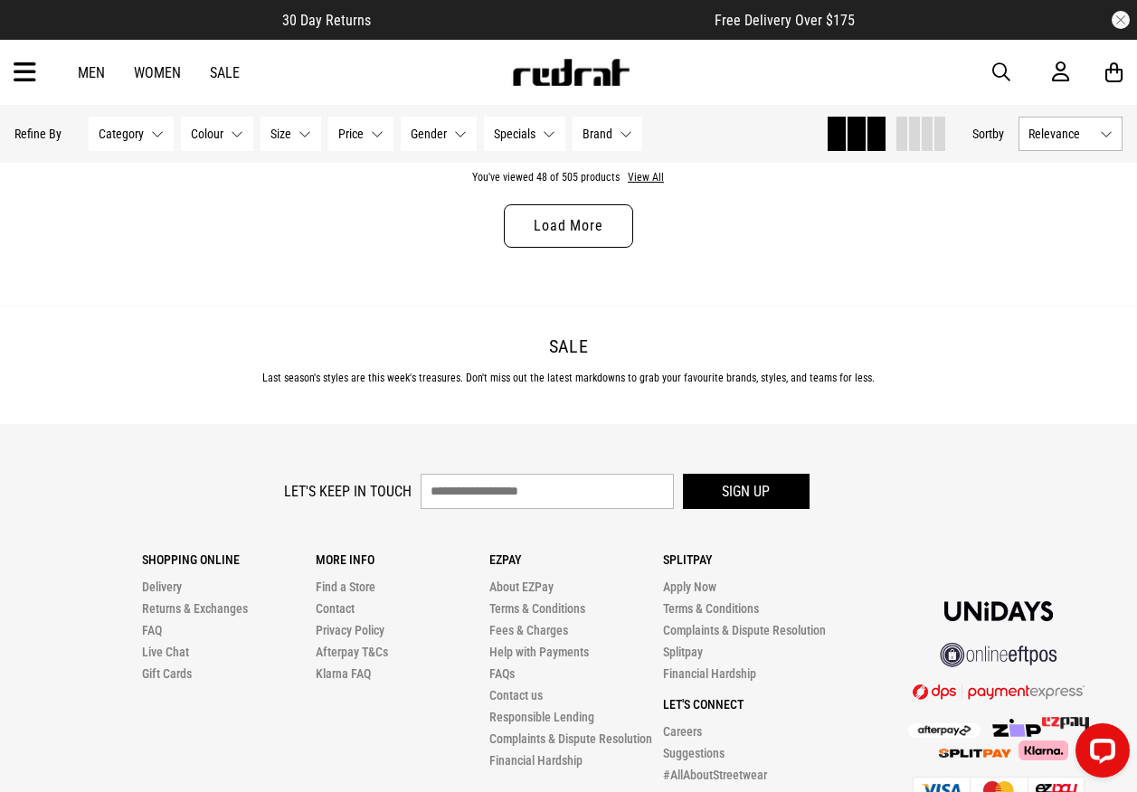
scroll to position [10218, 0]
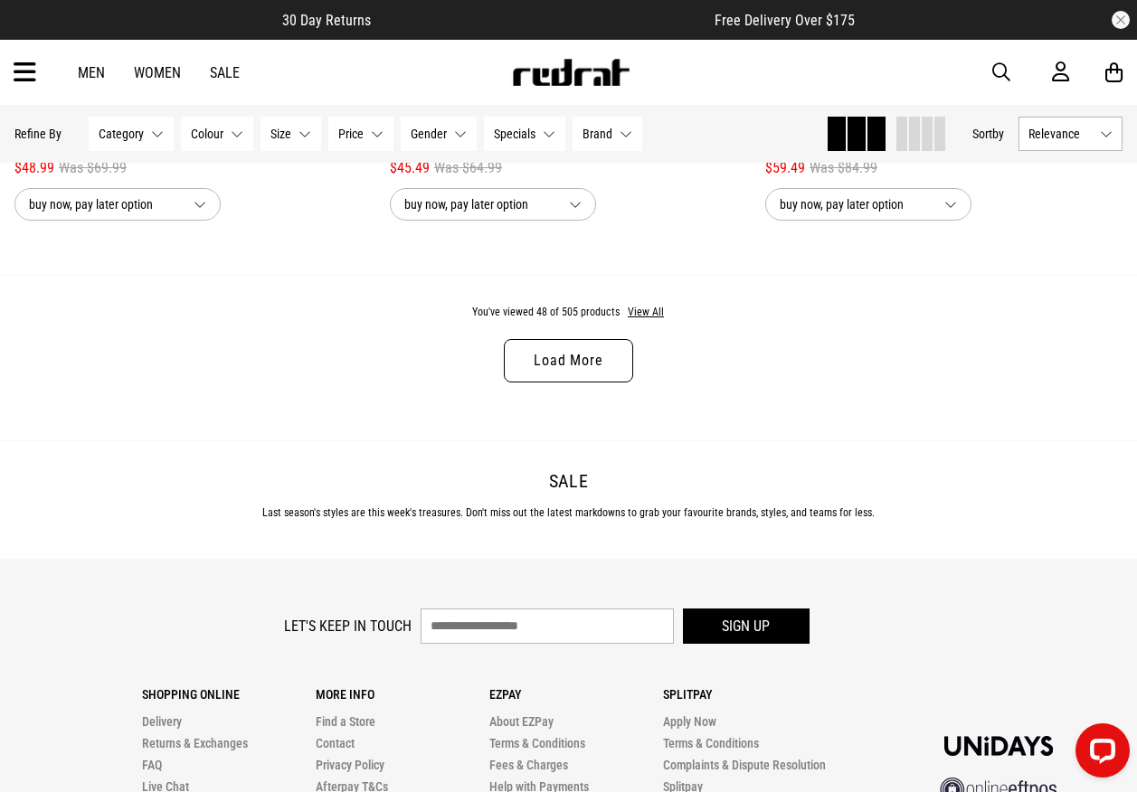
click at [531, 369] on link "Load More" at bounding box center [568, 360] width 128 height 43
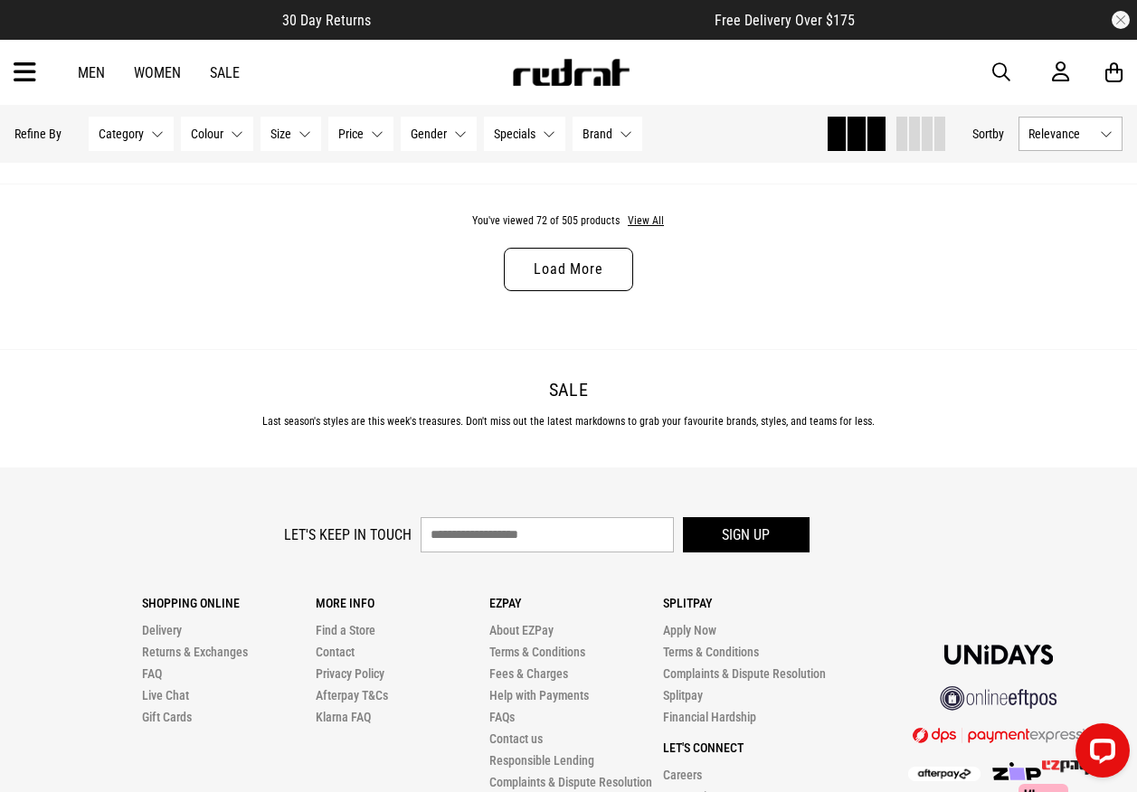
scroll to position [15282, 0]
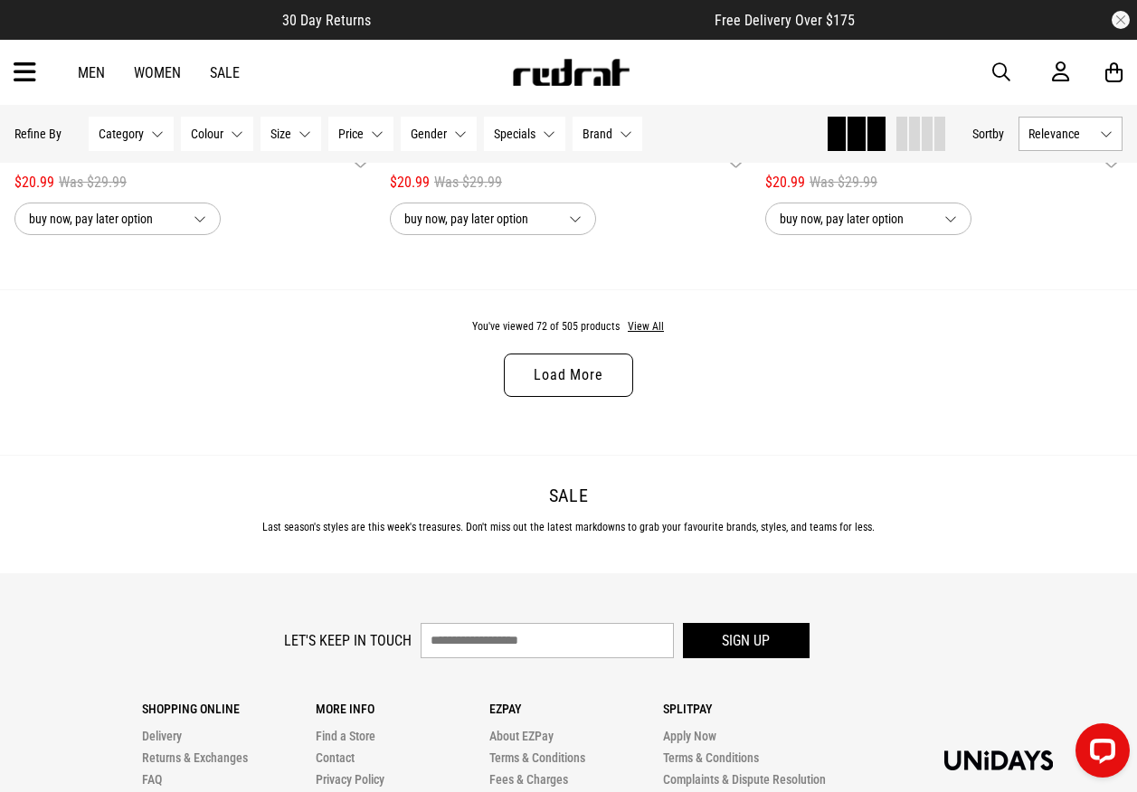
click at [548, 397] on link "Load More" at bounding box center [568, 375] width 128 height 43
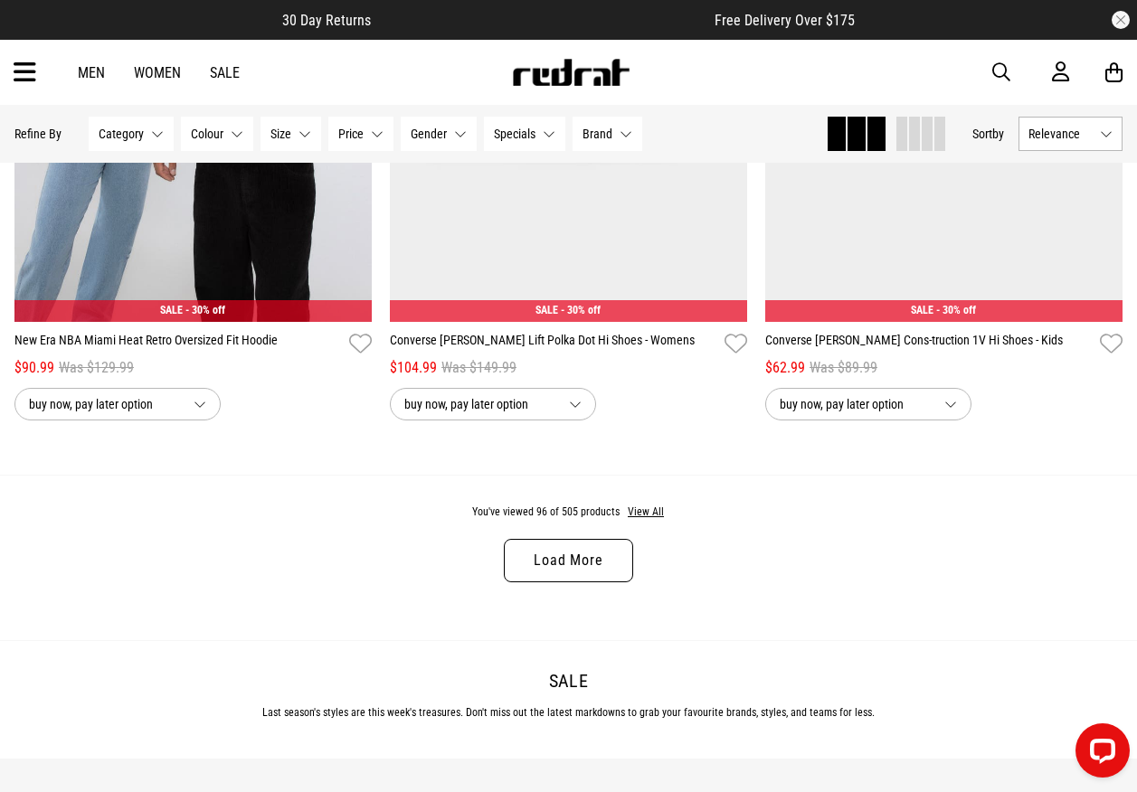
scroll to position [20345, 0]
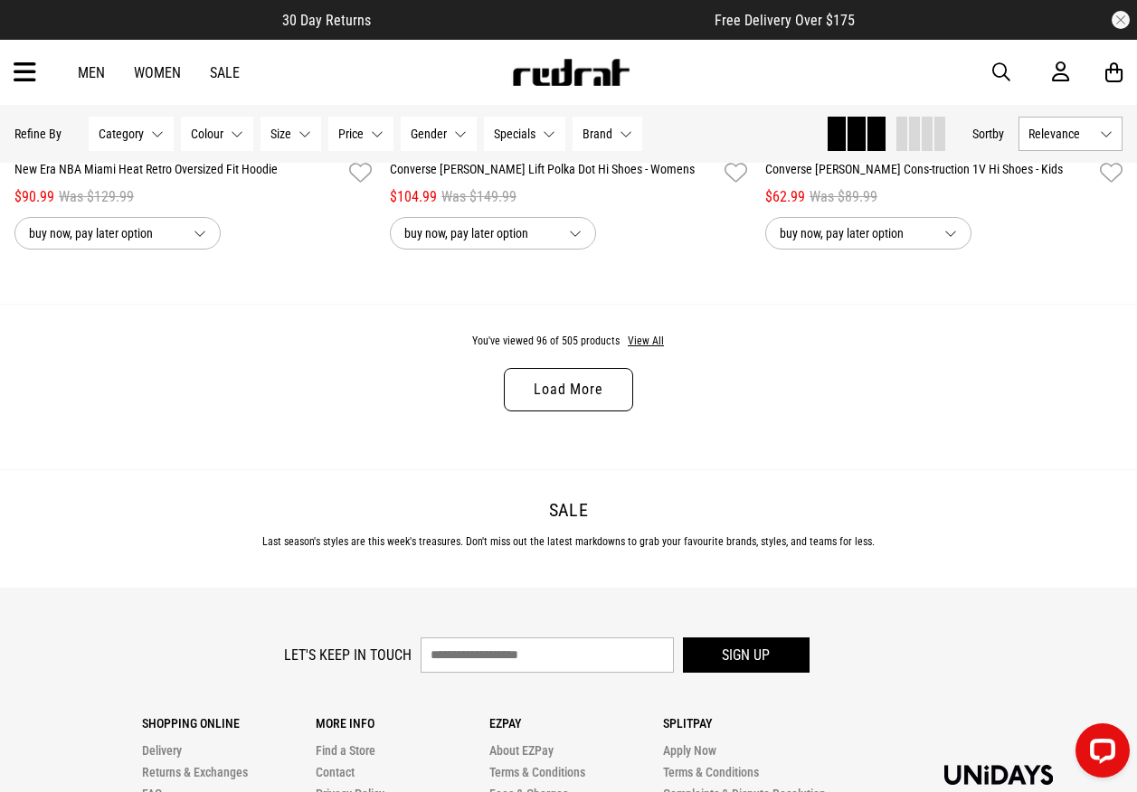
click at [566, 411] on link "Load More" at bounding box center [568, 389] width 128 height 43
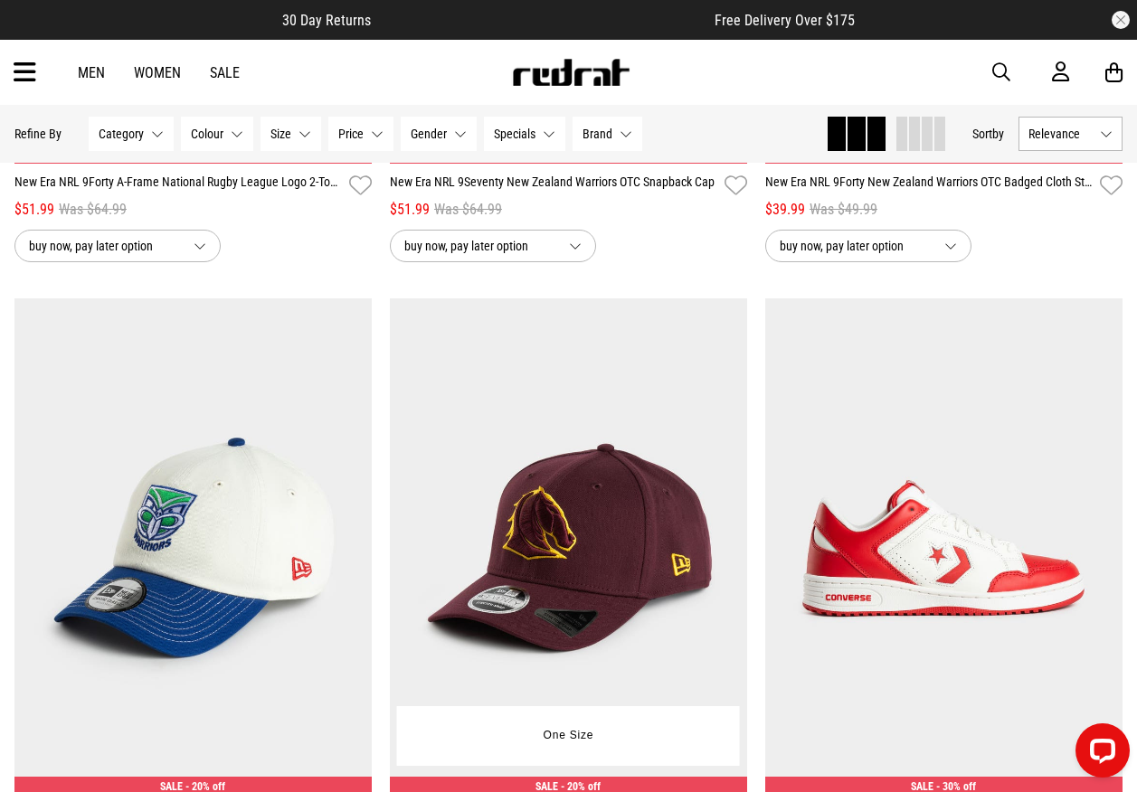
scroll to position [24414, 0]
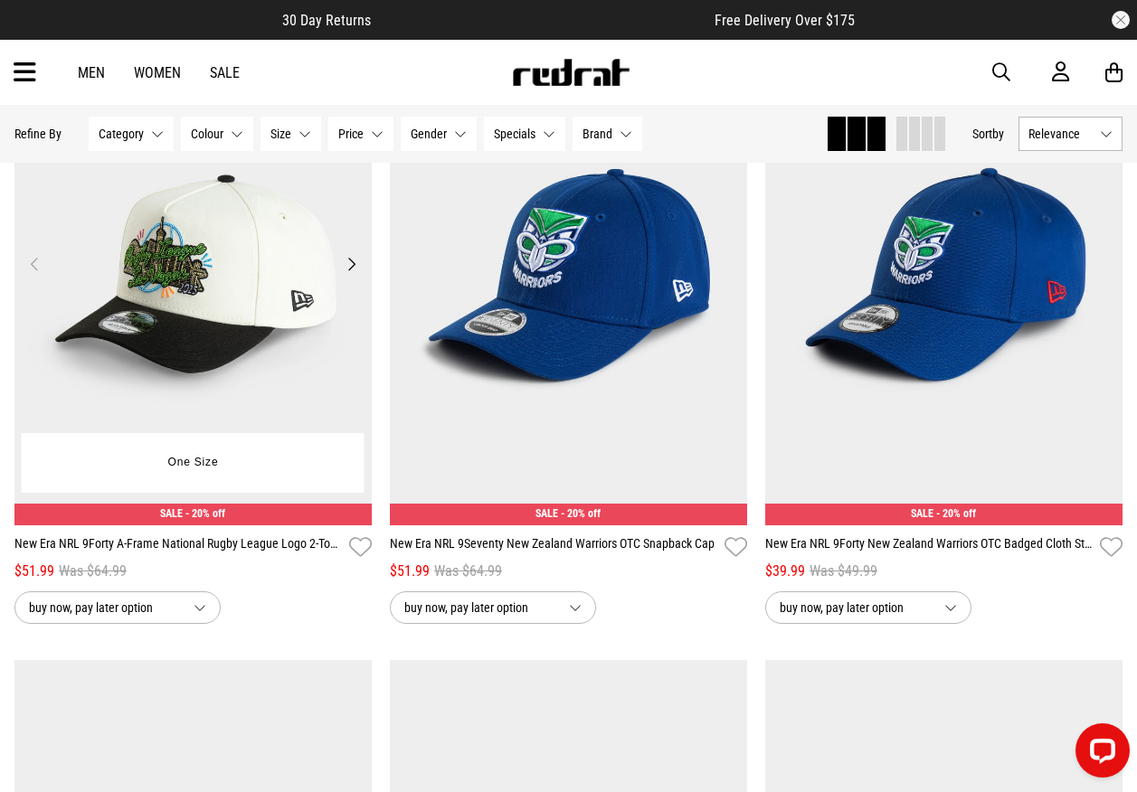
click at [348, 275] on button "Next" at bounding box center [351, 264] width 23 height 22
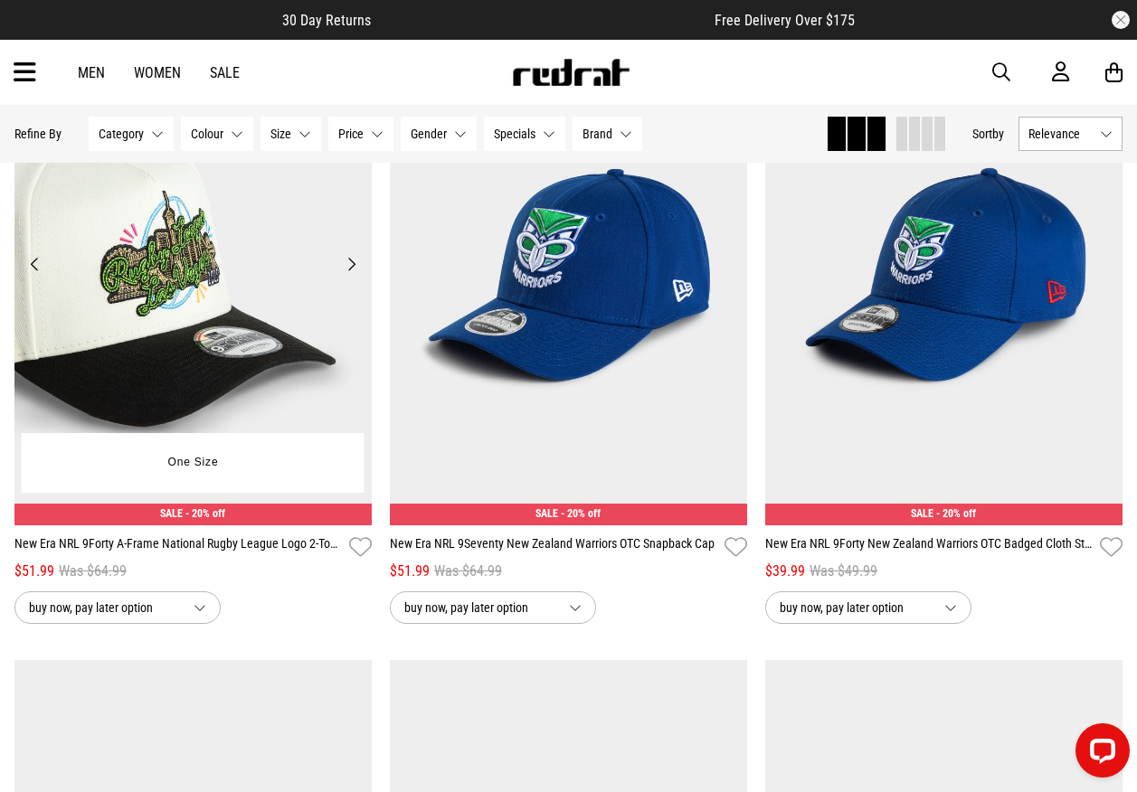
click at [348, 275] on button "Next" at bounding box center [351, 264] width 23 height 22
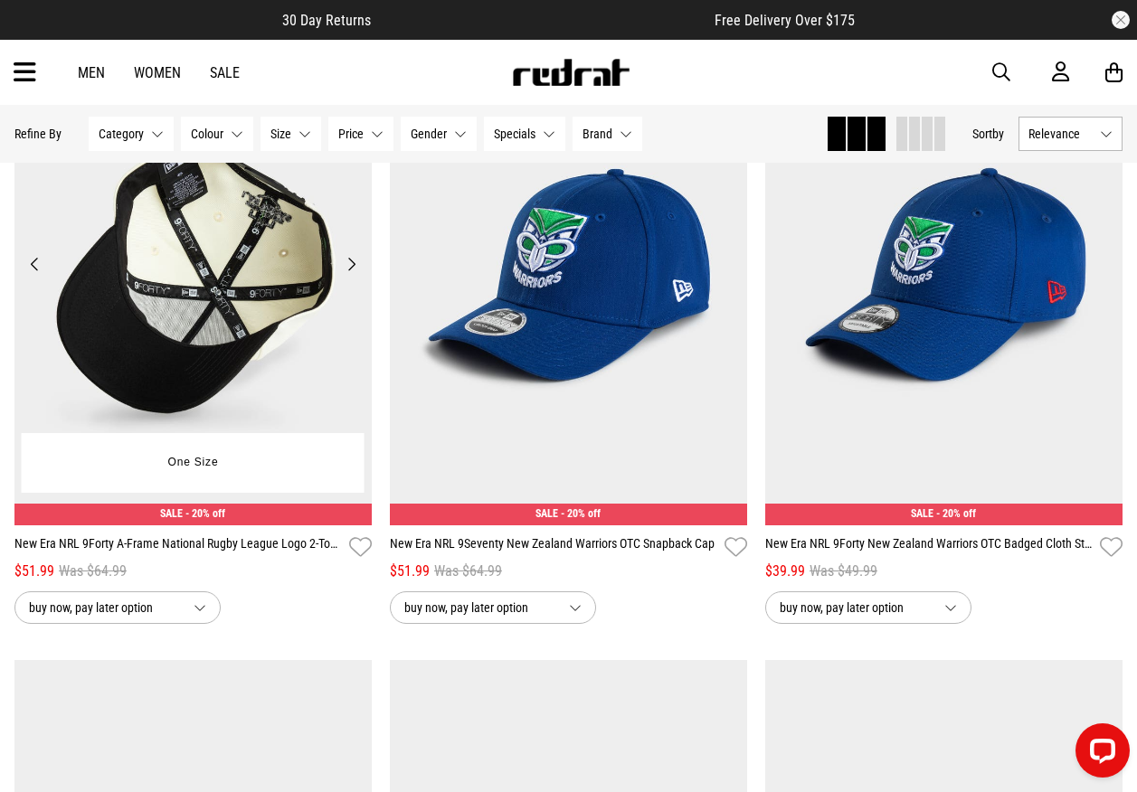
click at [348, 275] on button "Next" at bounding box center [351, 264] width 23 height 22
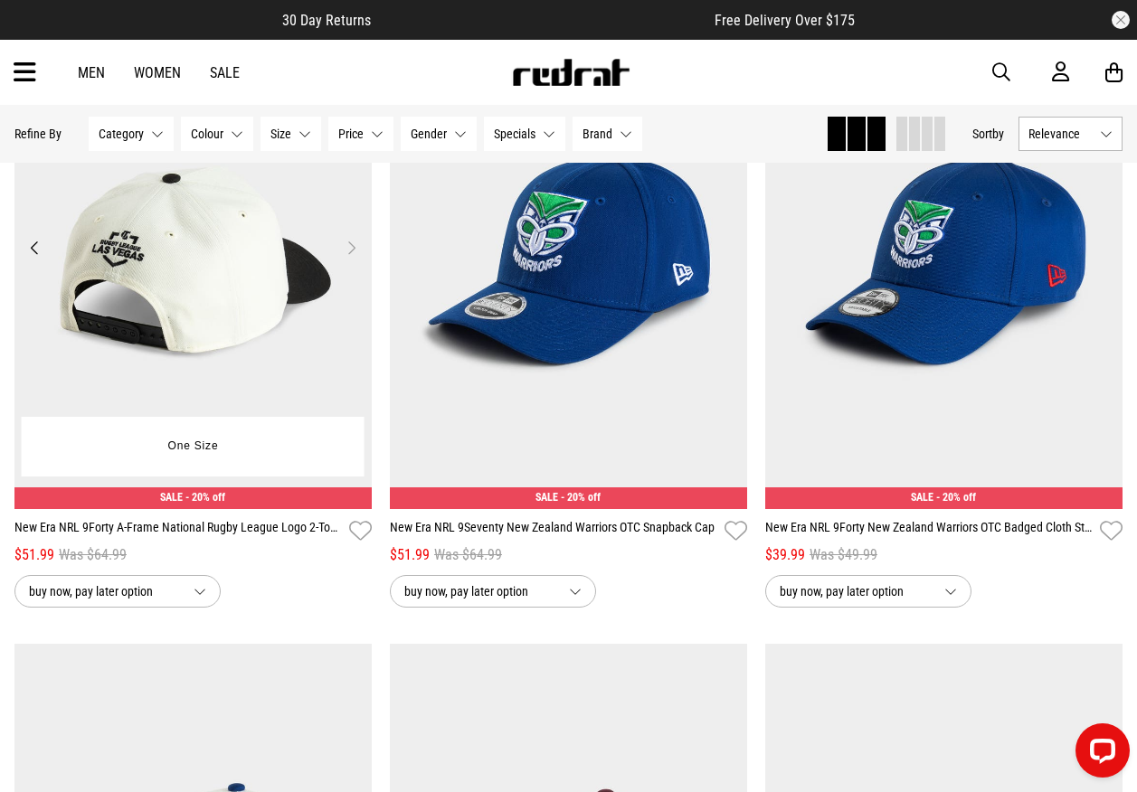
scroll to position [24324, 0]
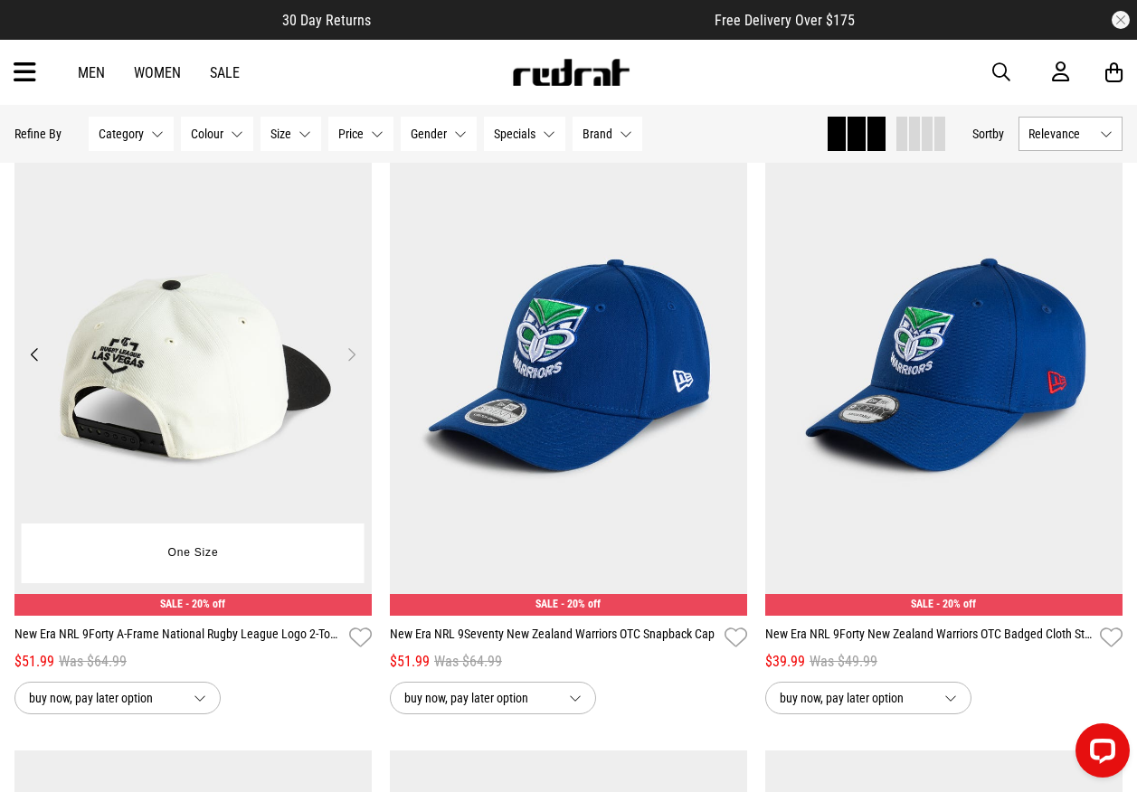
click at [38, 365] on button "Previous" at bounding box center [35, 355] width 23 height 22
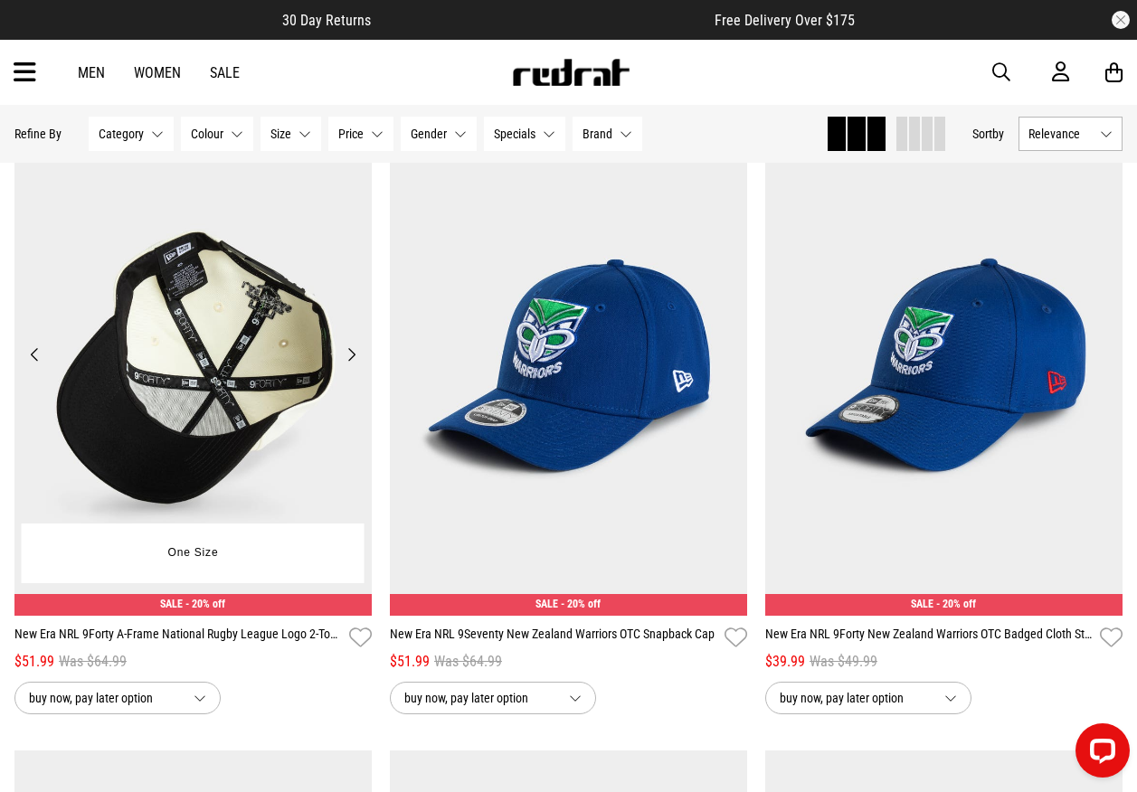
click at [38, 365] on button "Previous" at bounding box center [35, 355] width 23 height 22
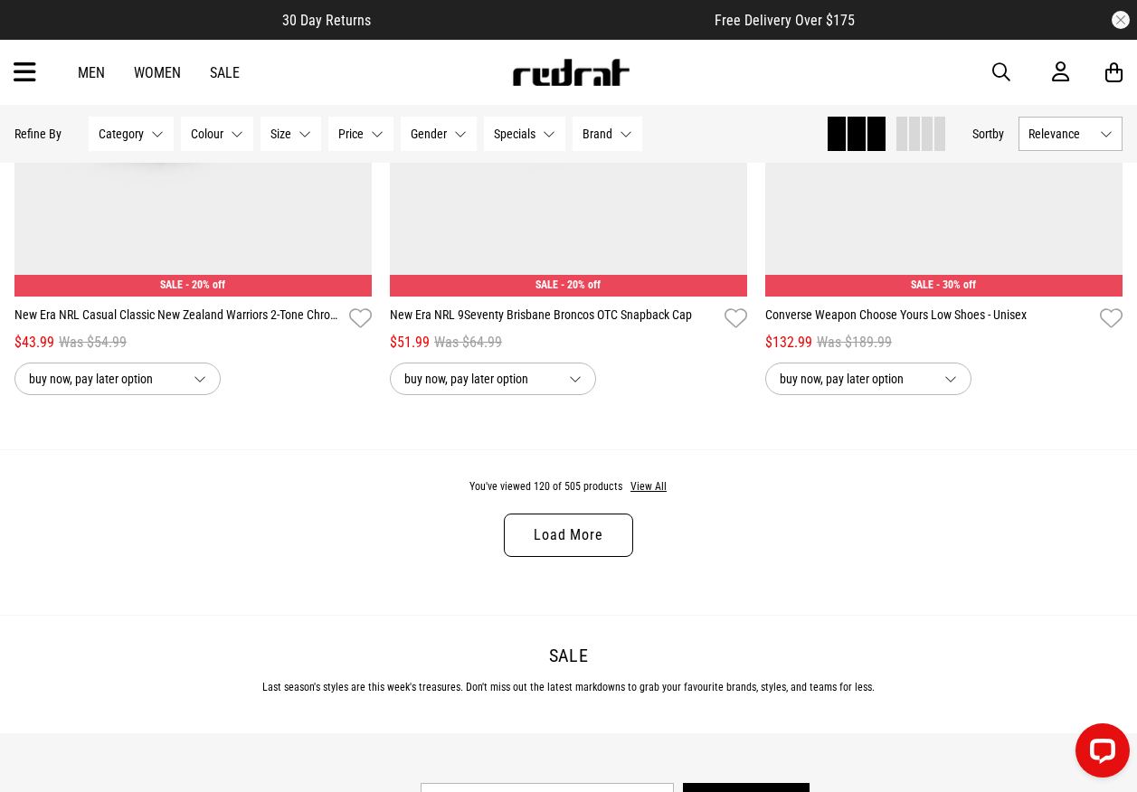
scroll to position [25319, 0]
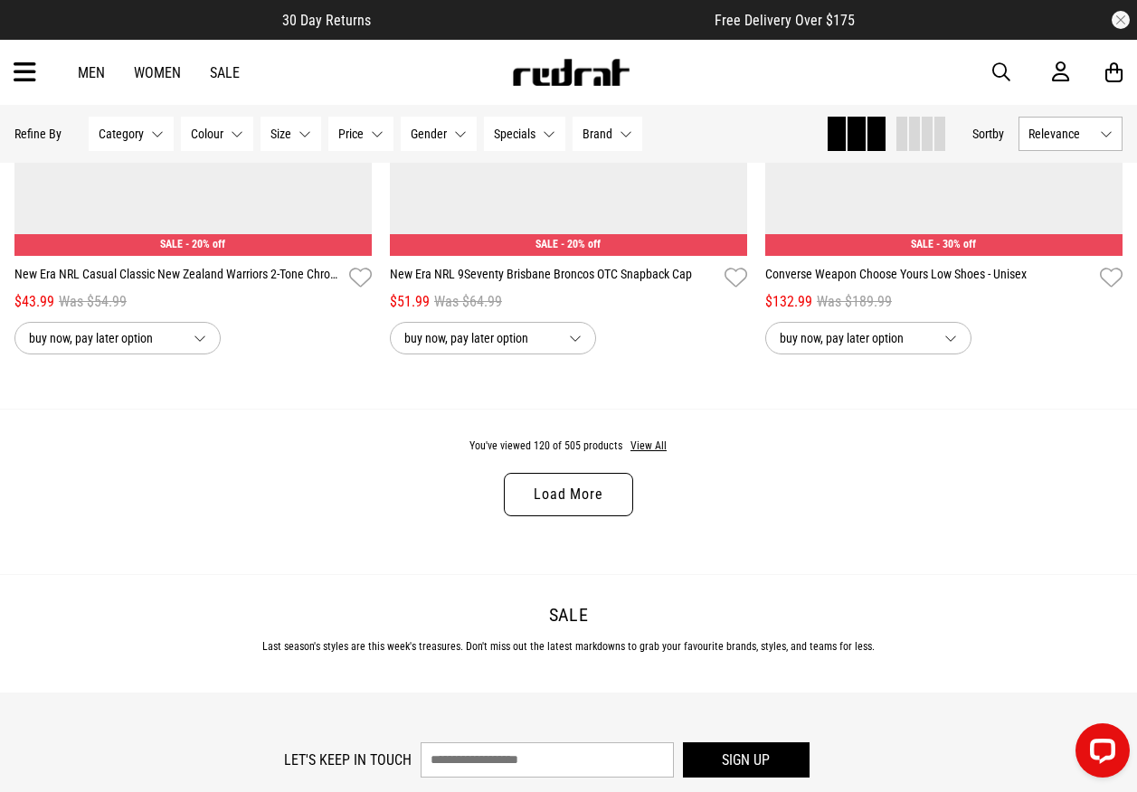
click at [558, 516] on link "Load More" at bounding box center [568, 494] width 128 height 43
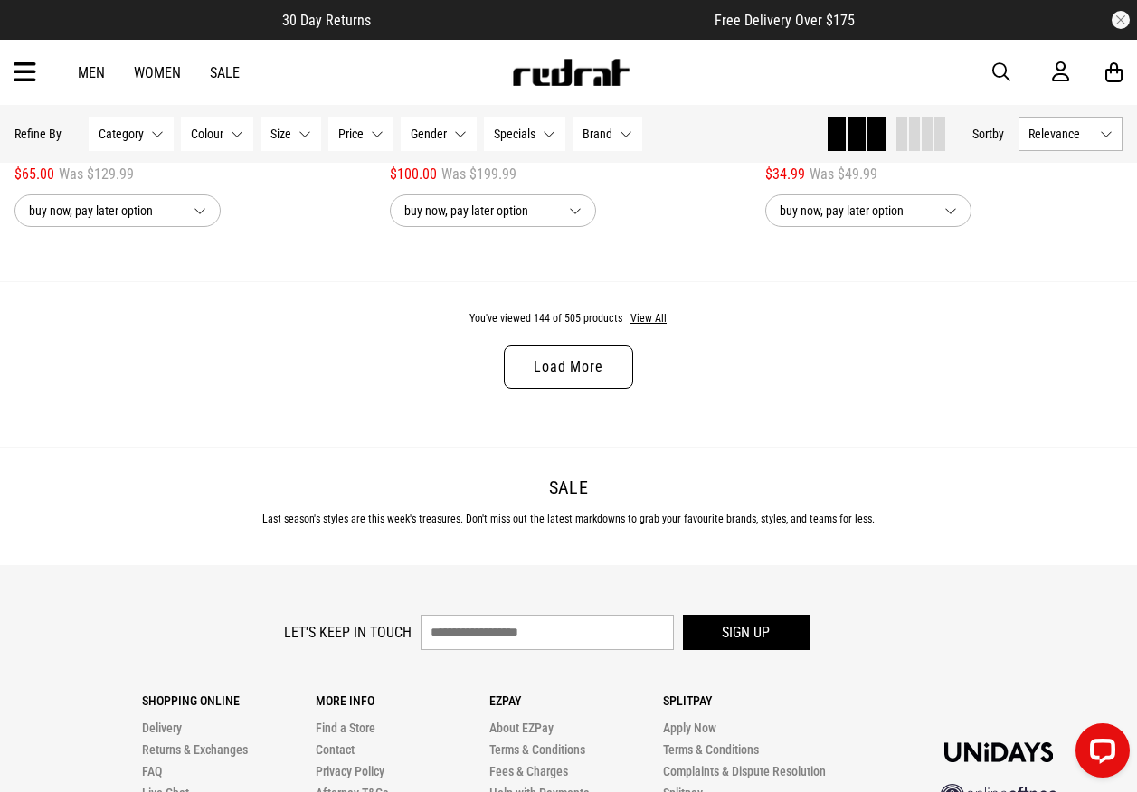
scroll to position [30563, 0]
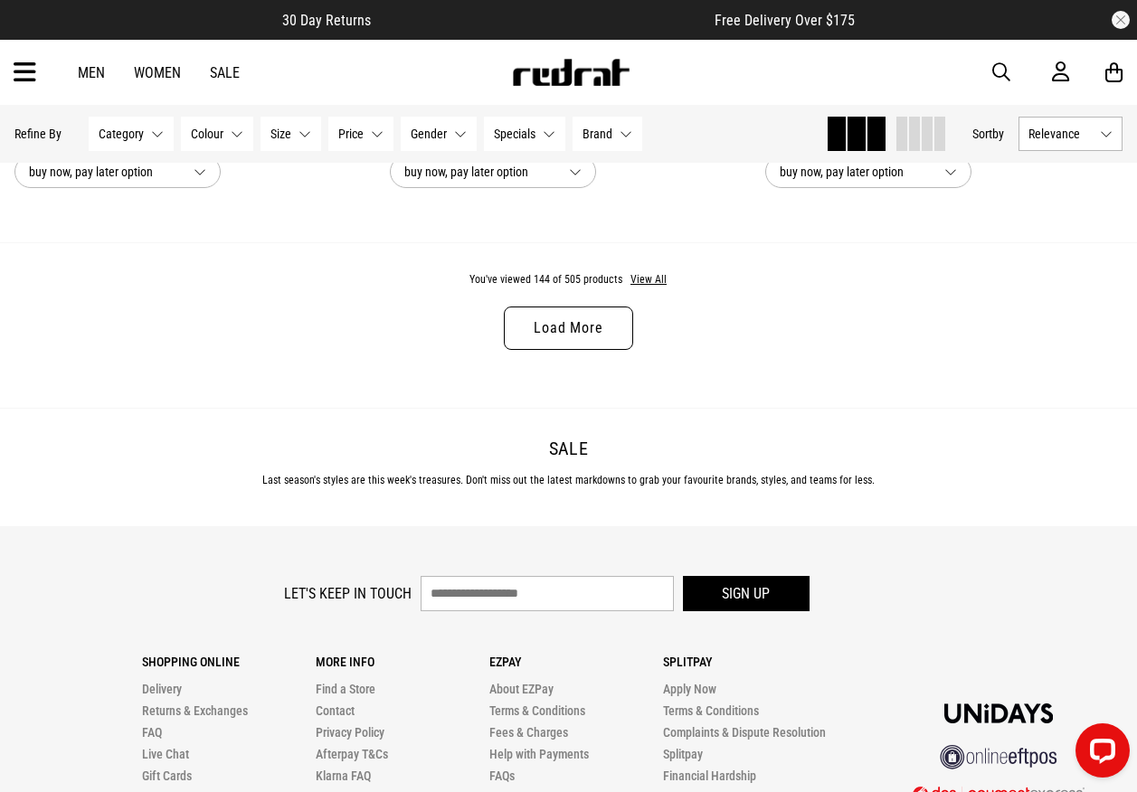
click at [620, 350] on link "Load More" at bounding box center [568, 328] width 128 height 43
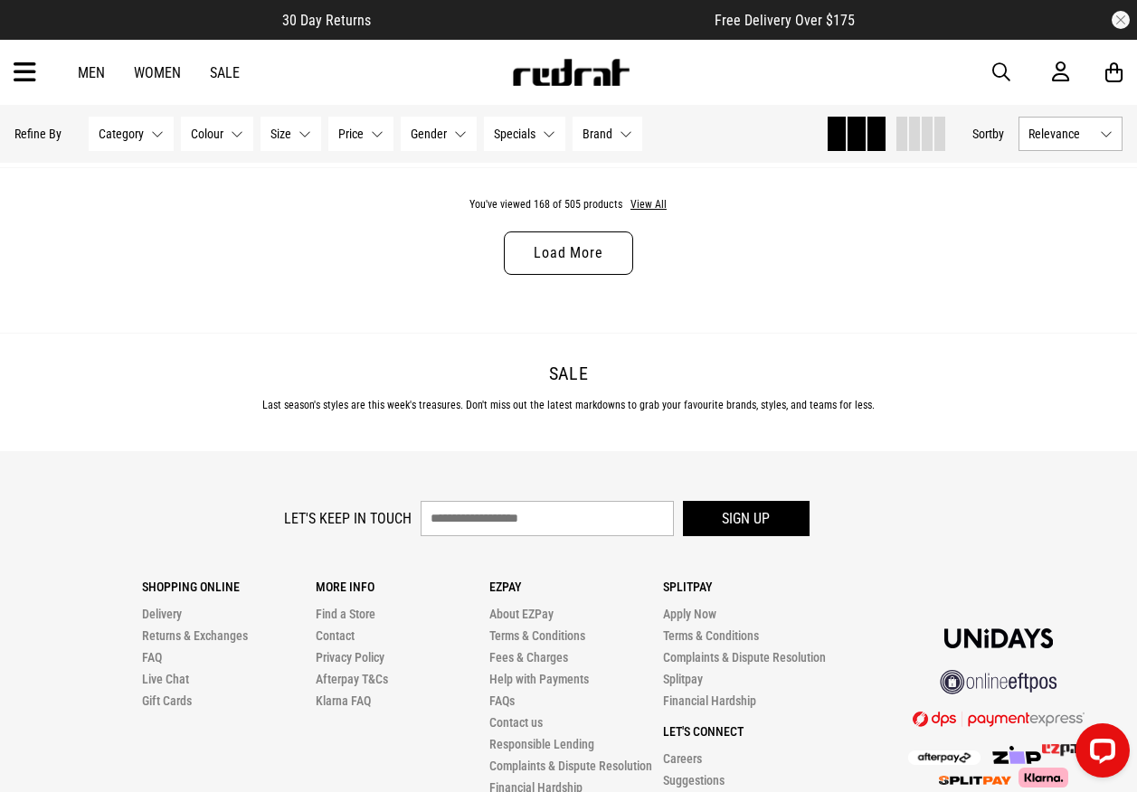
scroll to position [35718, 0]
click at [558, 274] on link "Load More" at bounding box center [568, 252] width 128 height 43
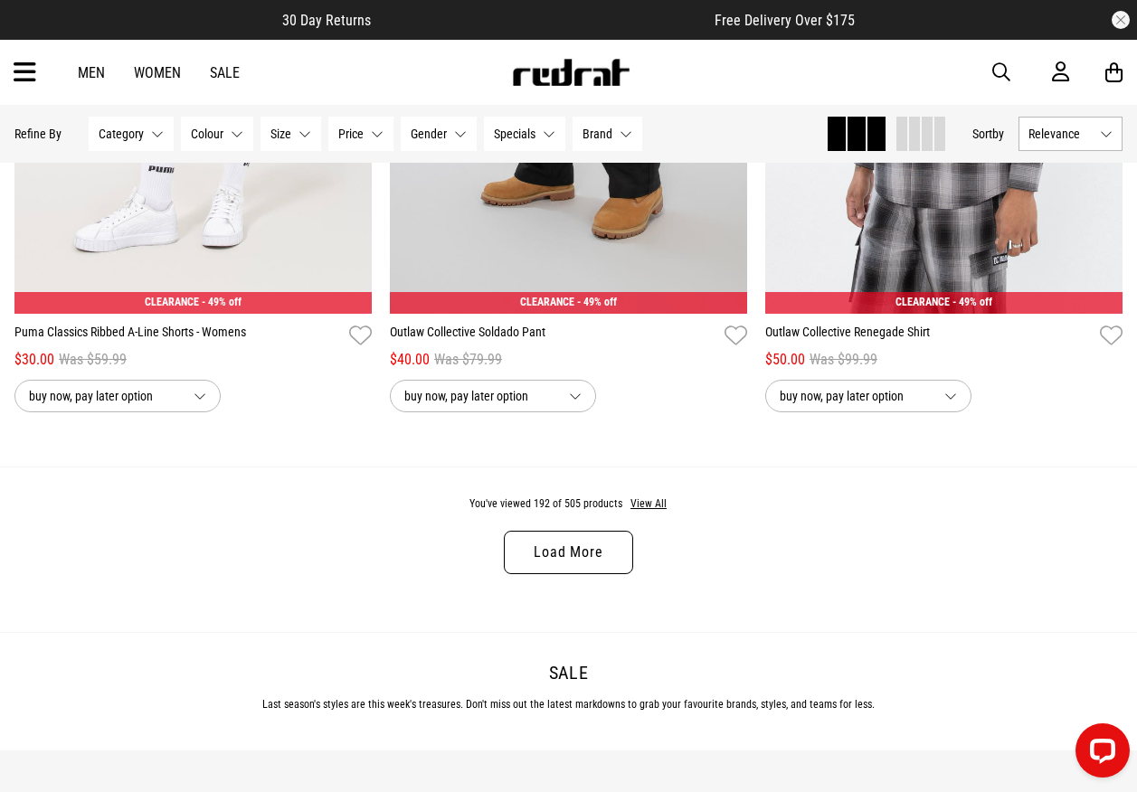
scroll to position [40691, 0]
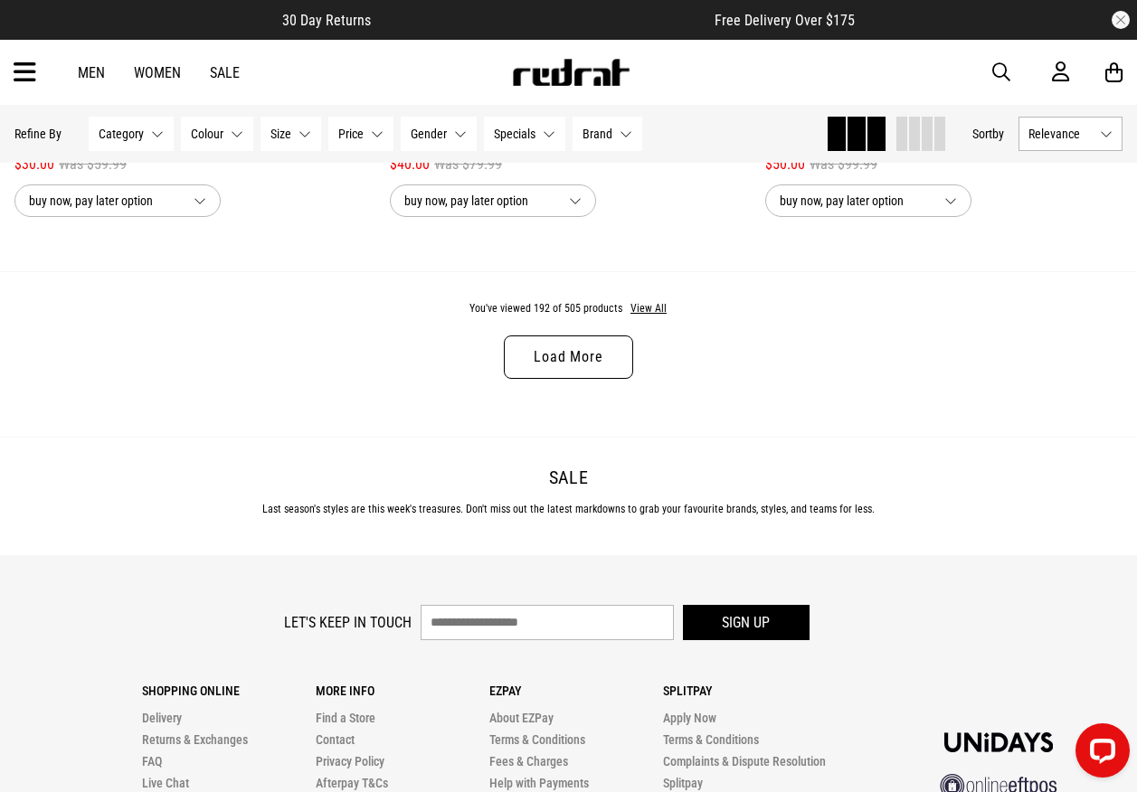
click at [565, 379] on link "Load More" at bounding box center [568, 356] width 128 height 43
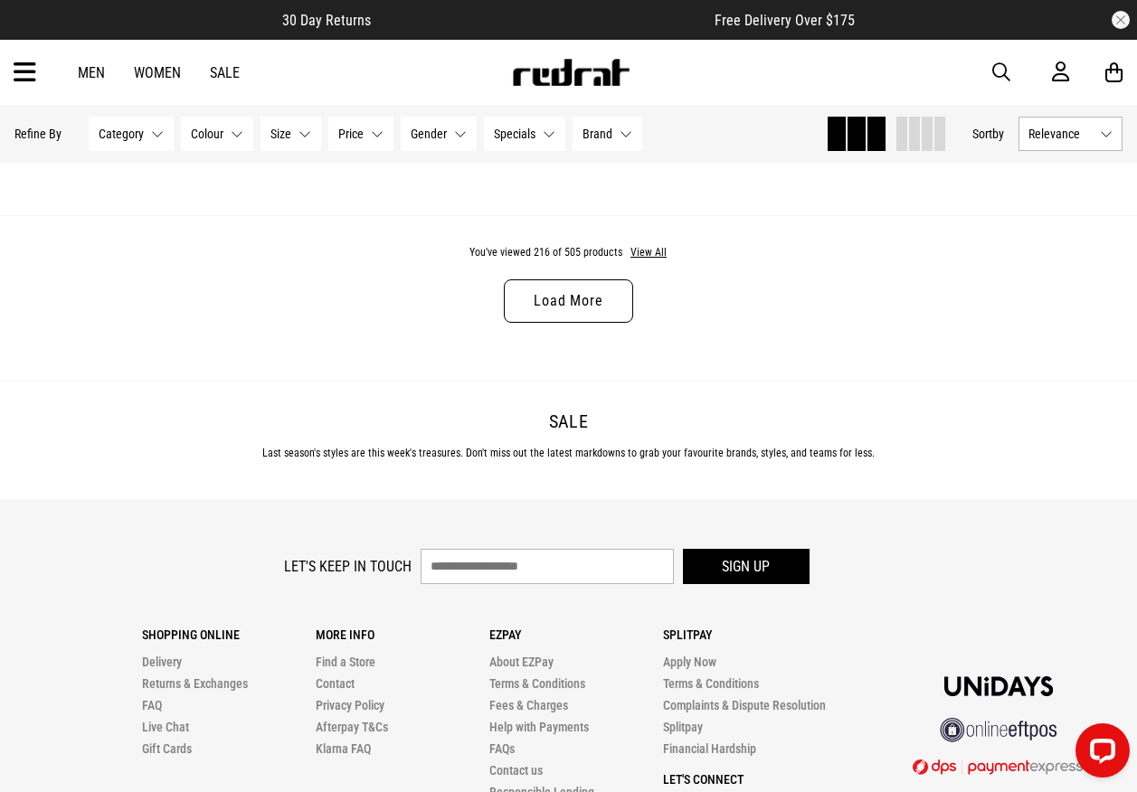
scroll to position [45845, 0]
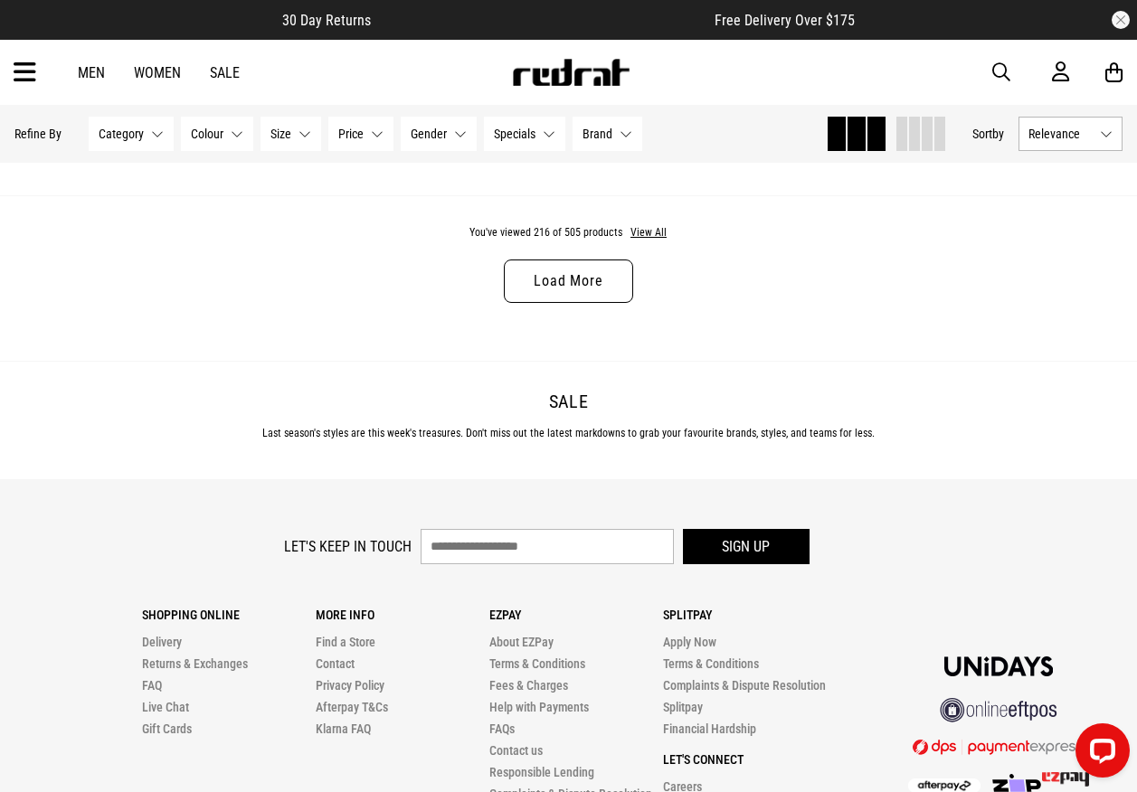
click at [553, 303] on link "Load More" at bounding box center [568, 281] width 128 height 43
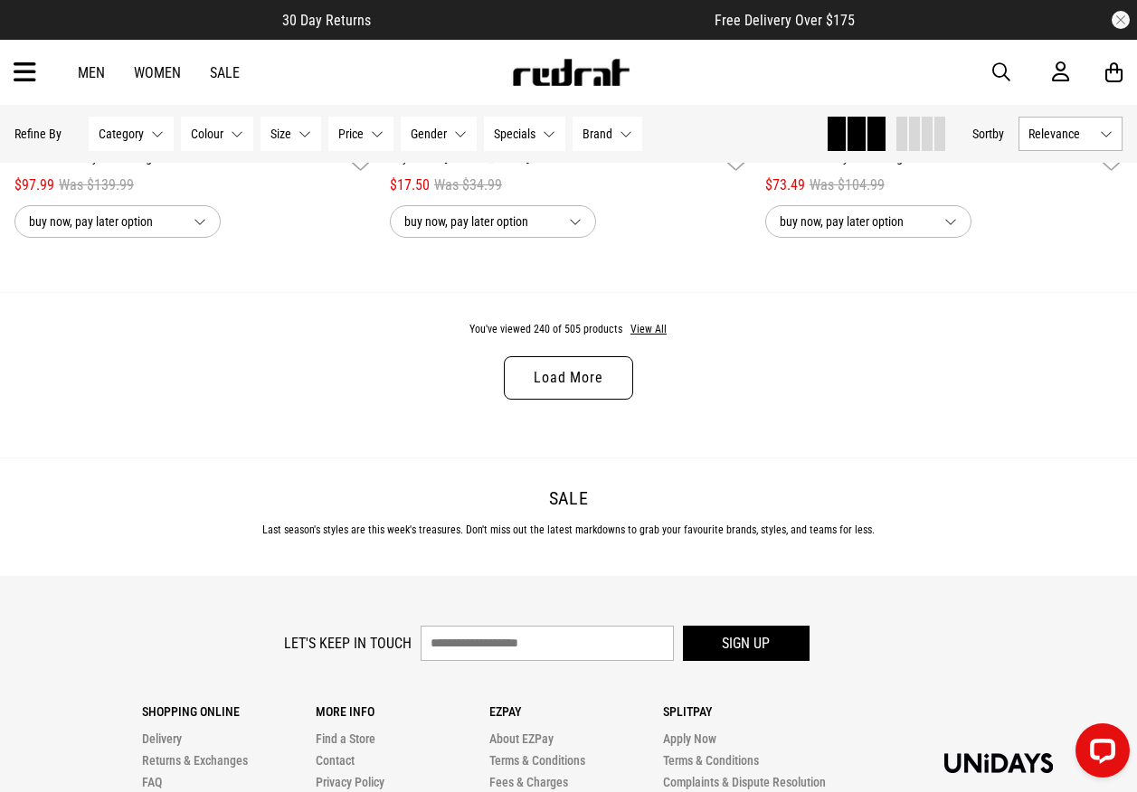
scroll to position [50909, 0]
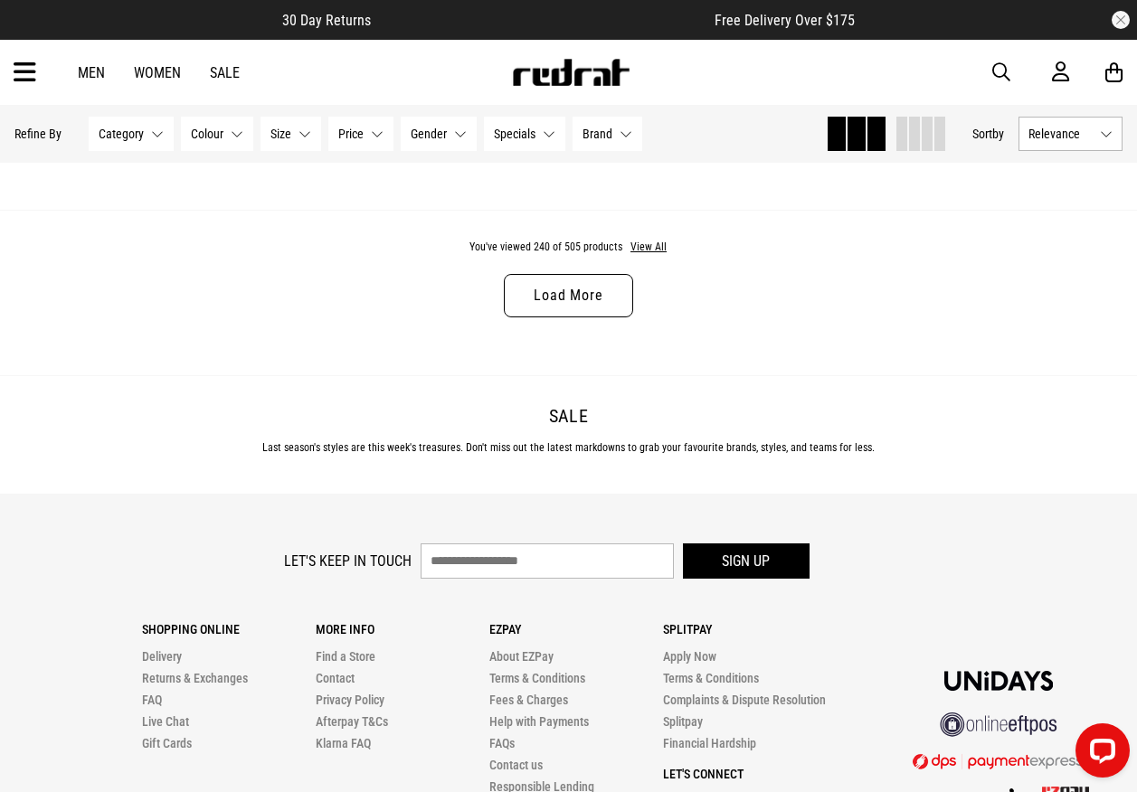
click at [555, 317] on link "Load More" at bounding box center [568, 295] width 128 height 43
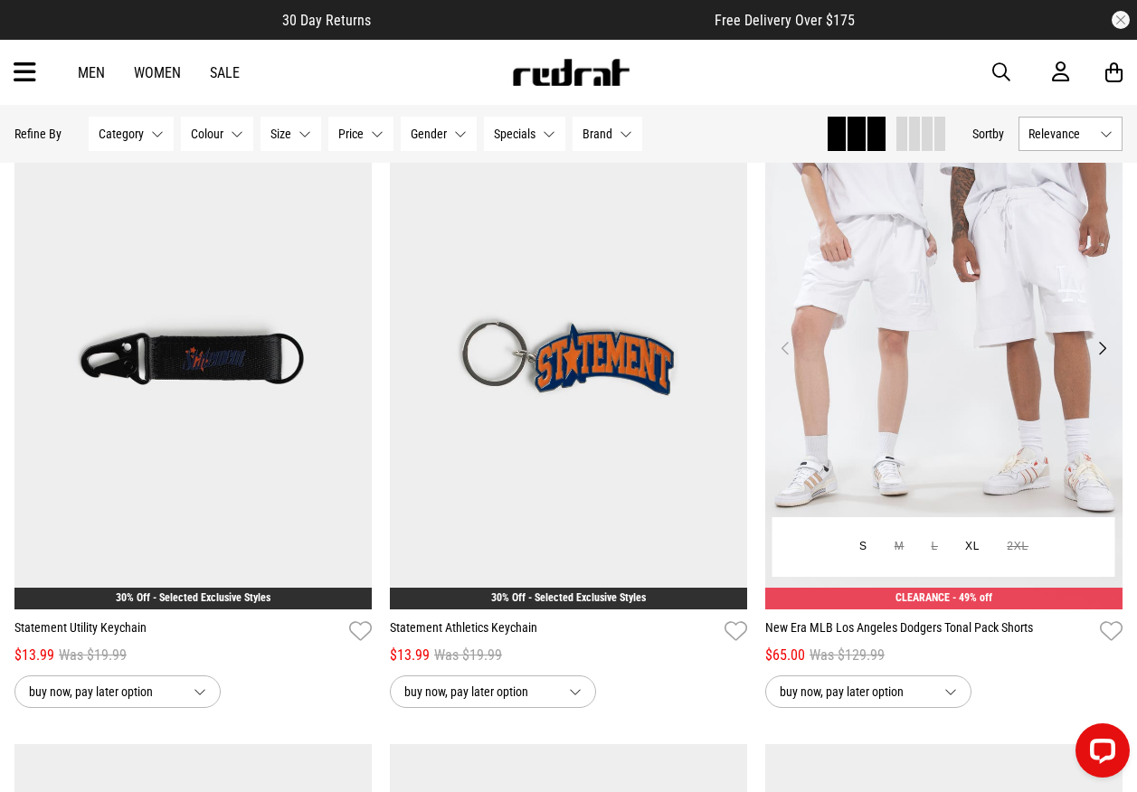
scroll to position [54164, 0]
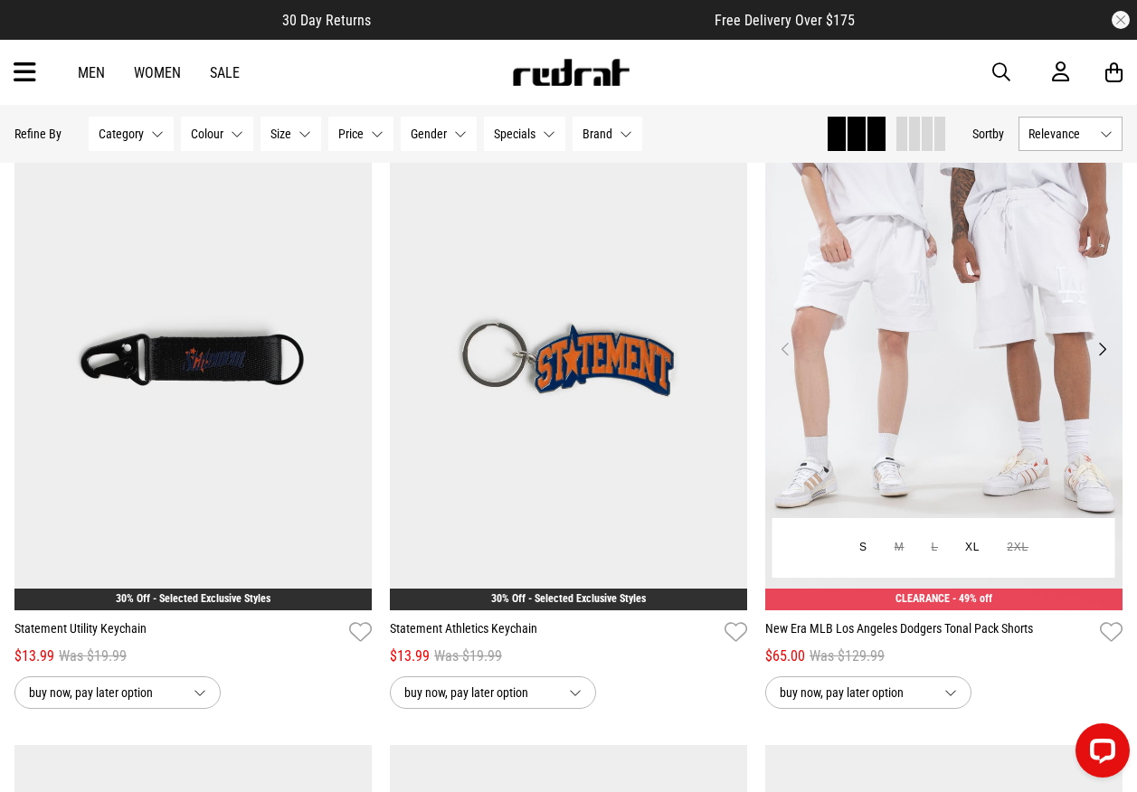
click at [1101, 360] on button "Next" at bounding box center [1102, 349] width 23 height 22
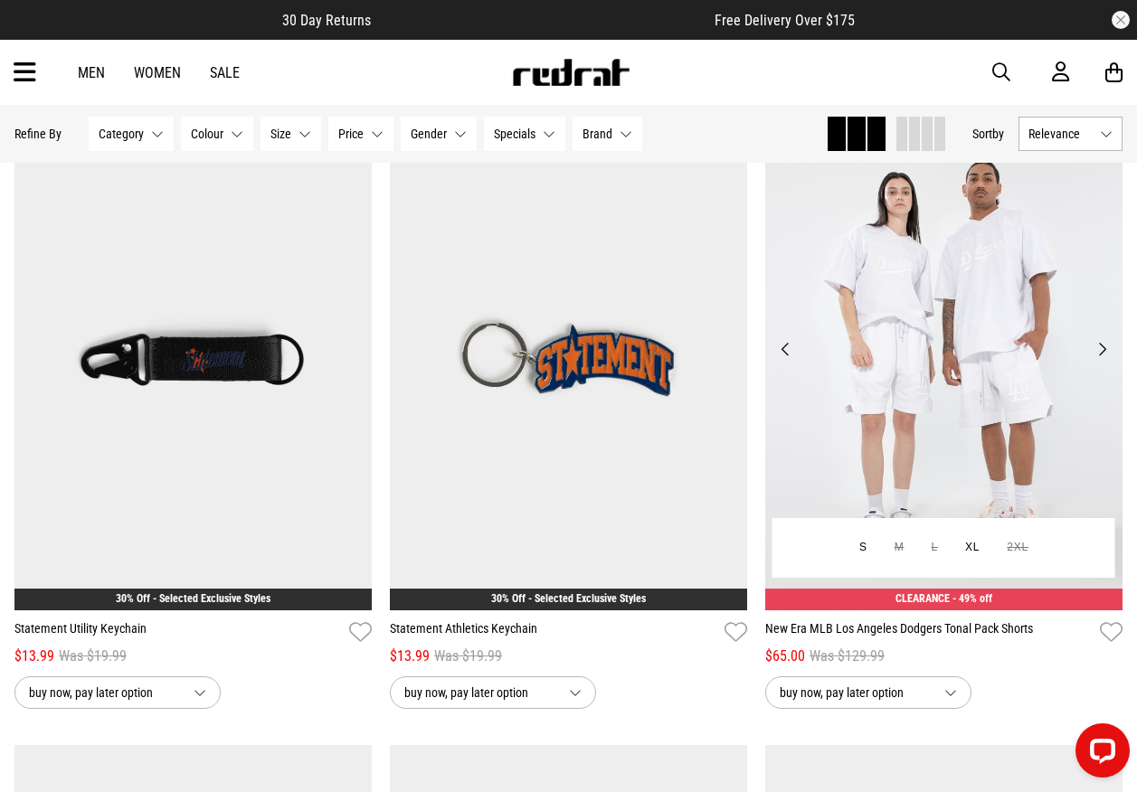
click at [1101, 360] on button "Next" at bounding box center [1102, 349] width 23 height 22
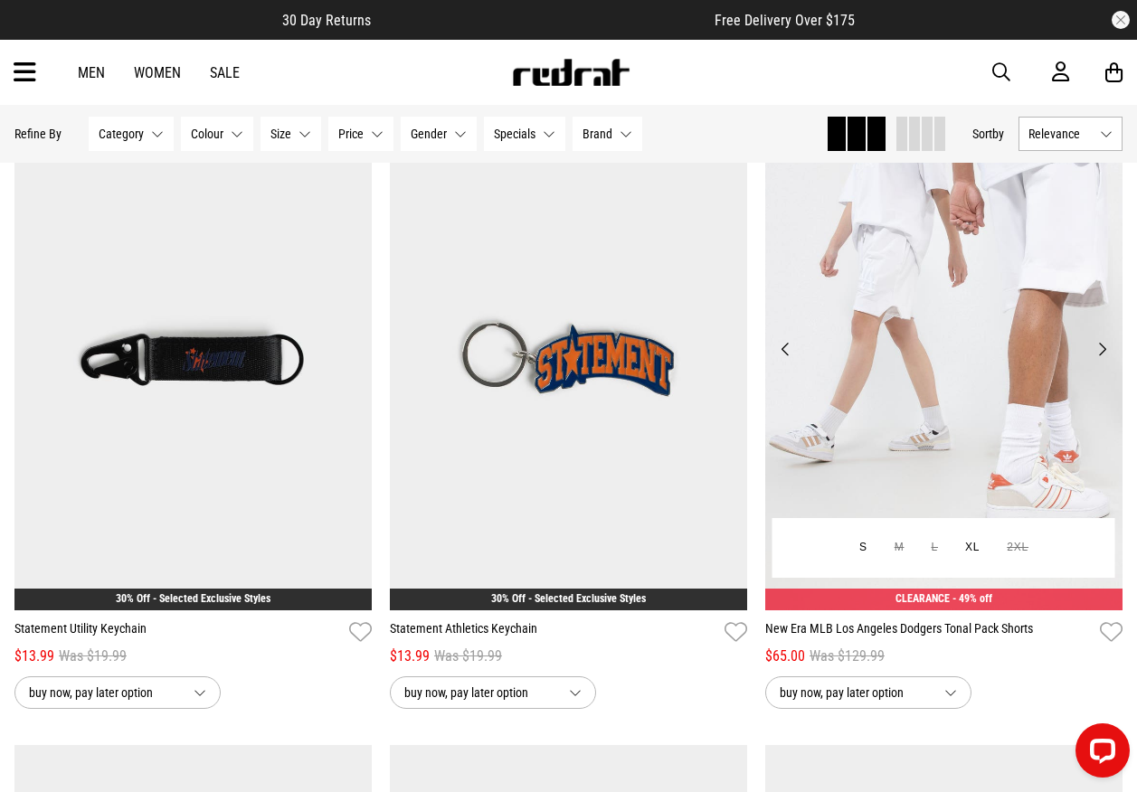
click at [1101, 360] on button "Next" at bounding box center [1102, 349] width 23 height 22
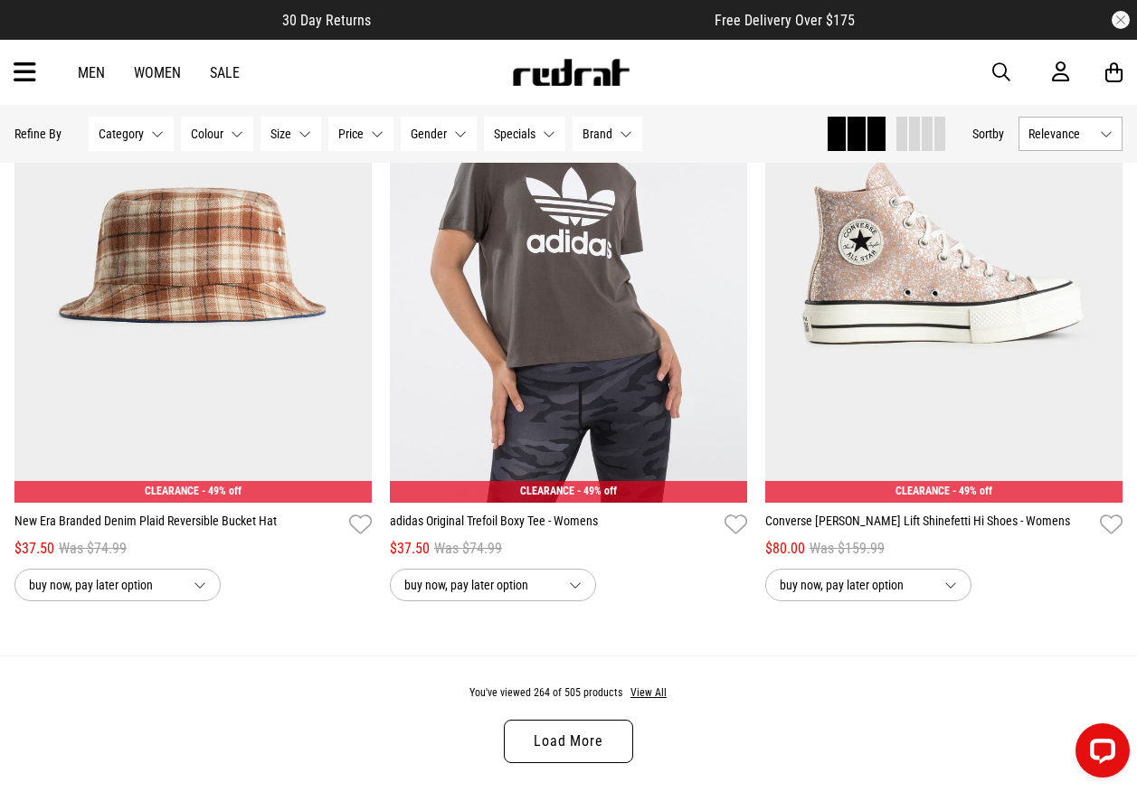
scroll to position [55792, 0]
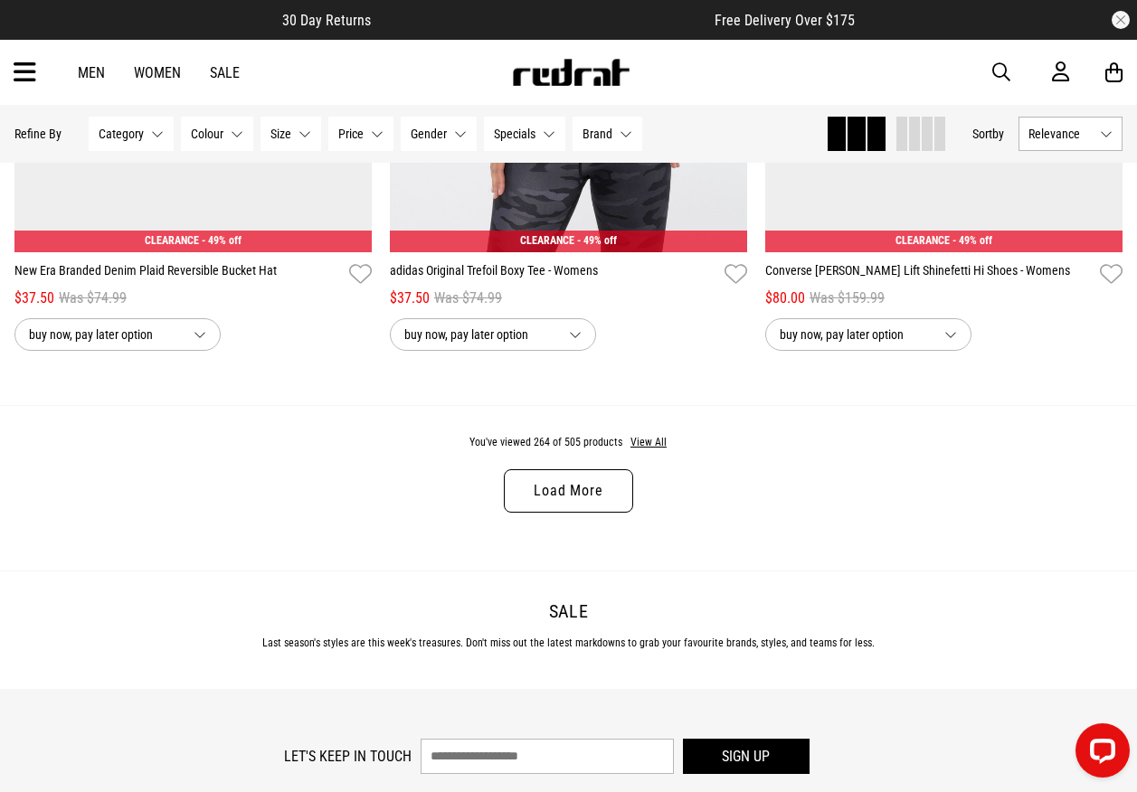
click at [524, 513] on link "Load More" at bounding box center [568, 490] width 128 height 43
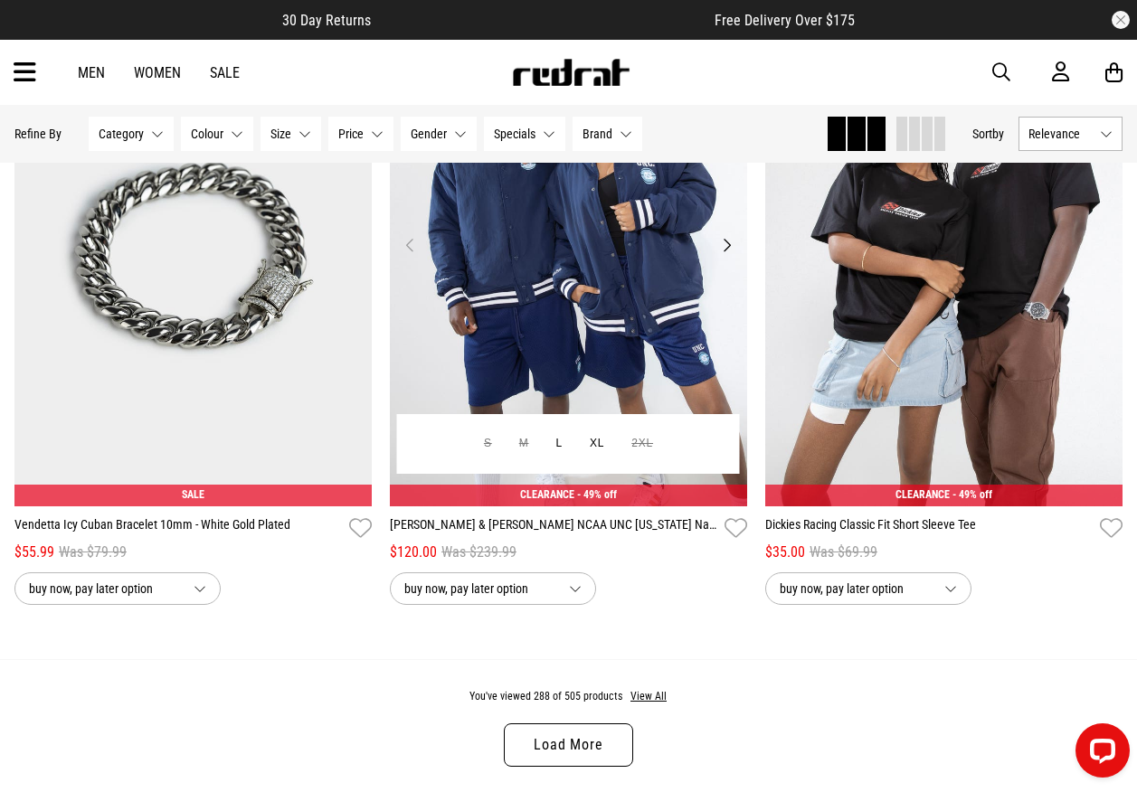
scroll to position [60584, 0]
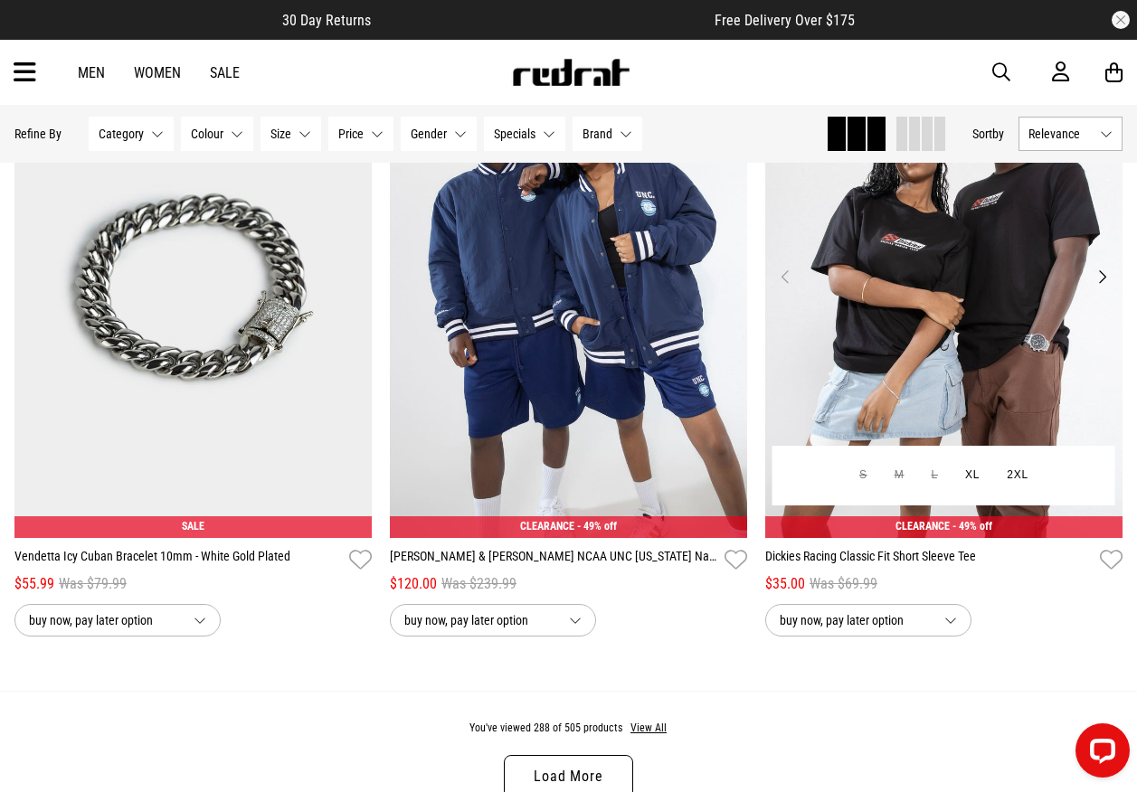
click at [1103, 288] on button "Next" at bounding box center [1102, 277] width 23 height 22
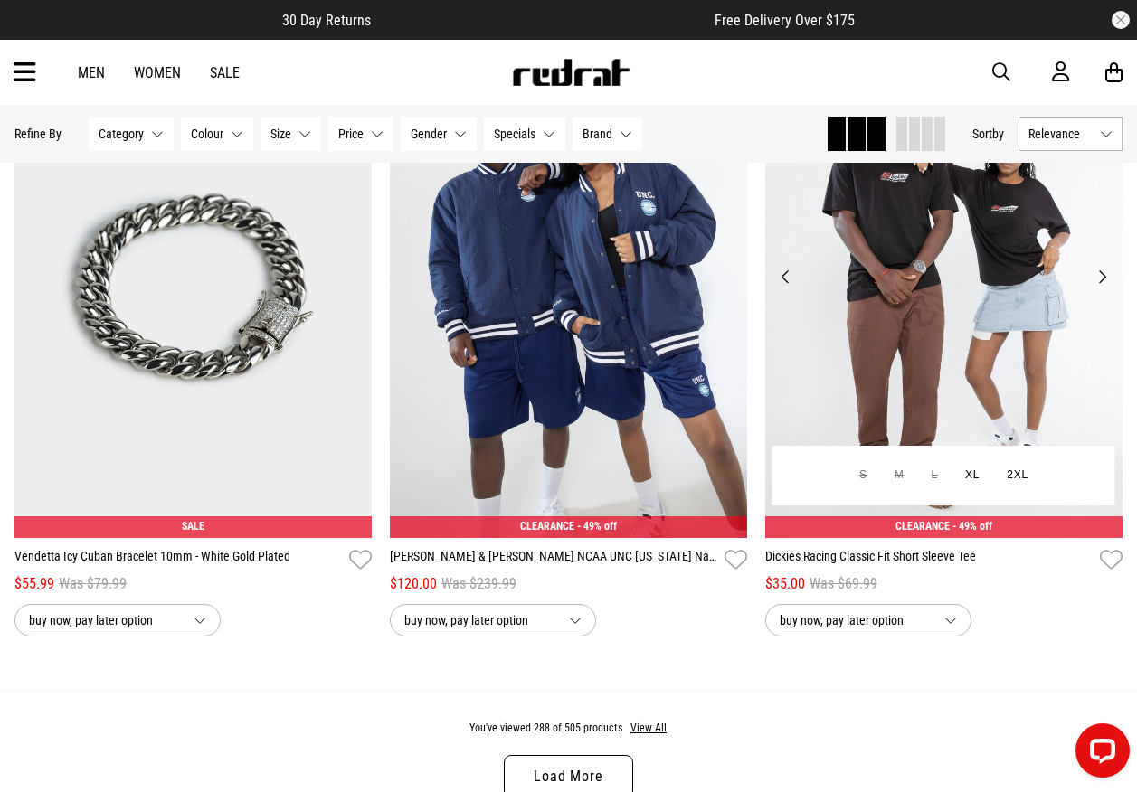
click at [1103, 288] on button "Next" at bounding box center [1102, 277] width 23 height 22
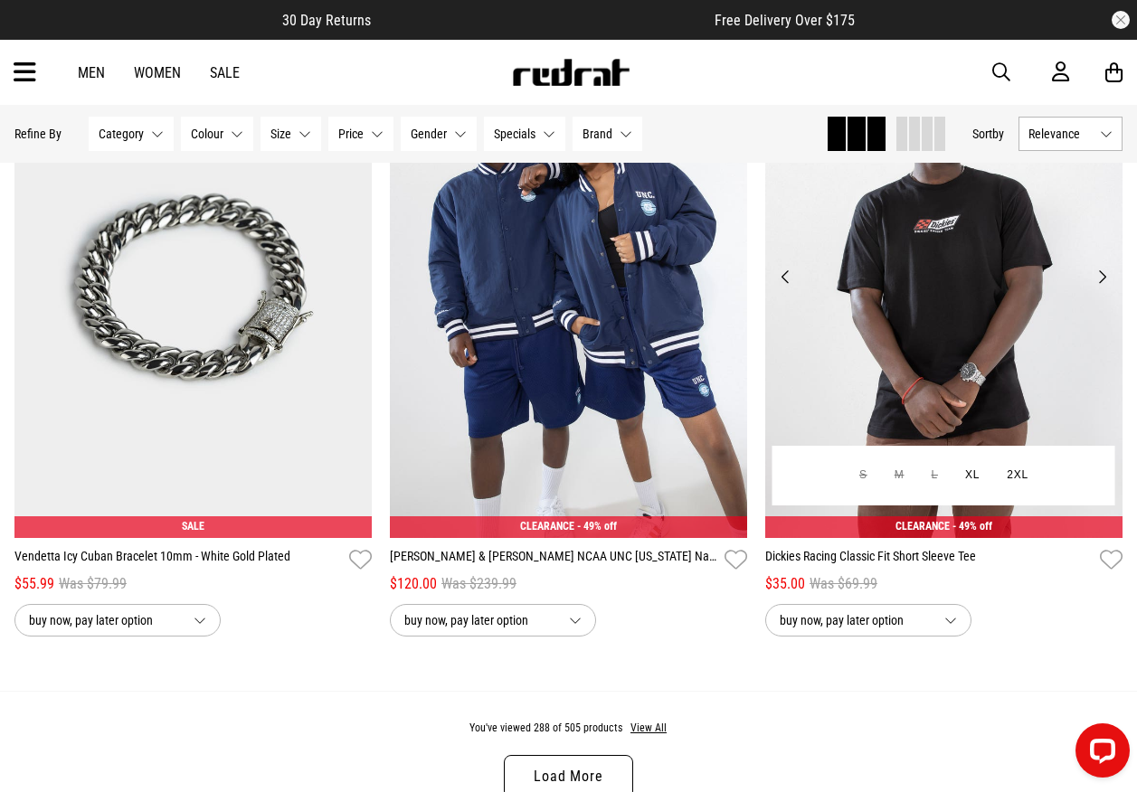
click at [1101, 288] on button "Next" at bounding box center [1102, 277] width 23 height 22
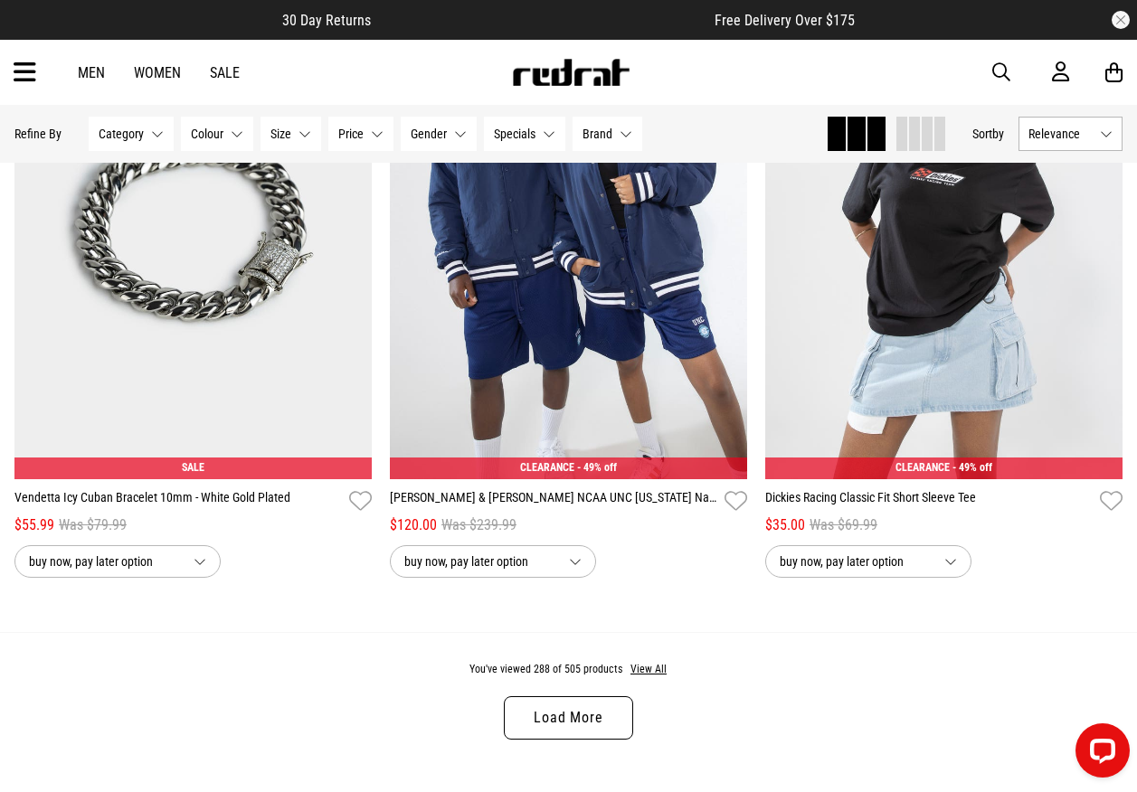
scroll to position [61127, 0]
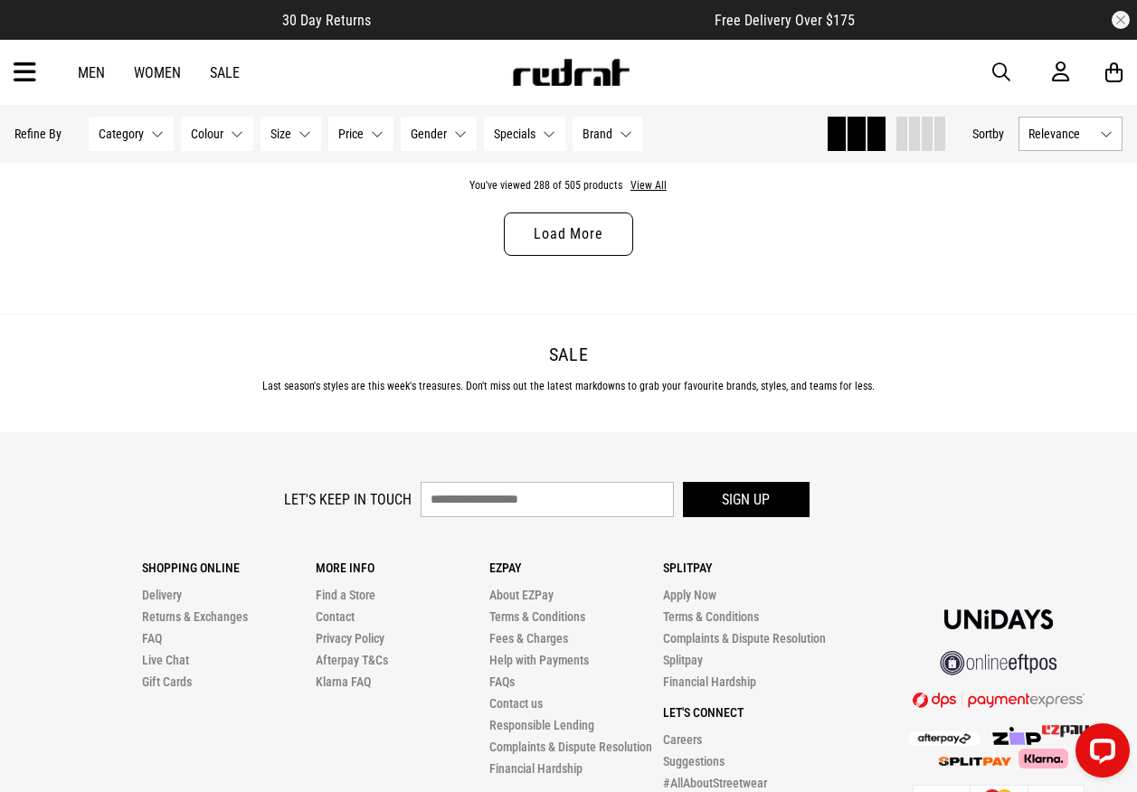
click at [561, 256] on link "Load More" at bounding box center [568, 233] width 128 height 43
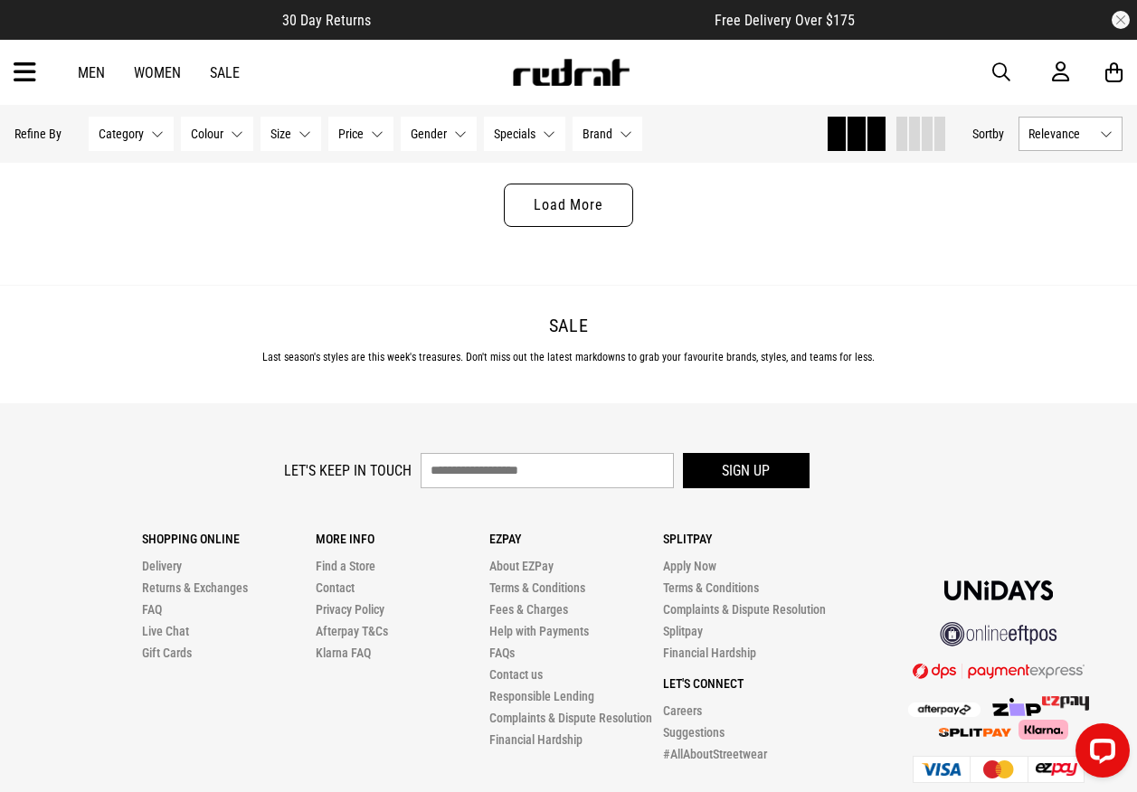
scroll to position [66101, 0]
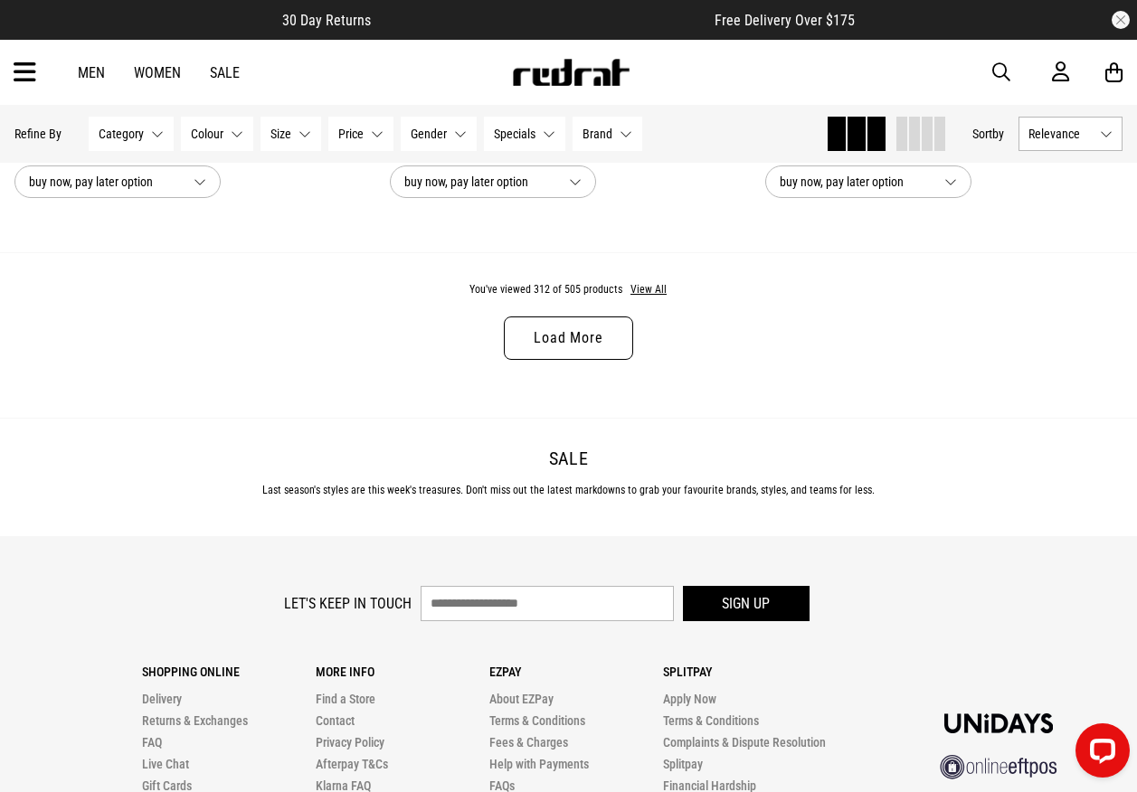
click at [609, 360] on link "Load More" at bounding box center [568, 337] width 128 height 43
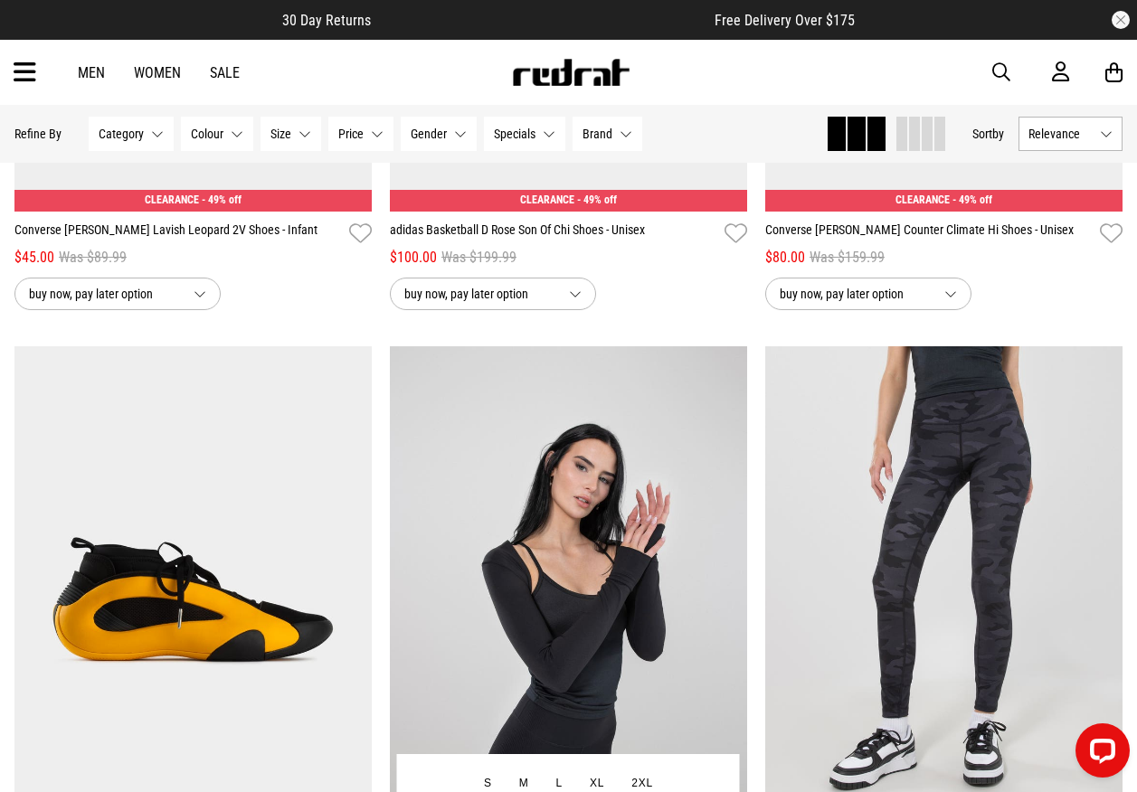
scroll to position [67005, 0]
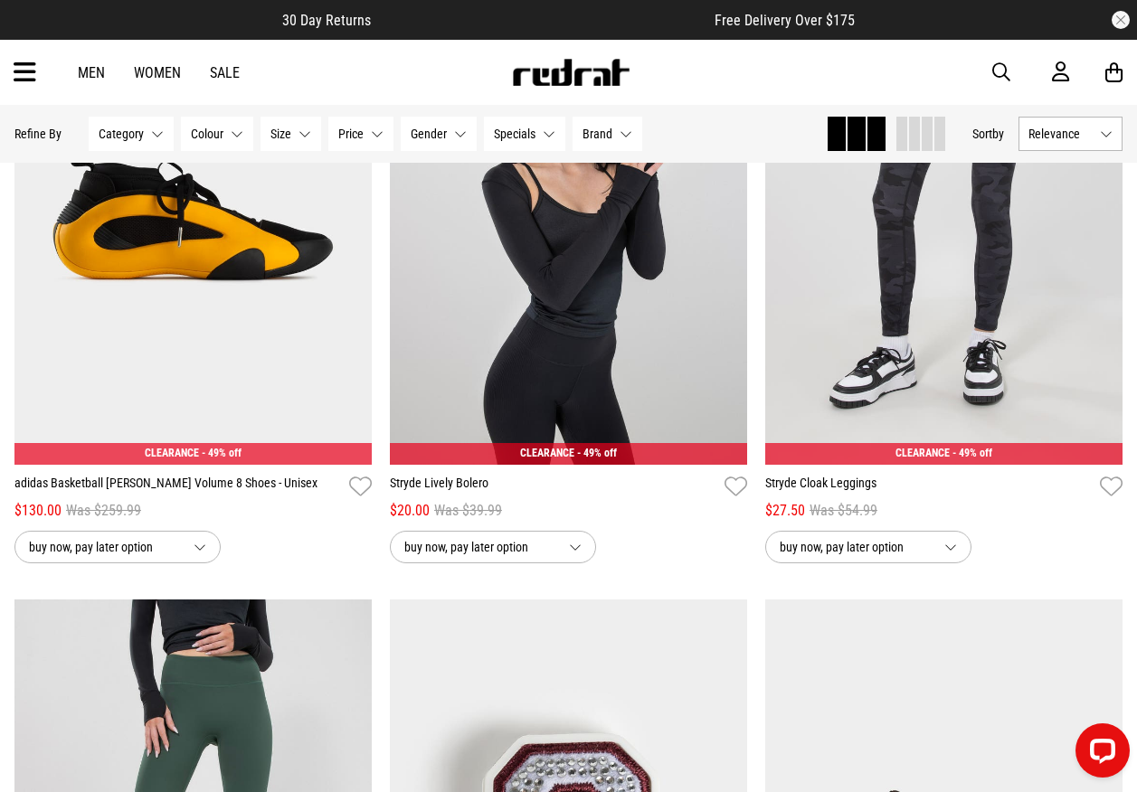
click at [566, 65] on img at bounding box center [570, 72] width 119 height 27
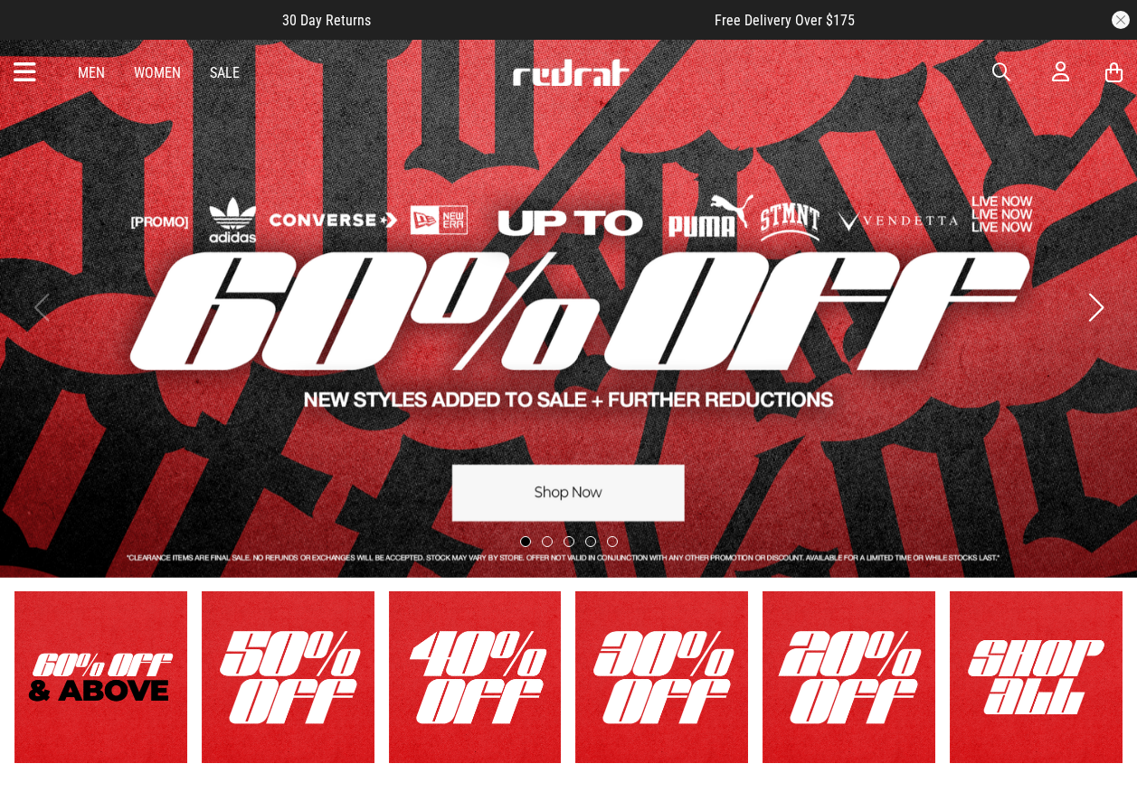
drag, startPoint x: 0, startPoint y: 0, endPoint x: 1001, endPoint y: 71, distance: 1003.5
click at [1001, 71] on span "button" at bounding box center [1001, 72] width 18 height 22
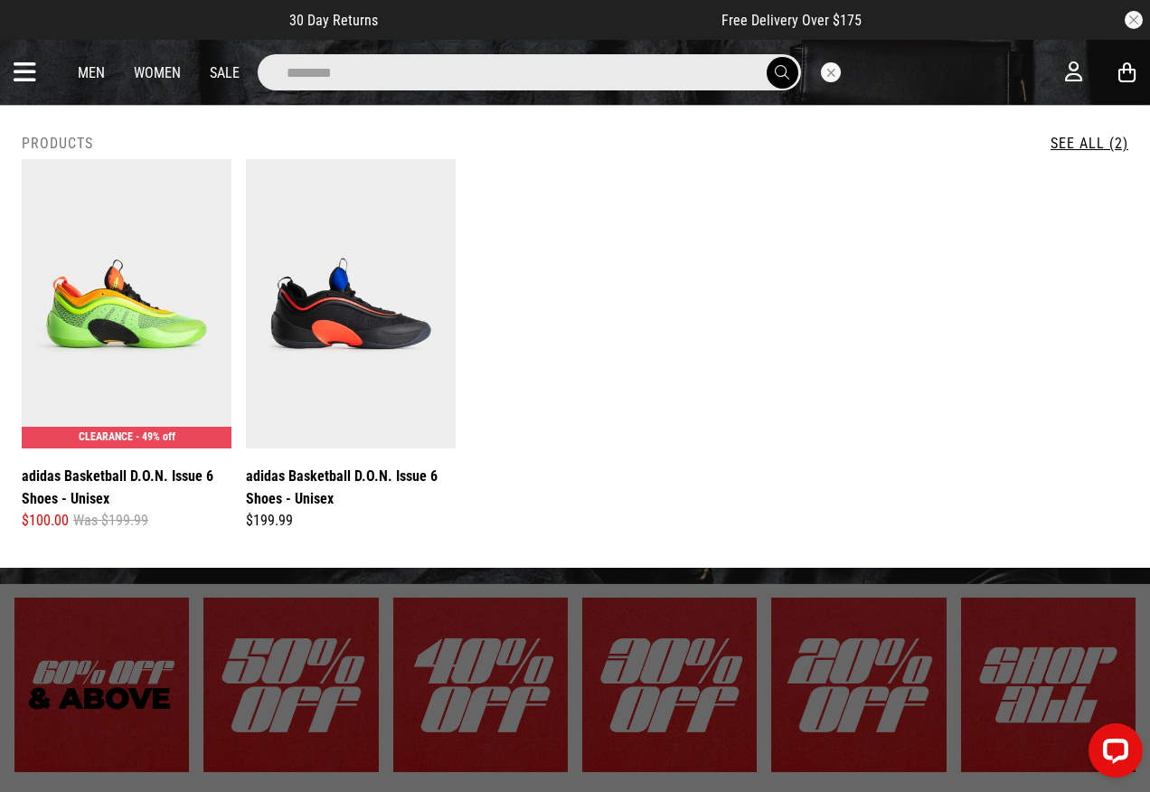
click at [393, 82] on input "********" at bounding box center [529, 72] width 543 height 36
type input "*"
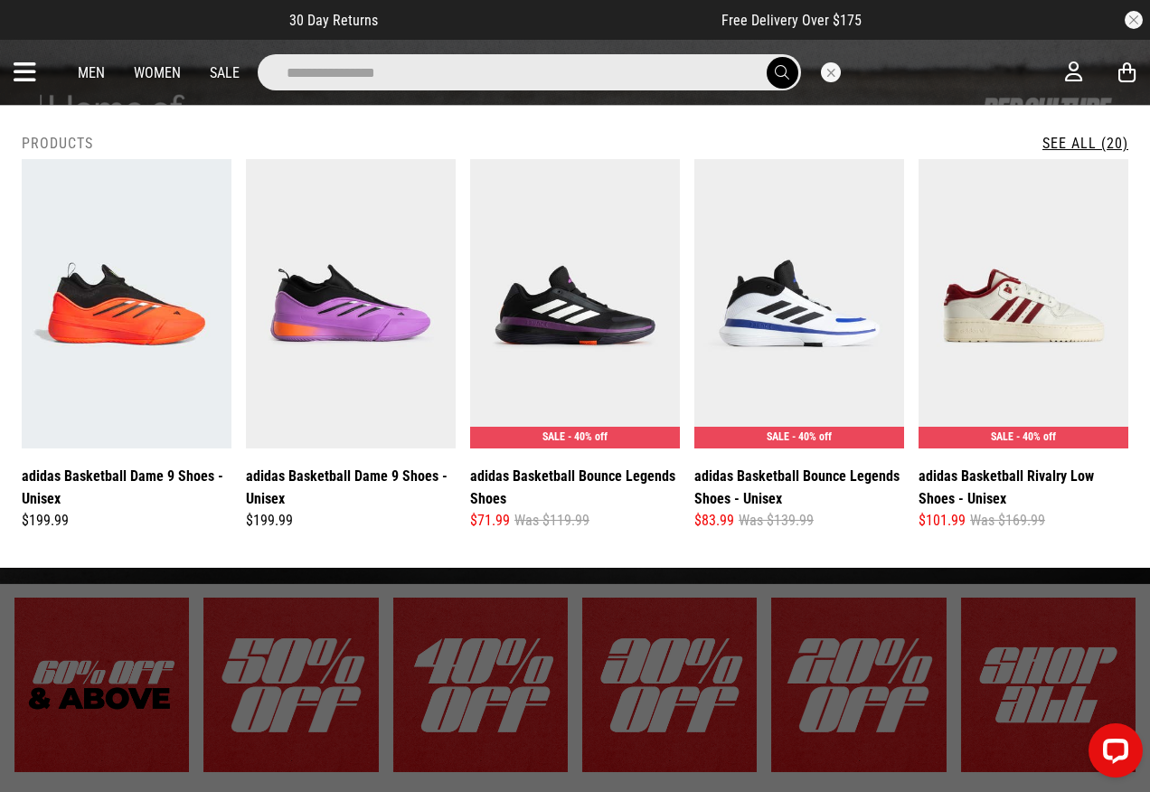
type input "**********"
click at [767, 57] on button "submit" at bounding box center [783, 73] width 32 height 32
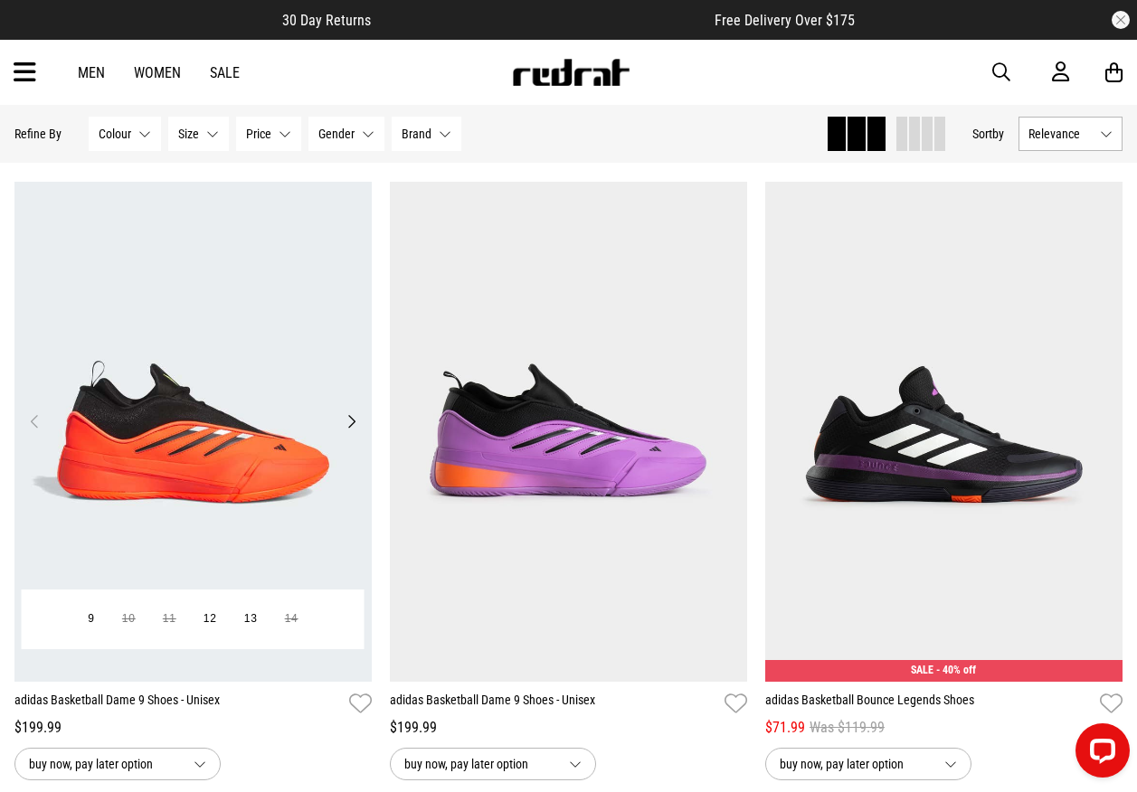
scroll to position [181, 0]
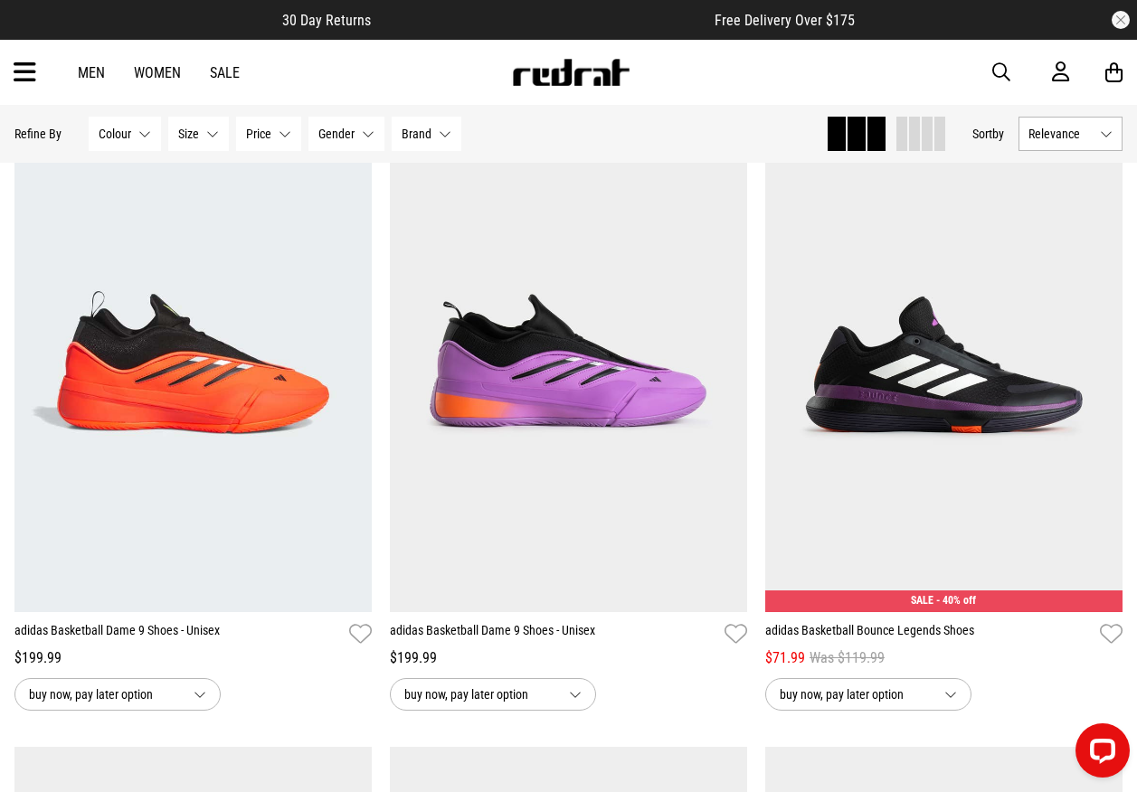
click at [553, 74] on img at bounding box center [570, 72] width 119 height 27
